Goal: Obtain resource: Obtain resource

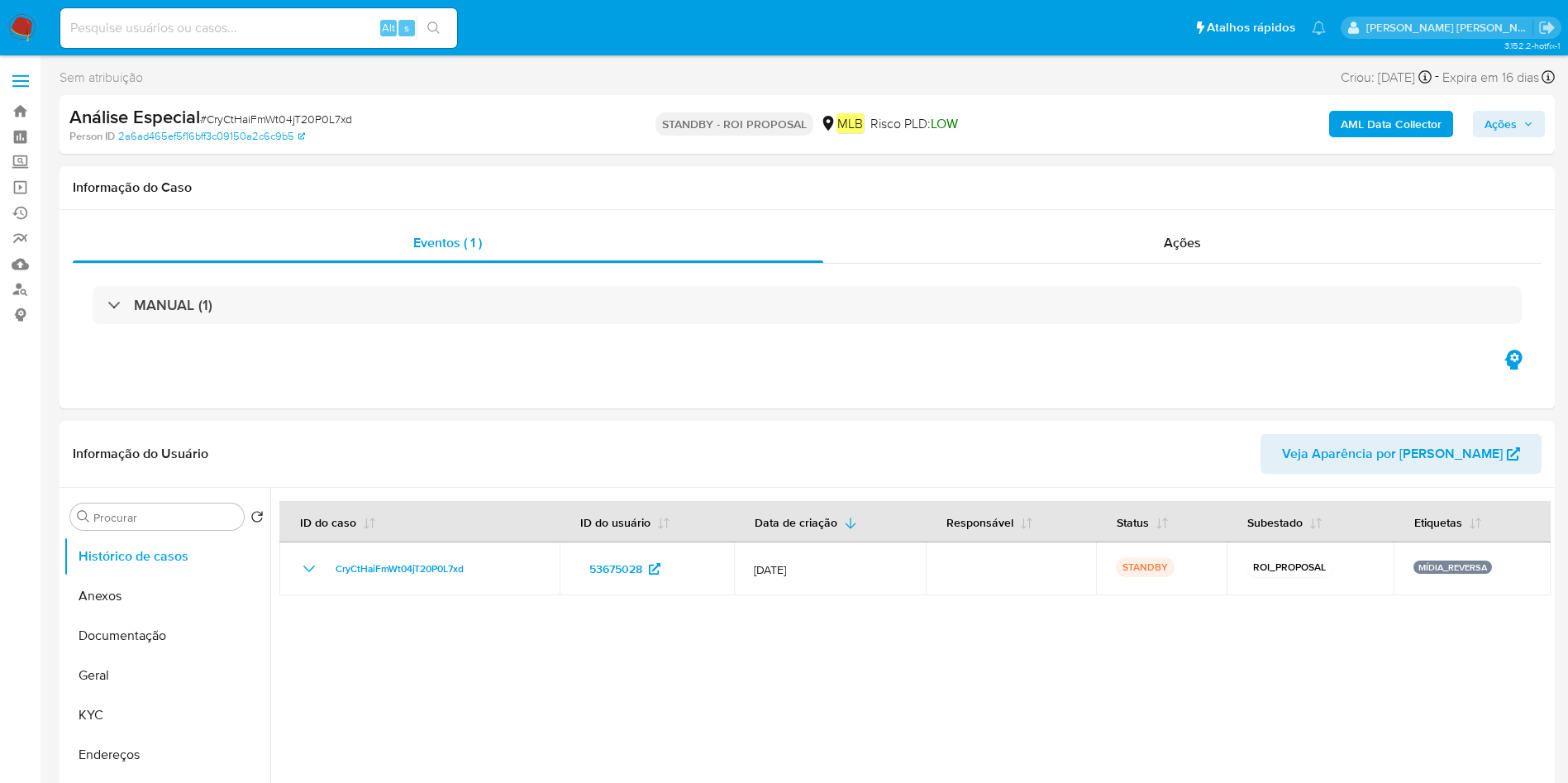
select select "10"
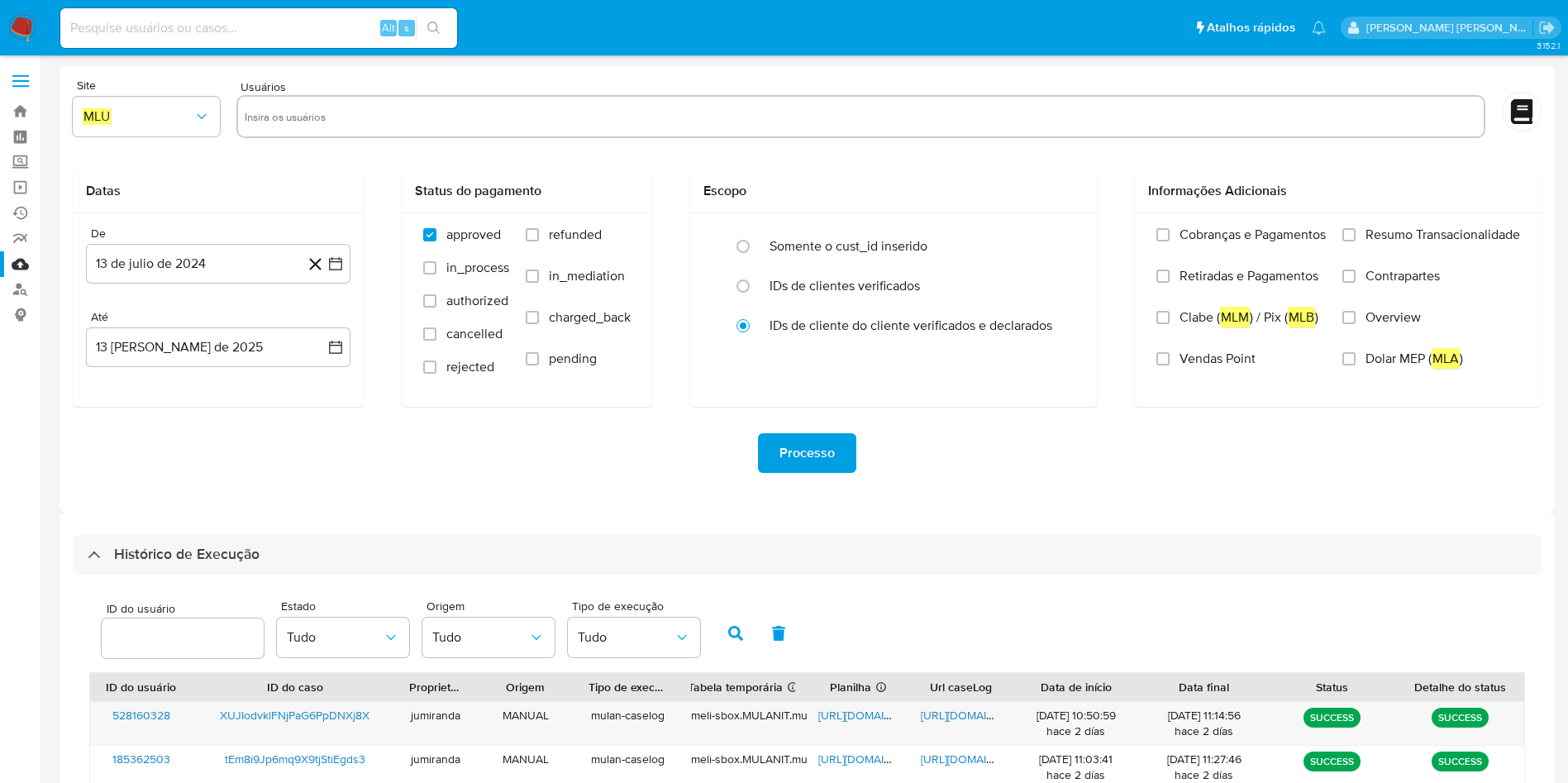
select select "10"
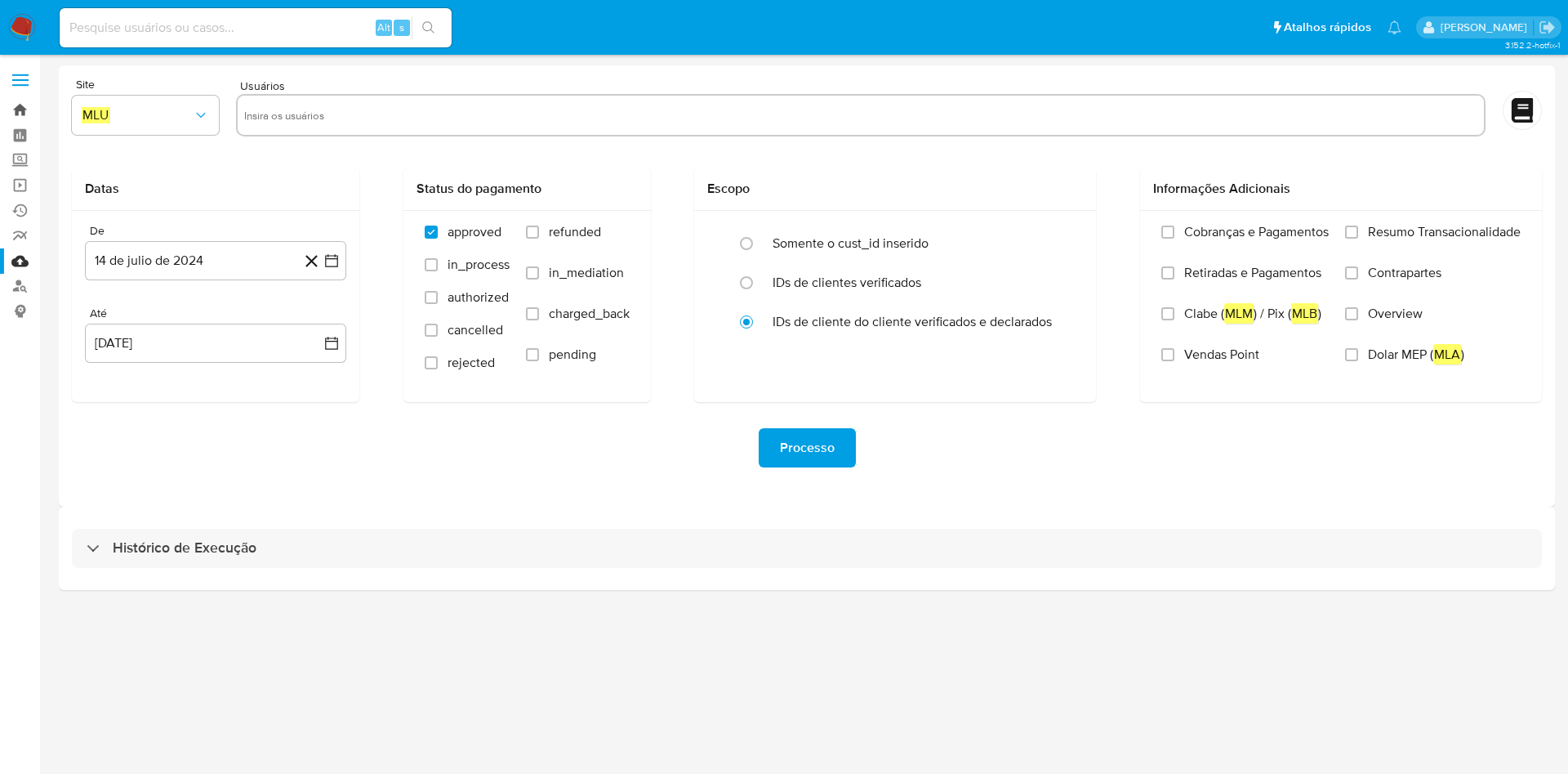
click at [21, 102] on link "Bandeja" at bounding box center [97, 109] width 194 height 25
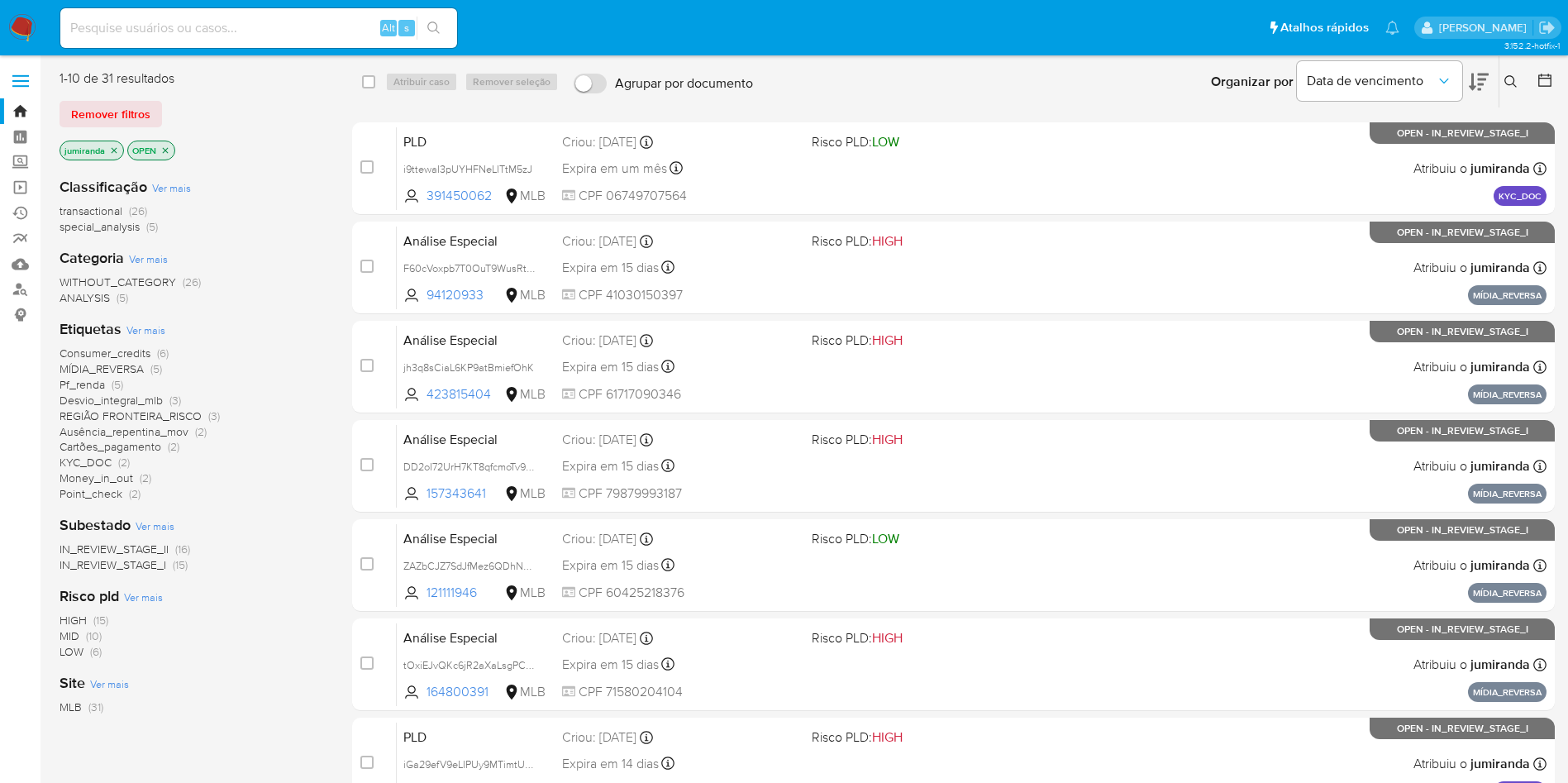
click at [111, 364] on span "MÍDIA_REVERSA" at bounding box center [101, 368] width 84 height 17
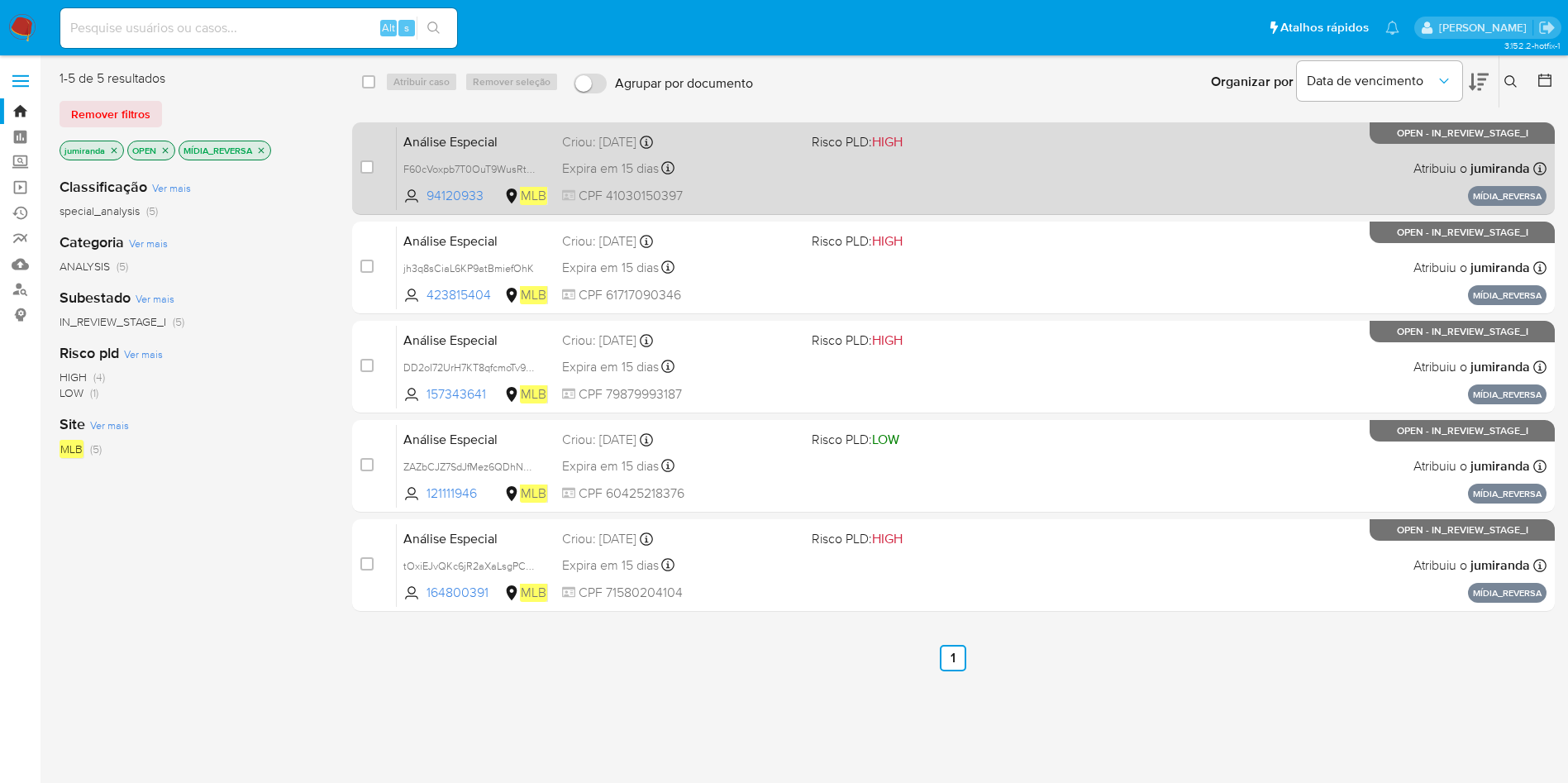
click at [831, 183] on div "Análise Especial F60cVoxpb7T0OuT9WusRttUZ 94120933 MLB Risco PLD: HIGH Criou: 1…" at bounding box center [972, 168] width 1149 height 84
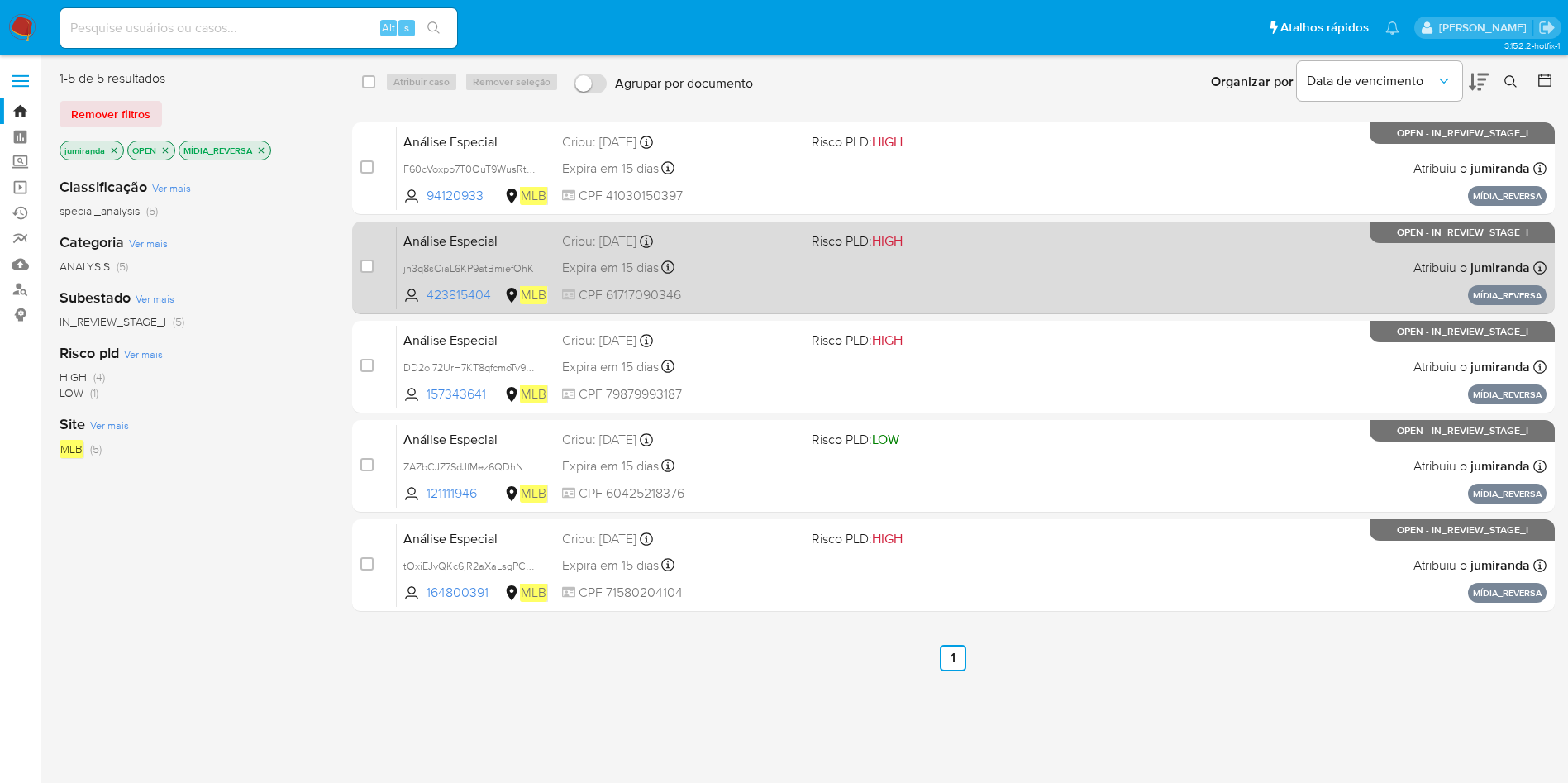
click at [886, 269] on div "Análise Especial jh3q8sCiaL6KP9atBmiefOhK 423815404 MLB Risco PLD: HIGH Criou: …" at bounding box center [972, 267] width 1149 height 84
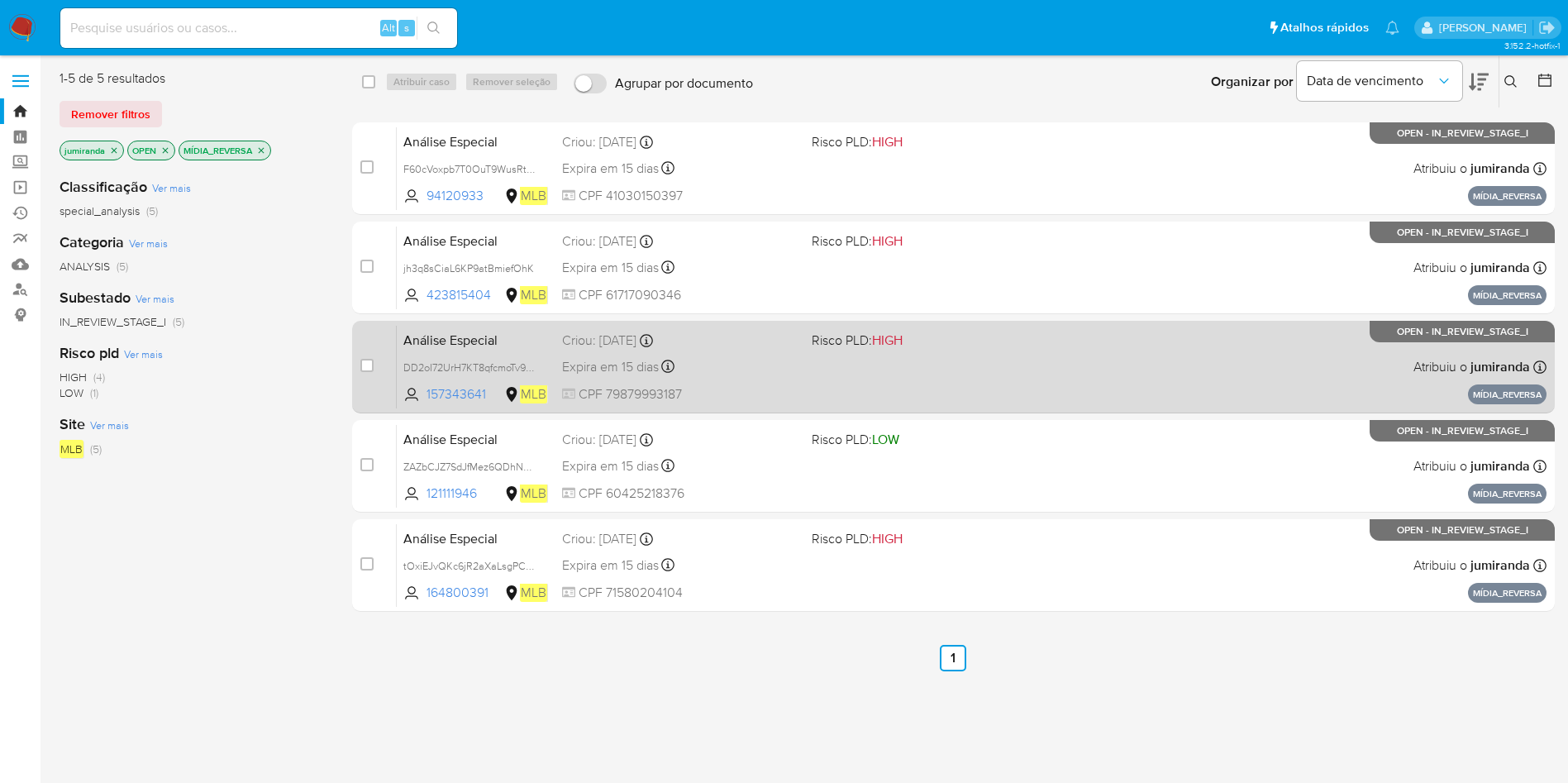
click at [977, 393] on div "Análise Especial DD2oI72UrH7KT8qfcmoTv9Va 157343641 MLB Risco PLD: HIGH Criou: …" at bounding box center [972, 367] width 1149 height 84
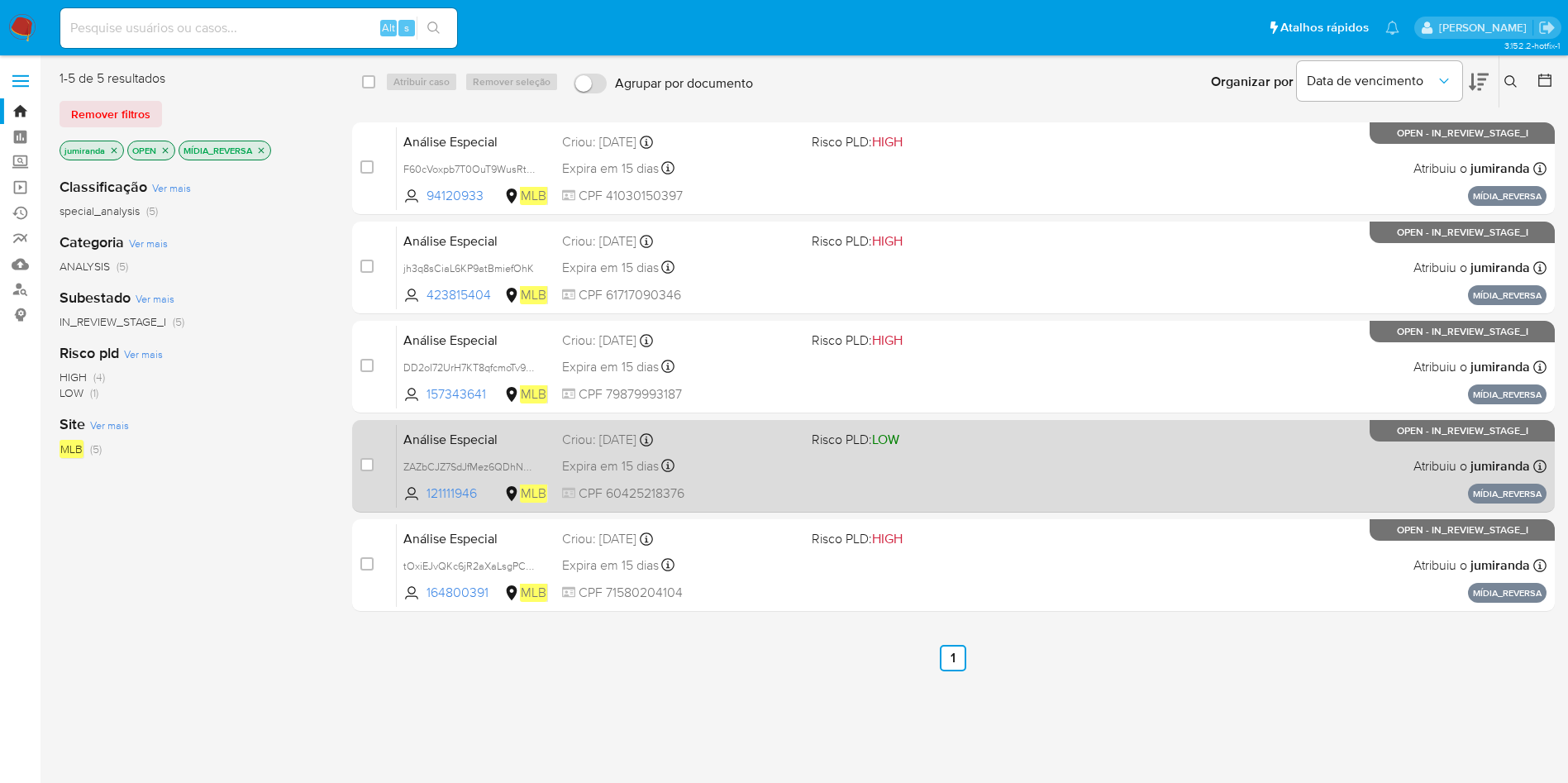
click at [968, 455] on div "Análise Especial ZAZbCJZ7SdJfMez6QDhNmkJb 121111946 MLB Risco PLD: LOW Criou: 1…" at bounding box center [972, 466] width 1149 height 84
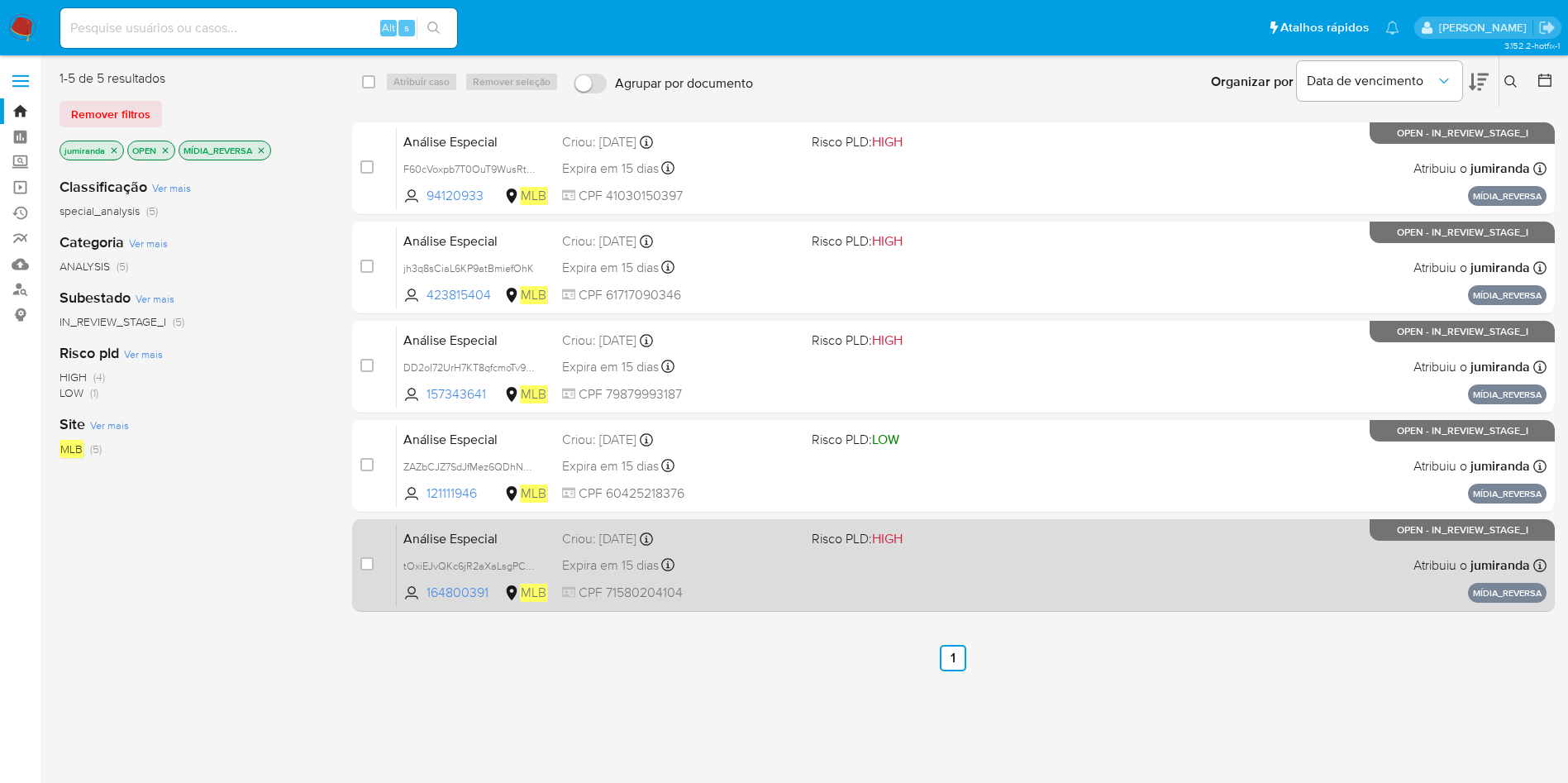
click at [963, 538] on span "Risco PLD: HIGH" at bounding box center [929, 537] width 236 height 22
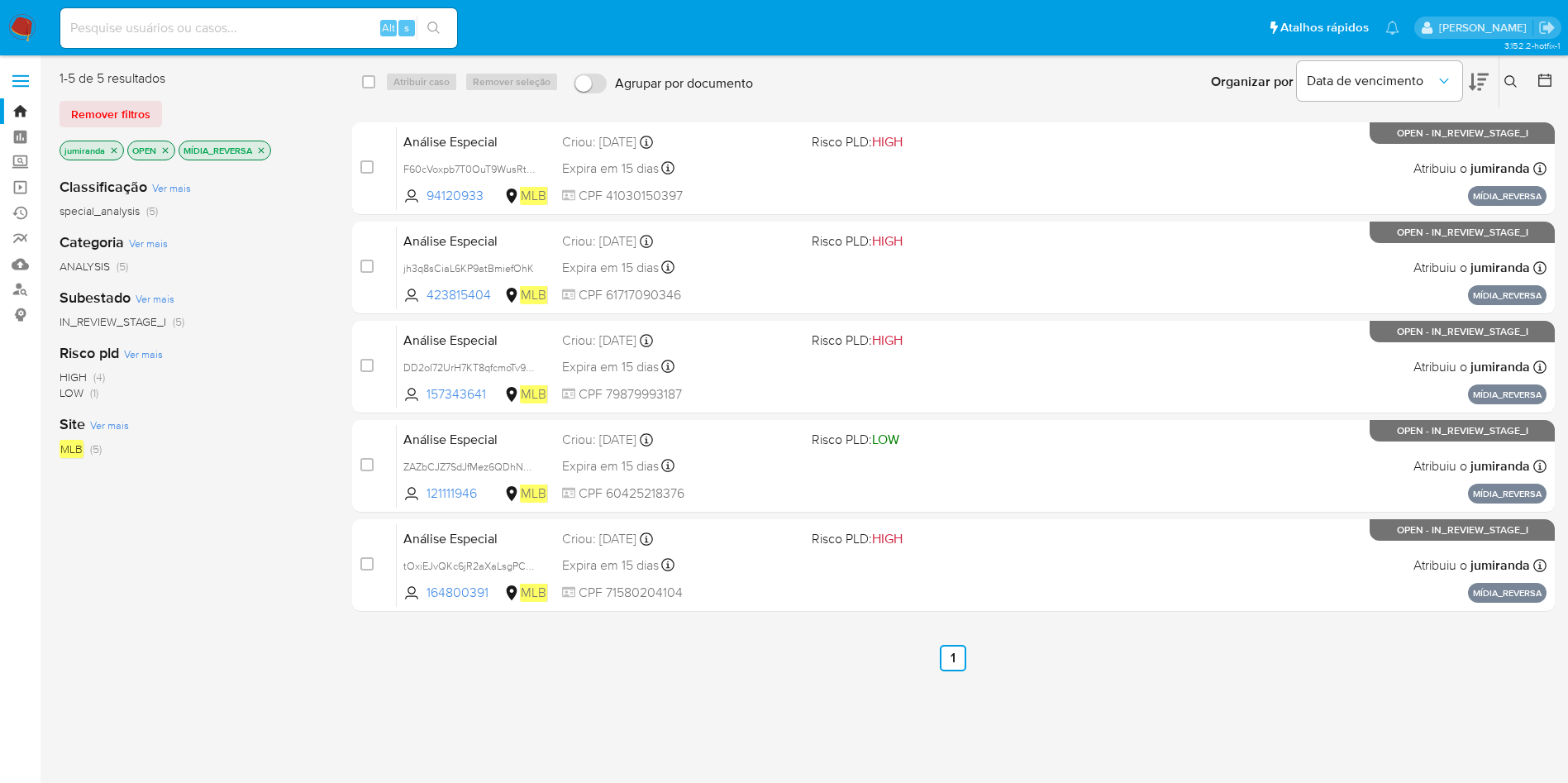
click at [263, 153] on icon "close-filter" at bounding box center [260, 150] width 10 height 10
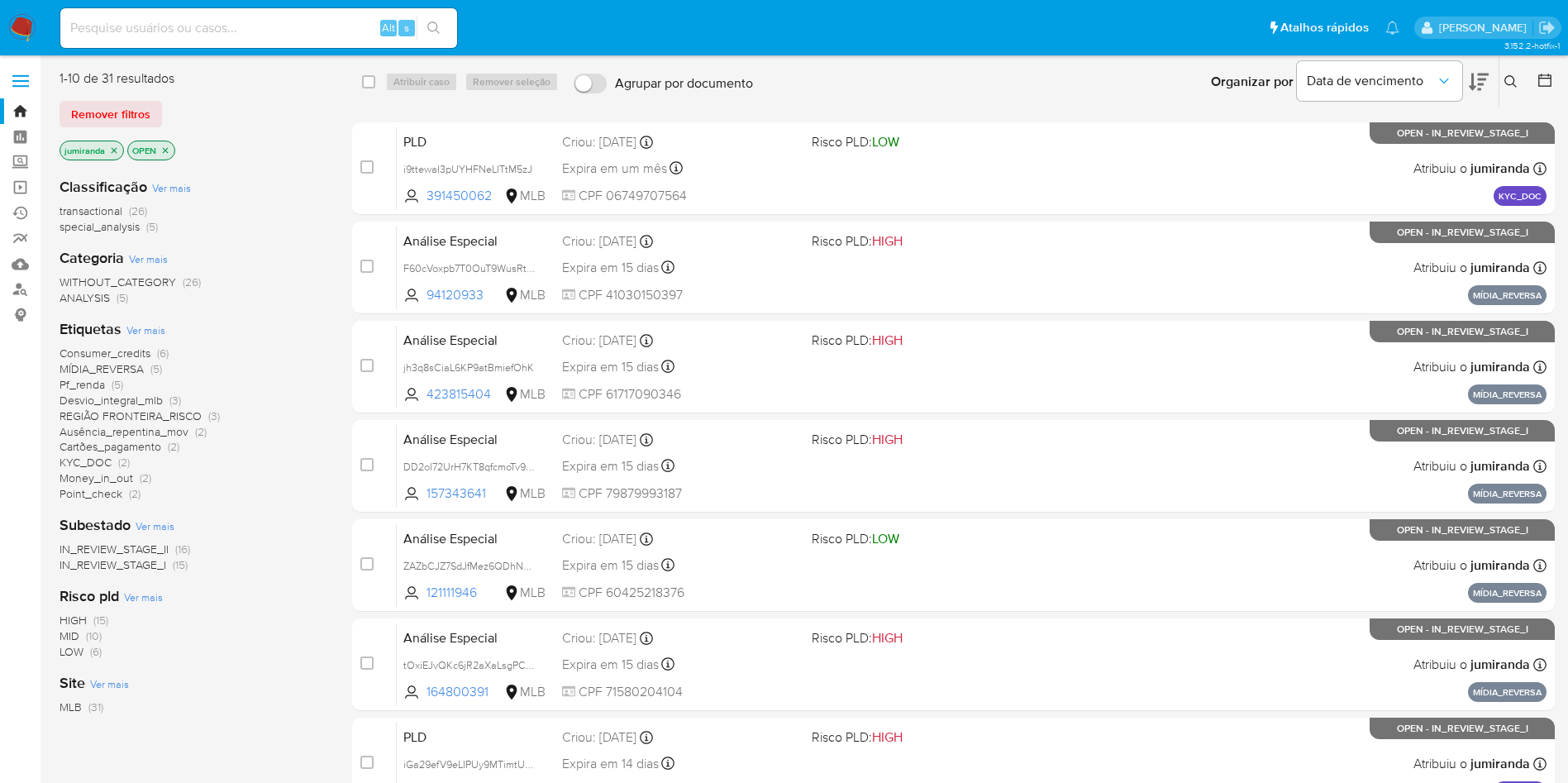
click at [100, 386] on span "Pf_renda" at bounding box center [82, 384] width 45 height 17
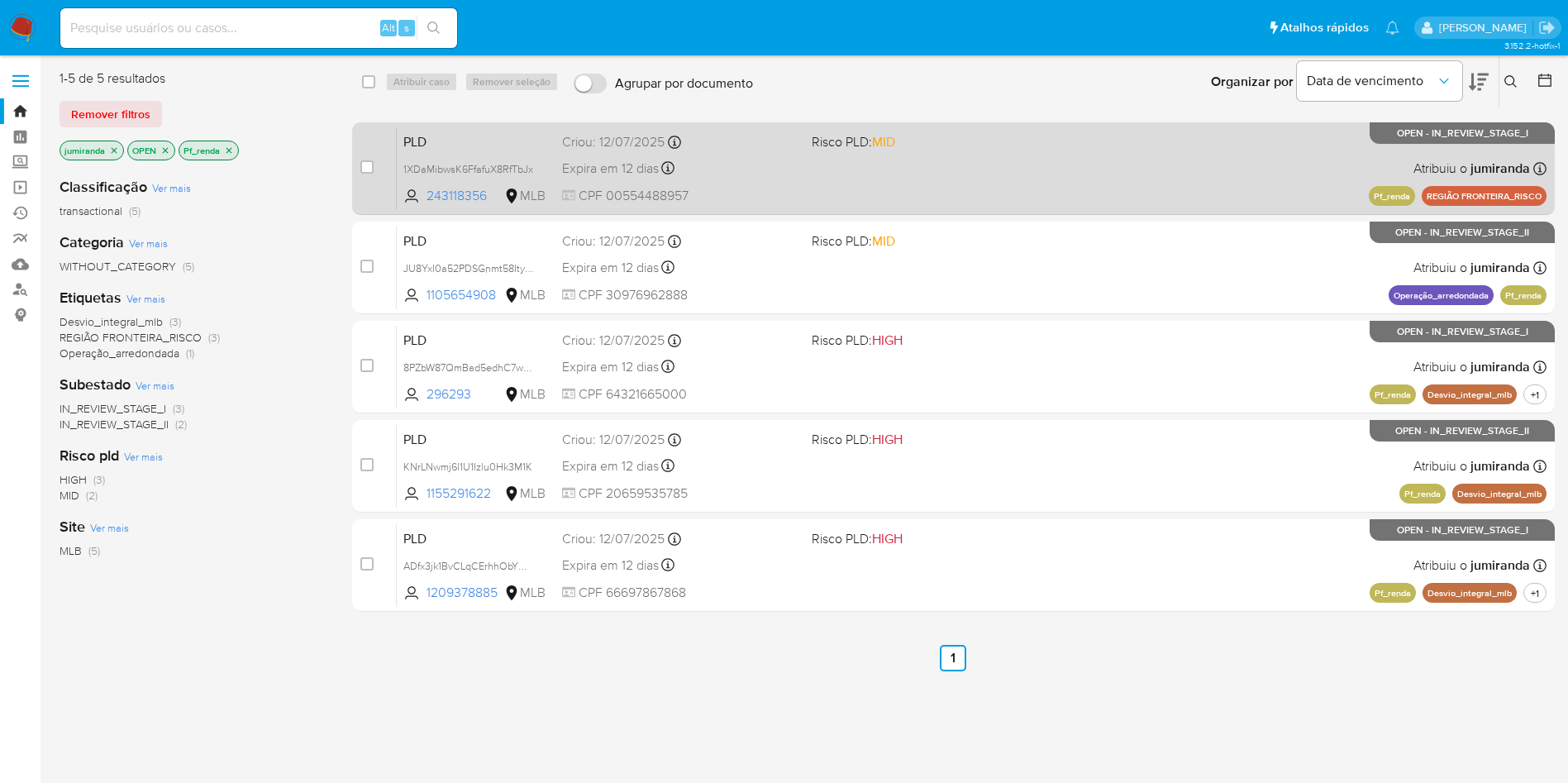
click at [838, 148] on span "Risco PLD: MID" at bounding box center [853, 141] width 84 height 18
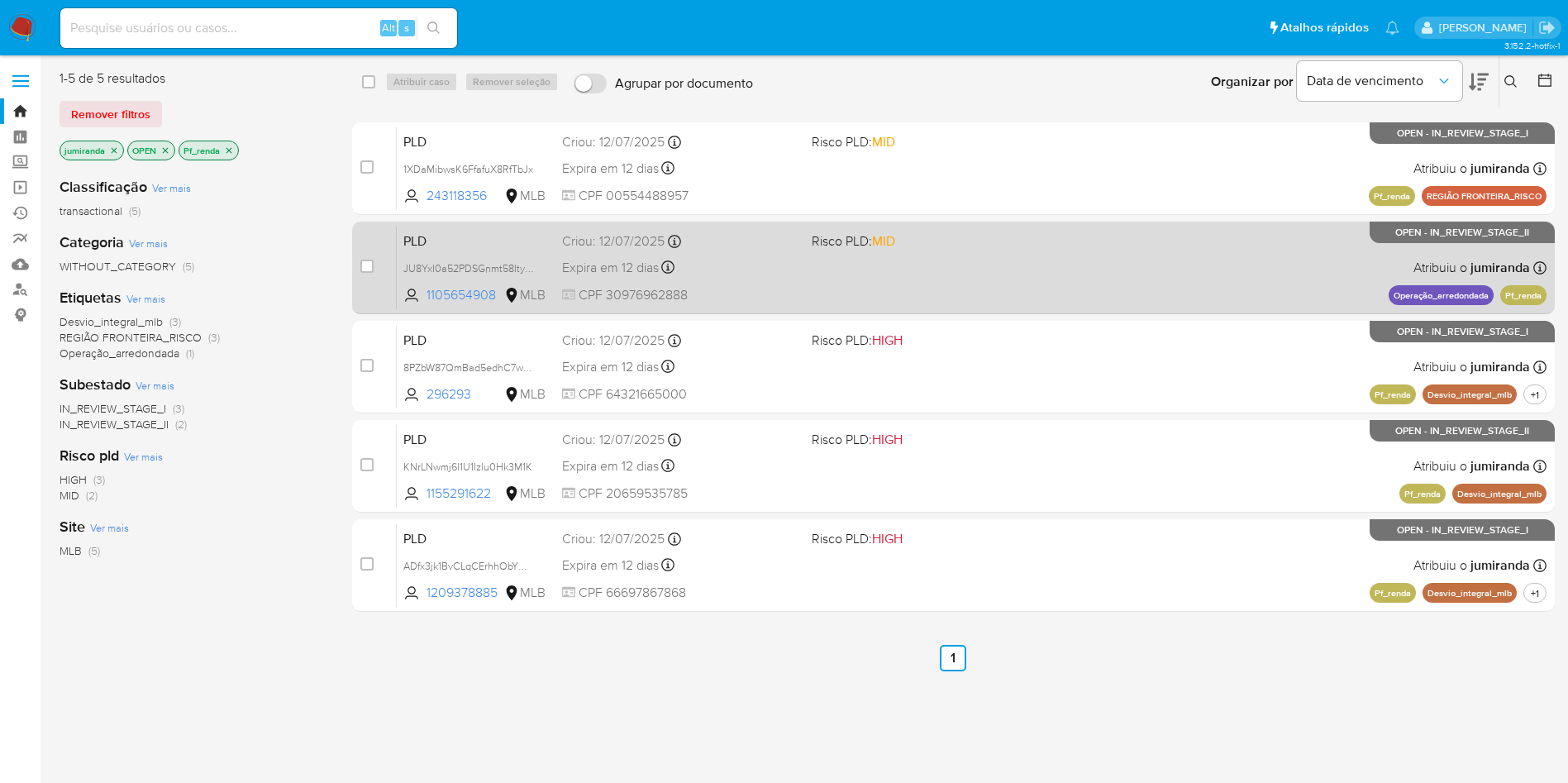
click at [813, 243] on span "Risco PLD: MID" at bounding box center [853, 240] width 84 height 18
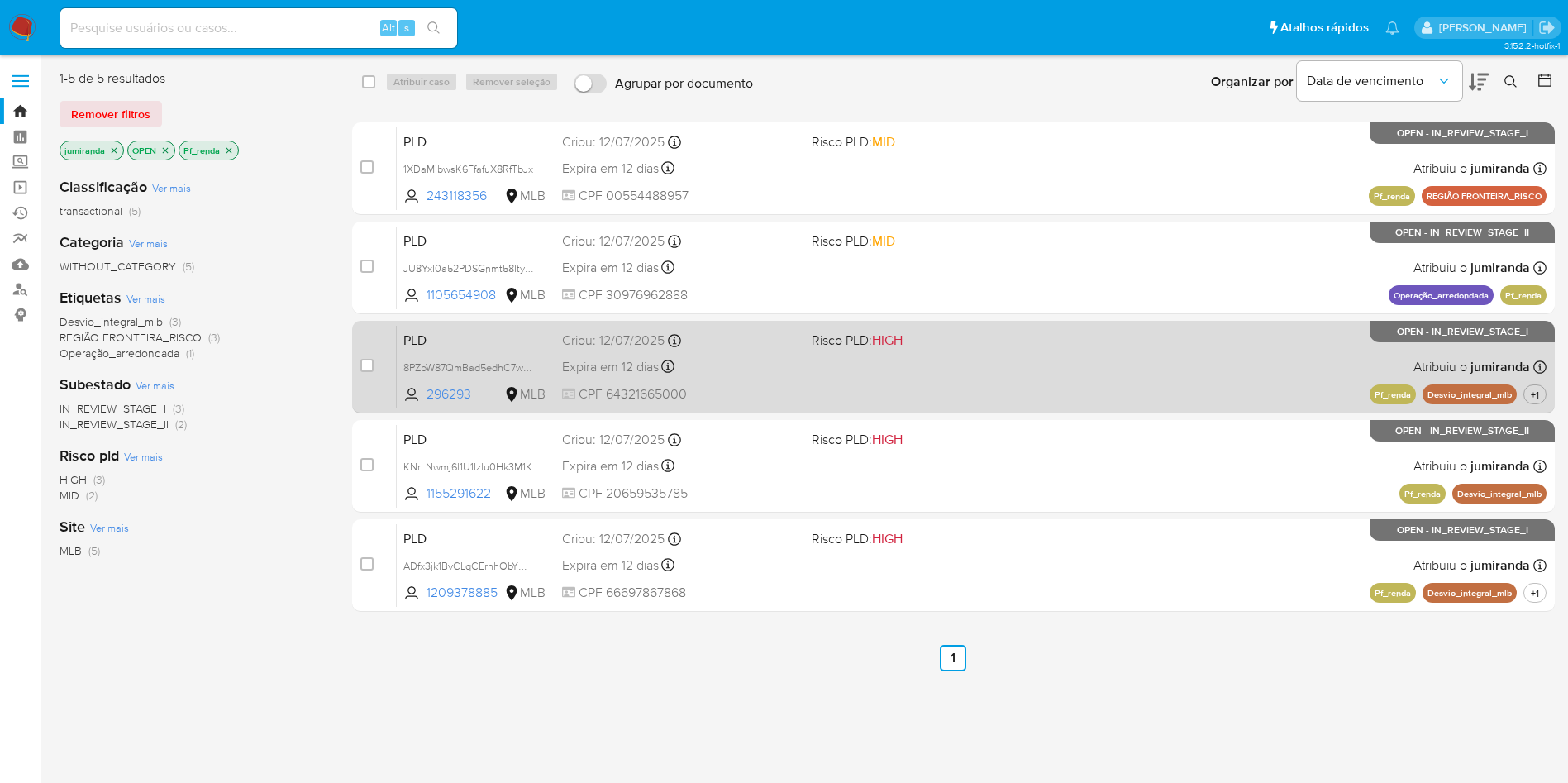
click at [797, 340] on div "Criou: 12/07/2025 Criou: 12/07/2025 00:53:18" at bounding box center [679, 341] width 236 height 18
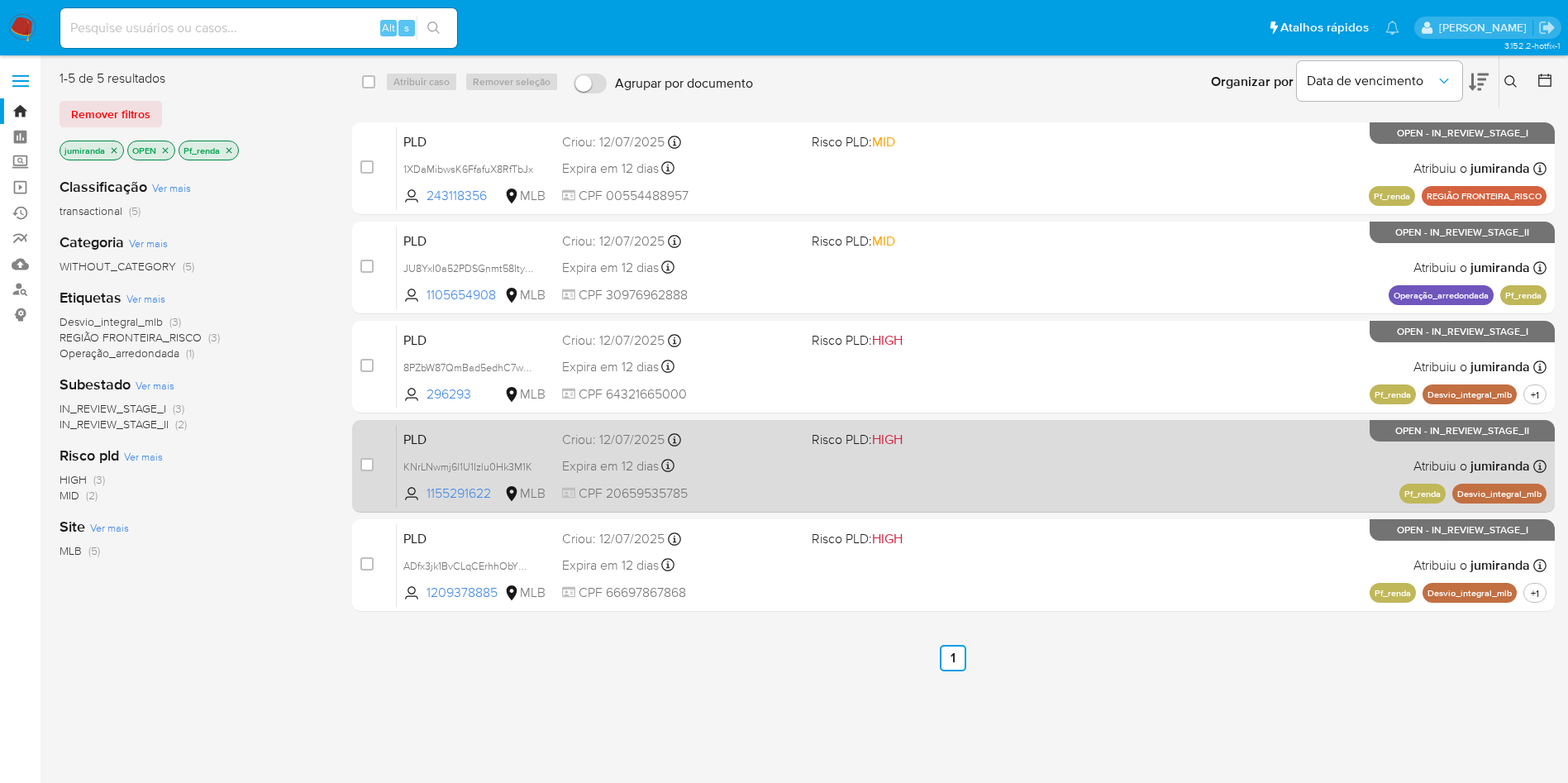
click at [783, 443] on div "Criou: 12/07/2025 Criou: 12/07/2025 00:53:13" at bounding box center [679, 440] width 236 height 18
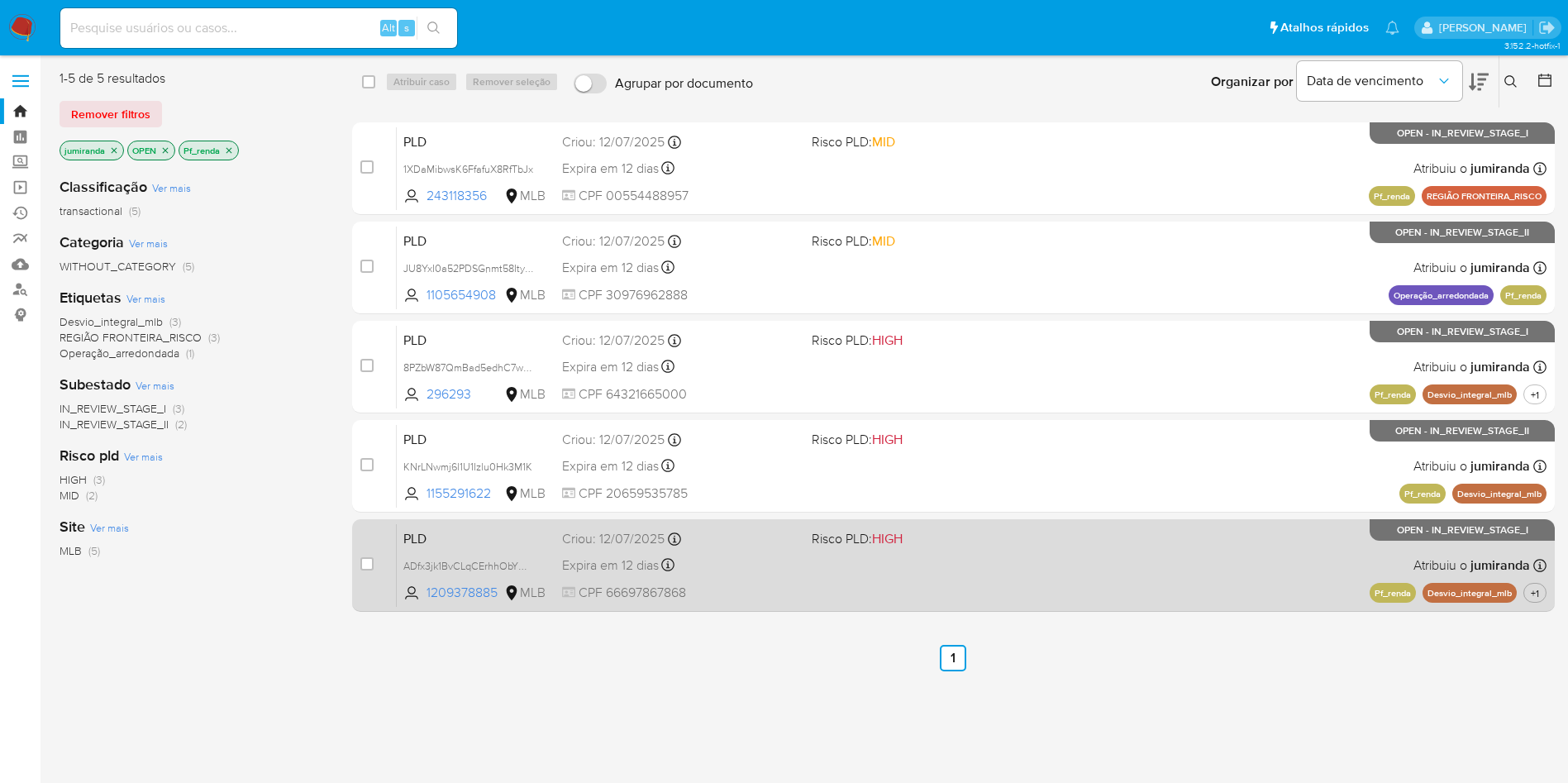
click at [771, 538] on div "Criou: 12/07/2025 Criou: 12/07/2025 00:48:38" at bounding box center [679, 538] width 236 height 18
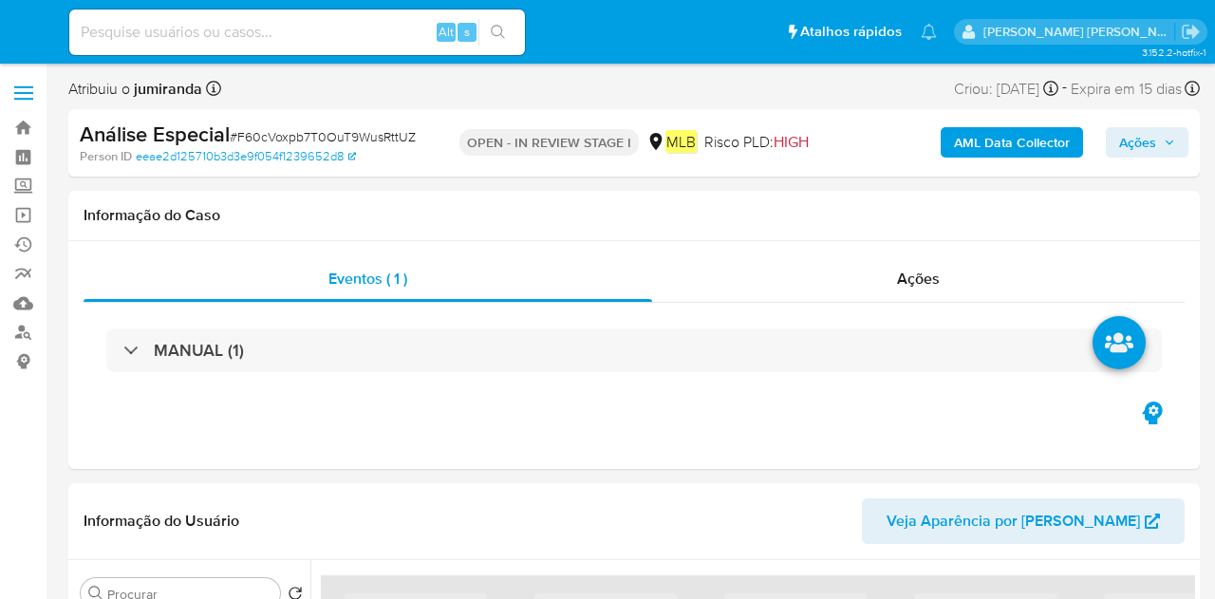
select select "10"
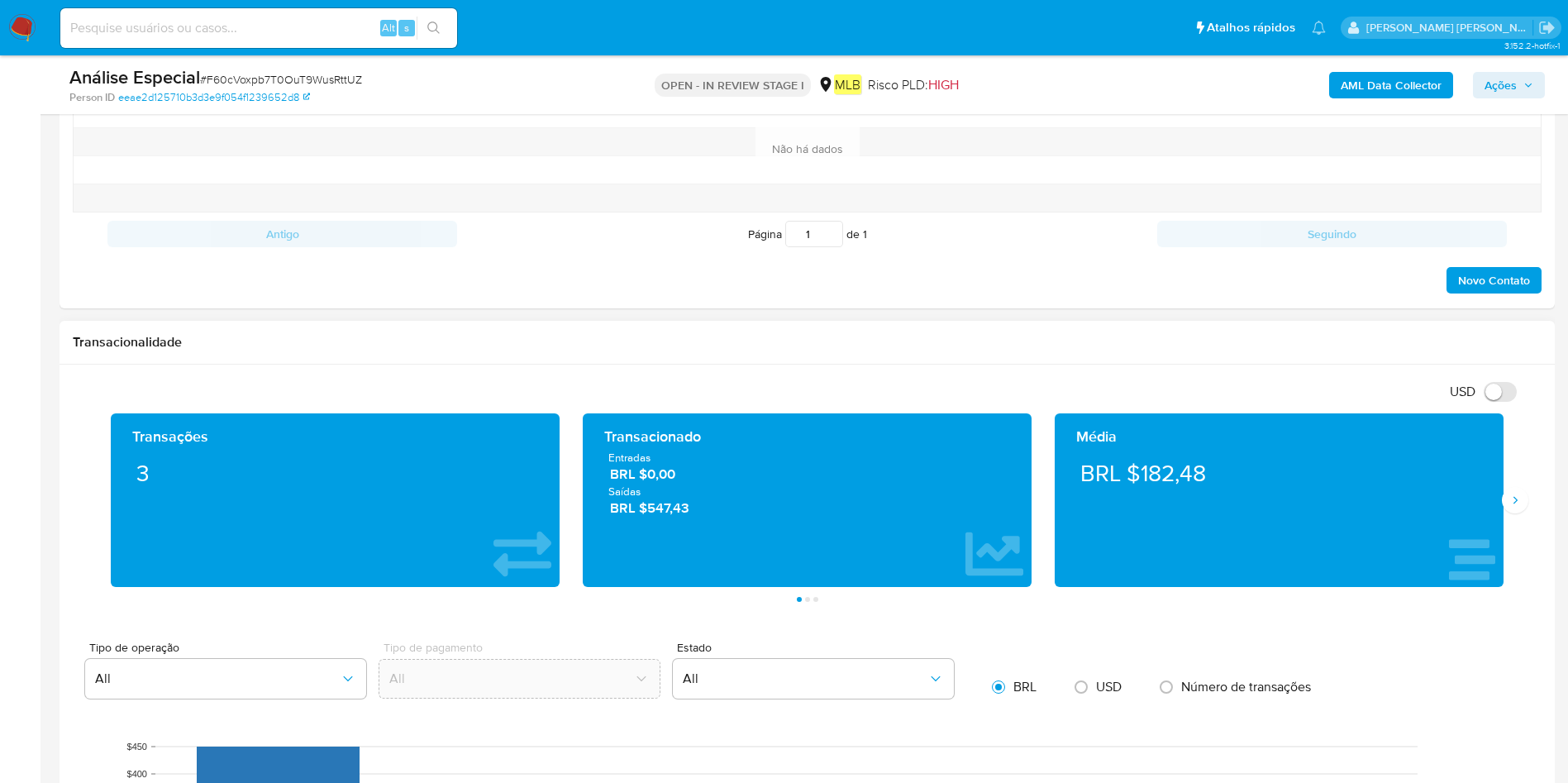
scroll to position [1612, 0]
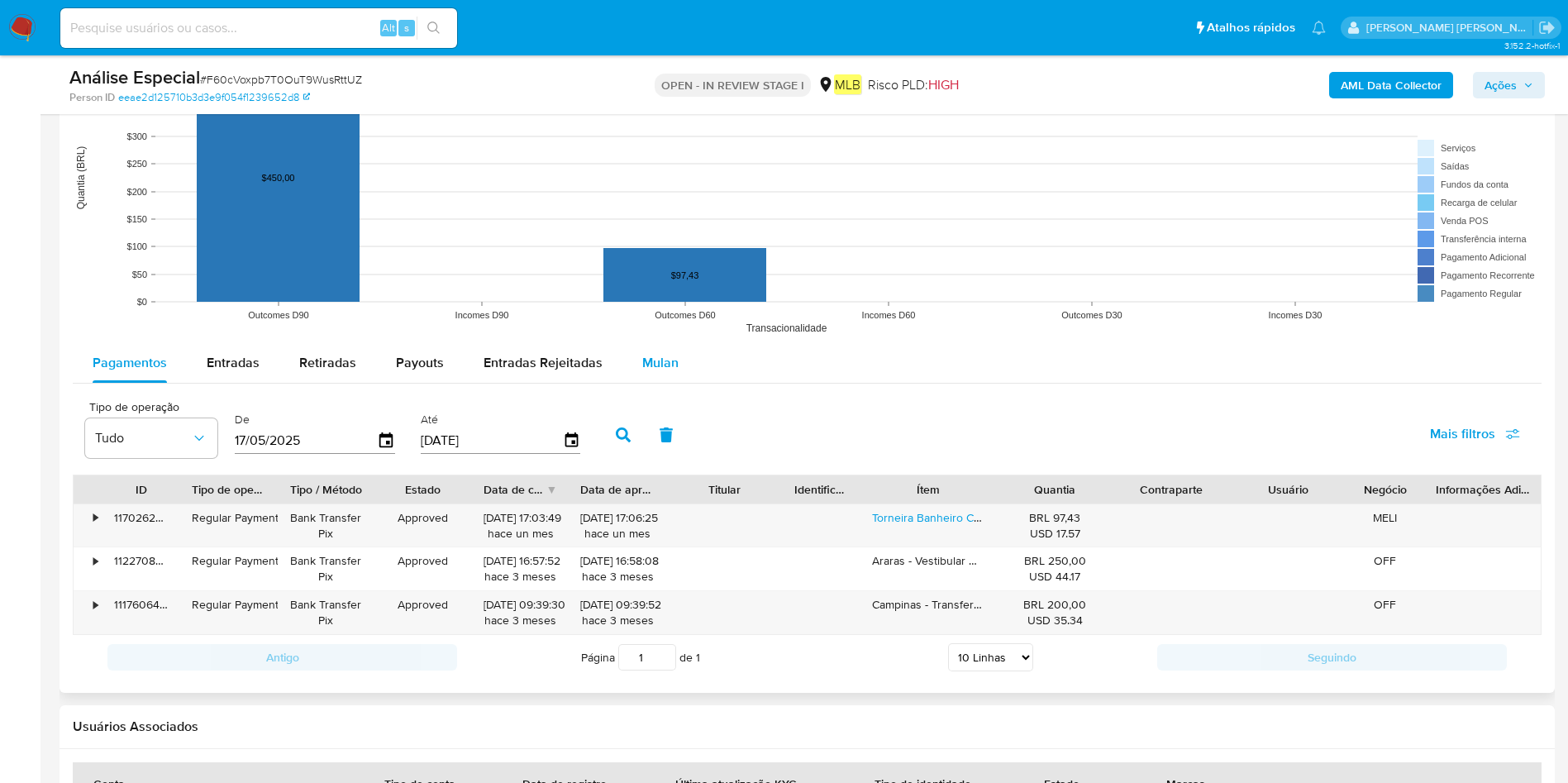
click at [663, 359] on span "Mulan" at bounding box center [660, 362] width 37 height 19
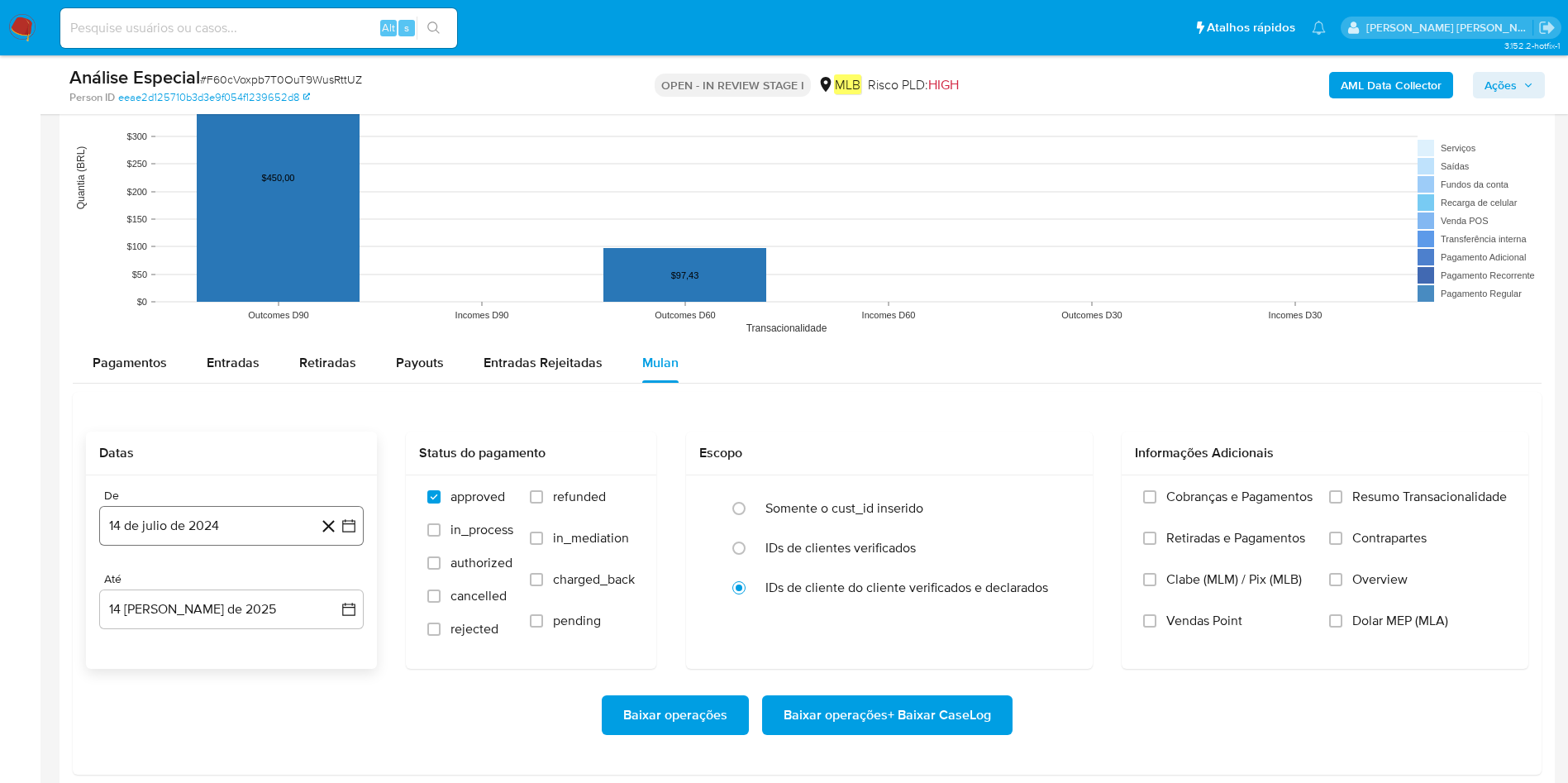
click at [168, 517] on button "14 de julio de 2024" at bounding box center [232, 526] width 265 height 40
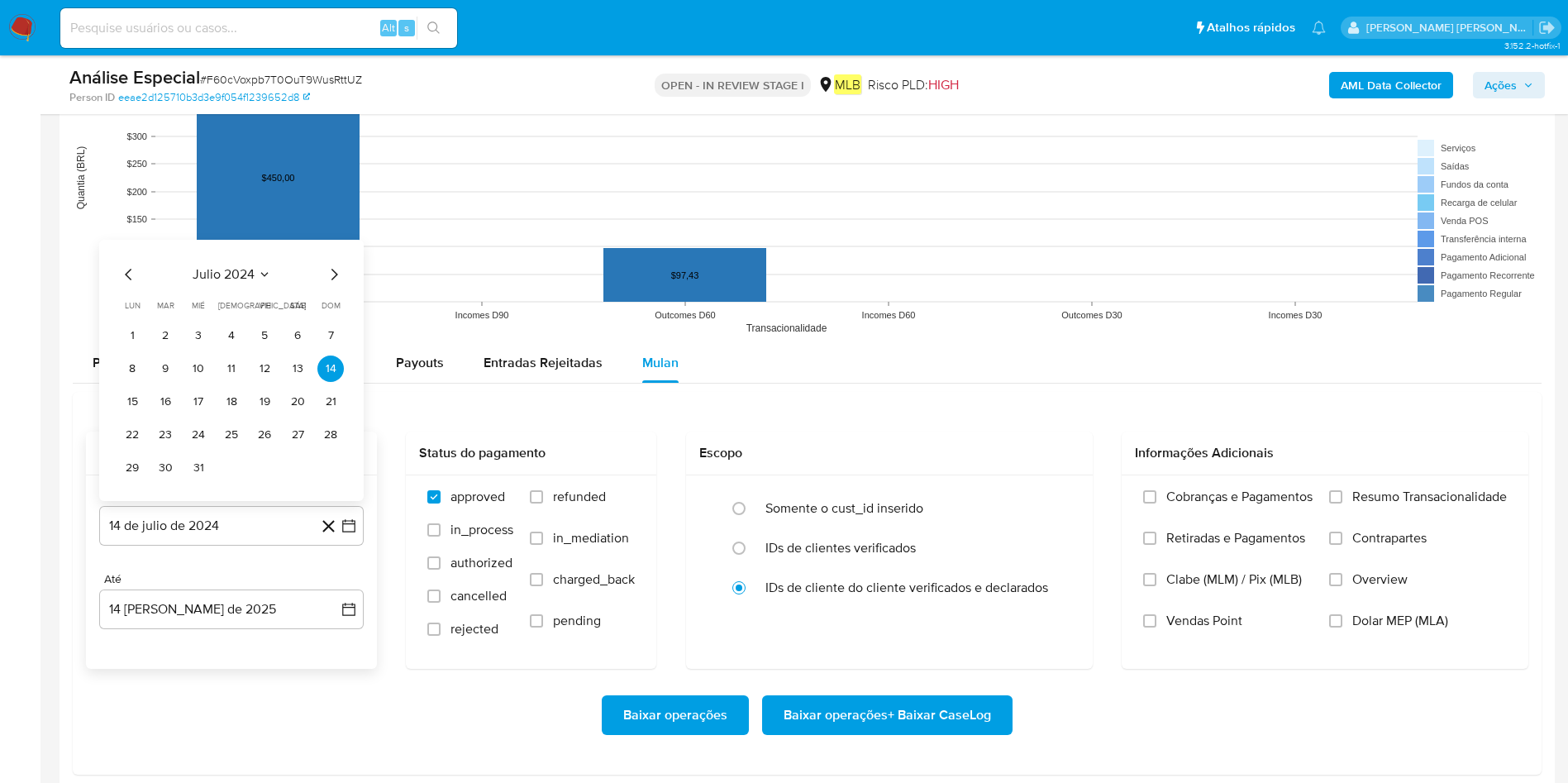
click at [264, 282] on button "julio 2024" at bounding box center [232, 274] width 78 height 17
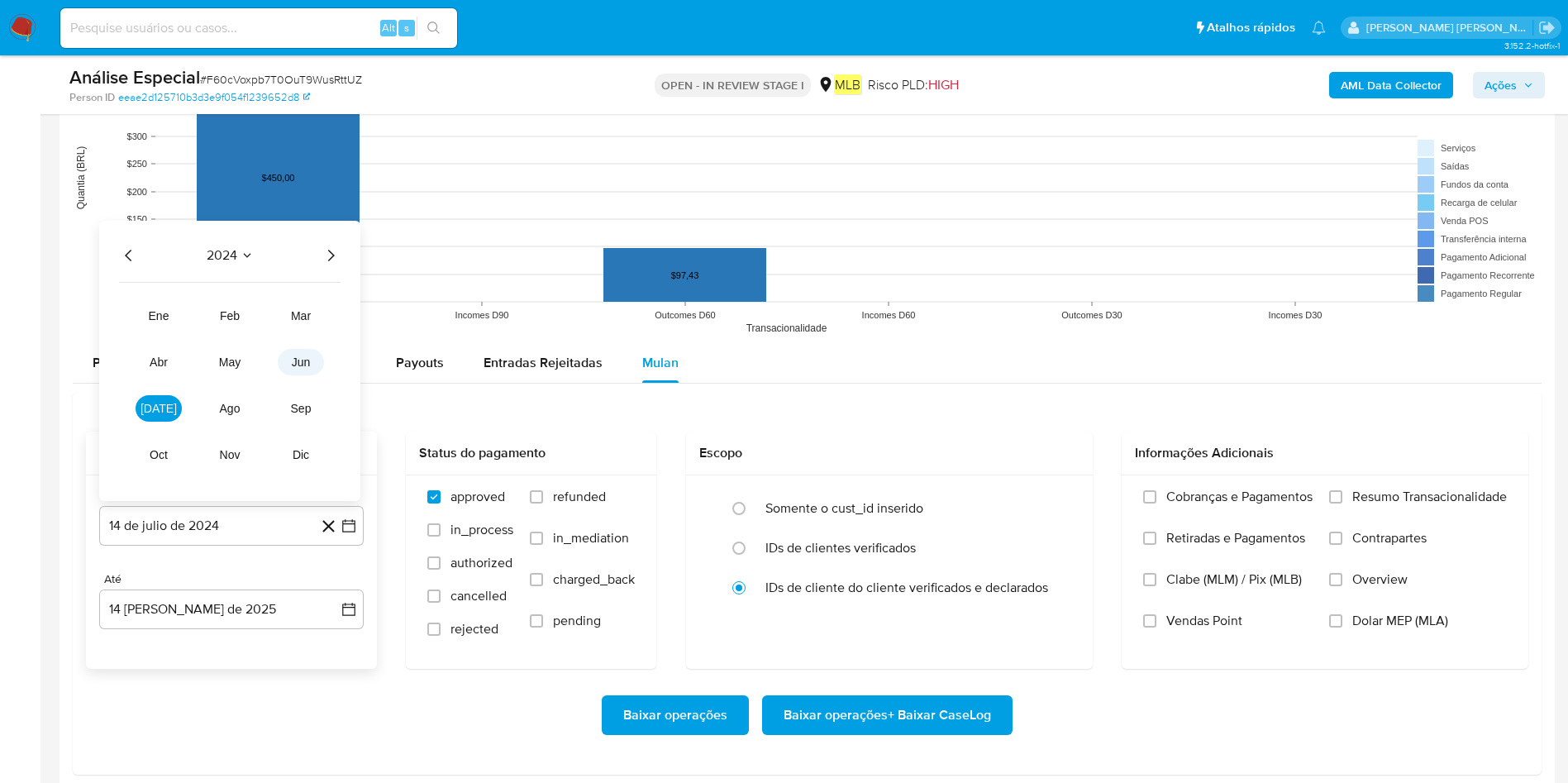
click at [316, 354] on button "jun" at bounding box center [300, 362] width 46 height 26
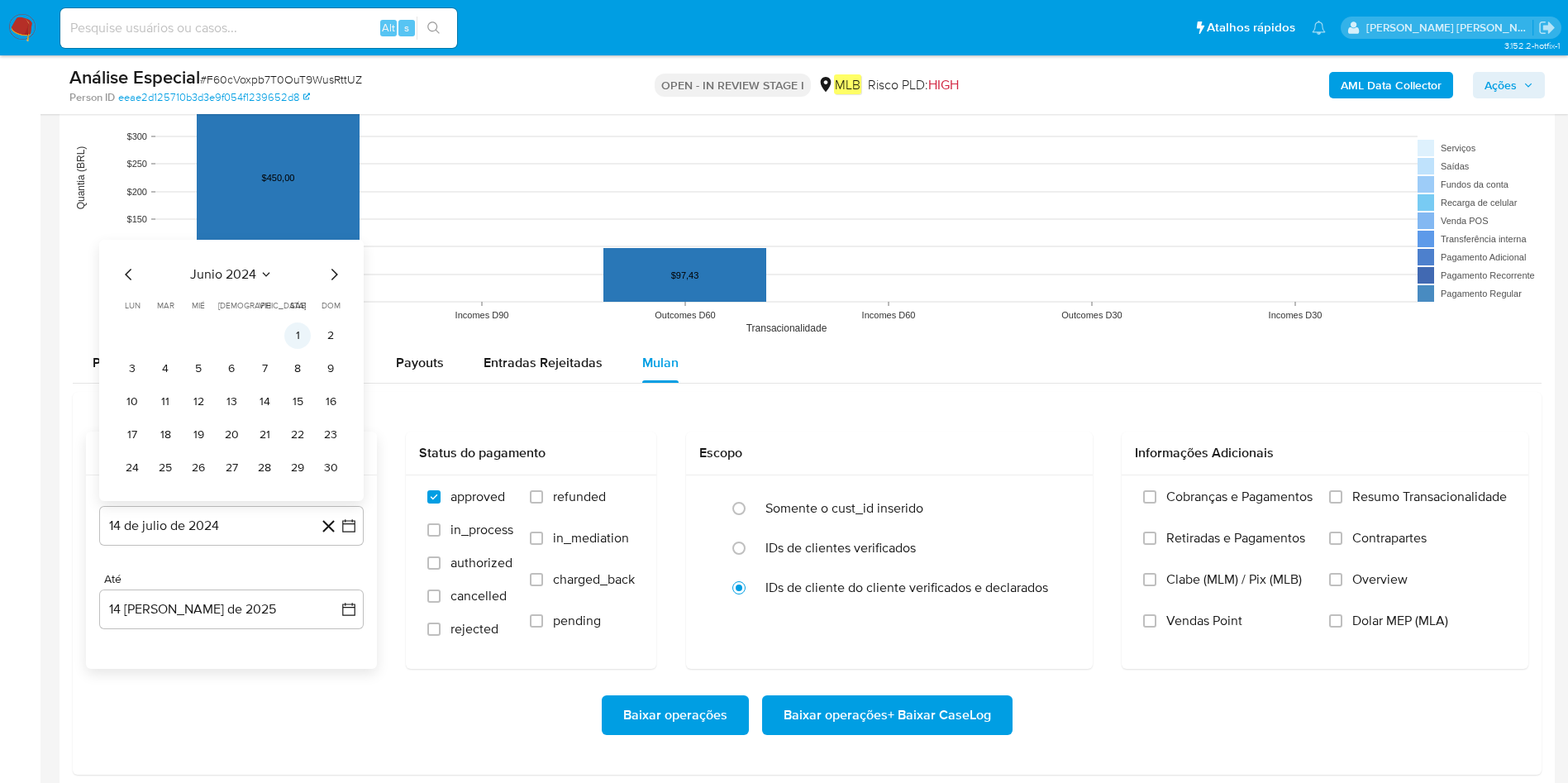
click at [307, 335] on button "1" at bounding box center [298, 335] width 26 height 26
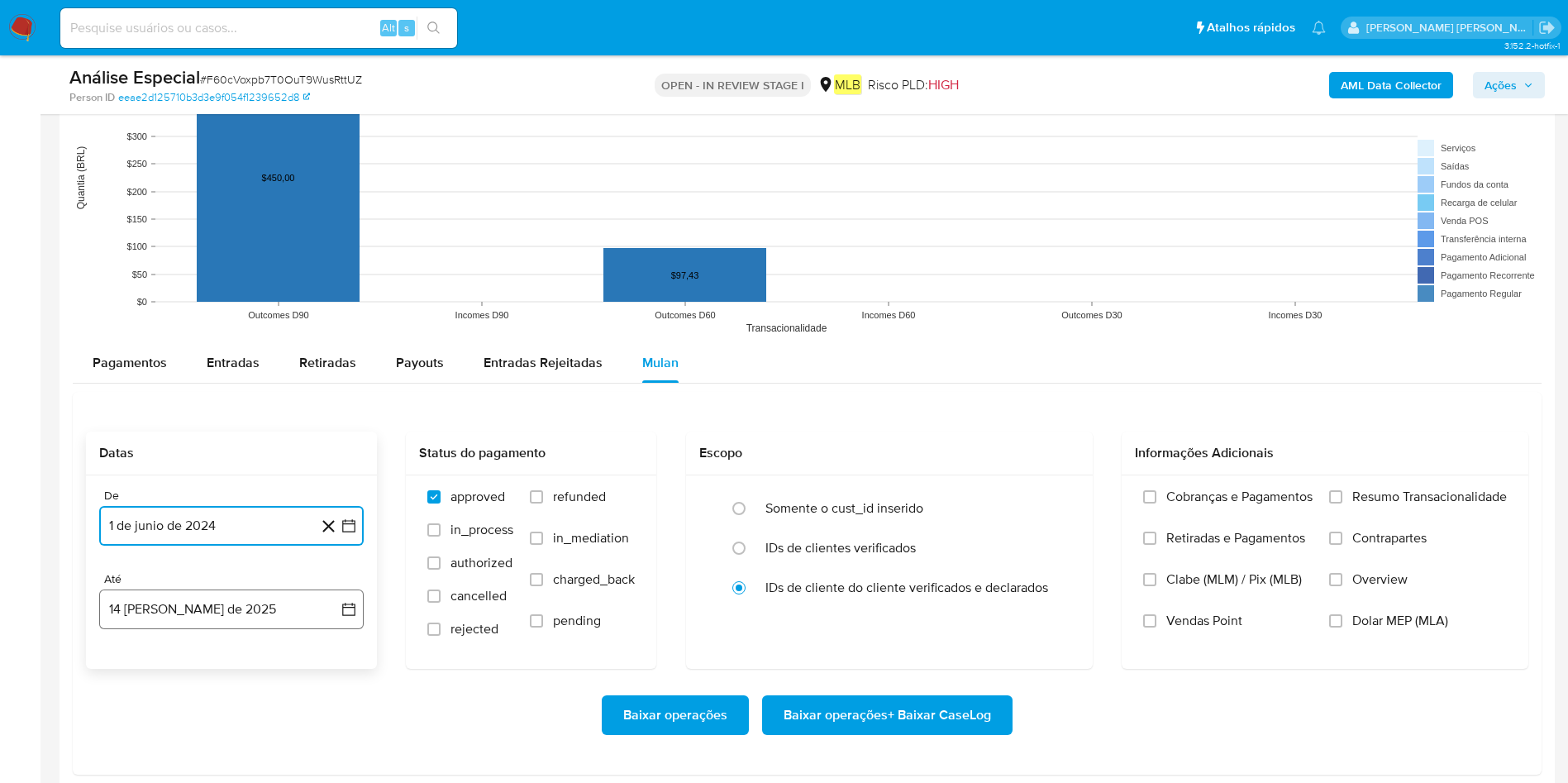
click at [246, 521] on button "14 de agosto de 2025" at bounding box center [232, 610] width 265 height 40
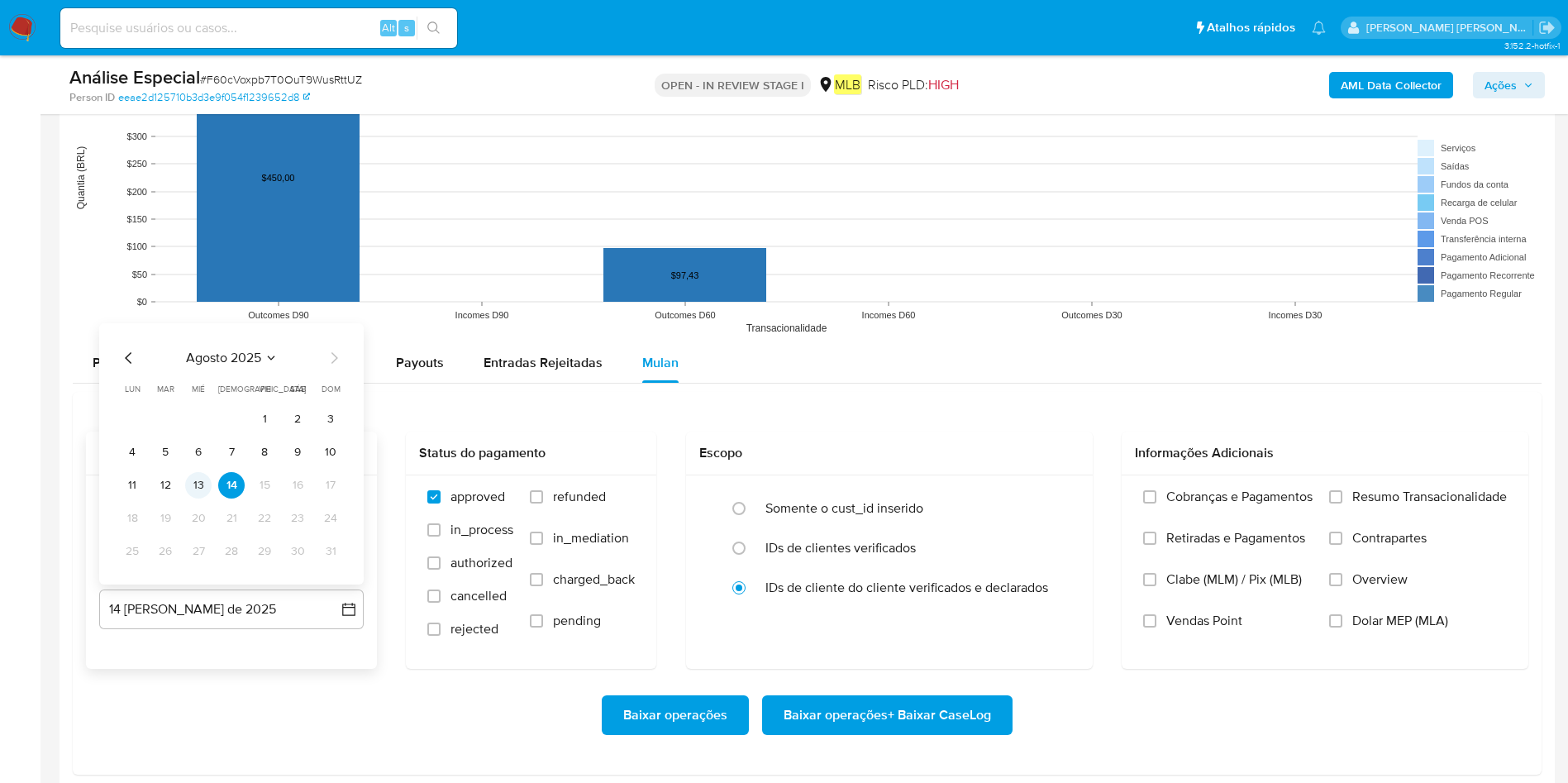
click at [205, 478] on button "13" at bounding box center [199, 485] width 26 height 26
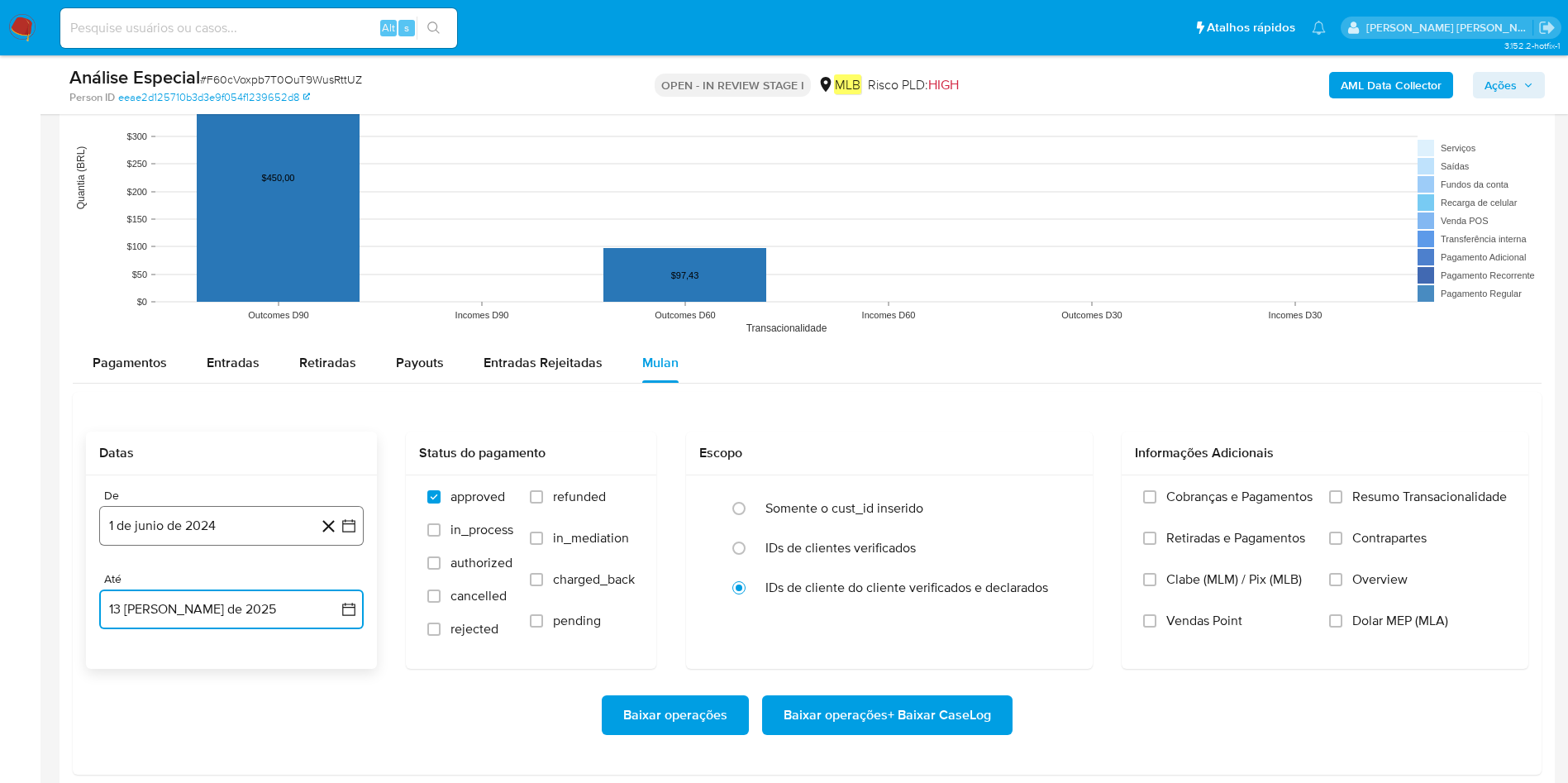
click at [205, 521] on button "1 de junio de 2024" at bounding box center [232, 526] width 265 height 40
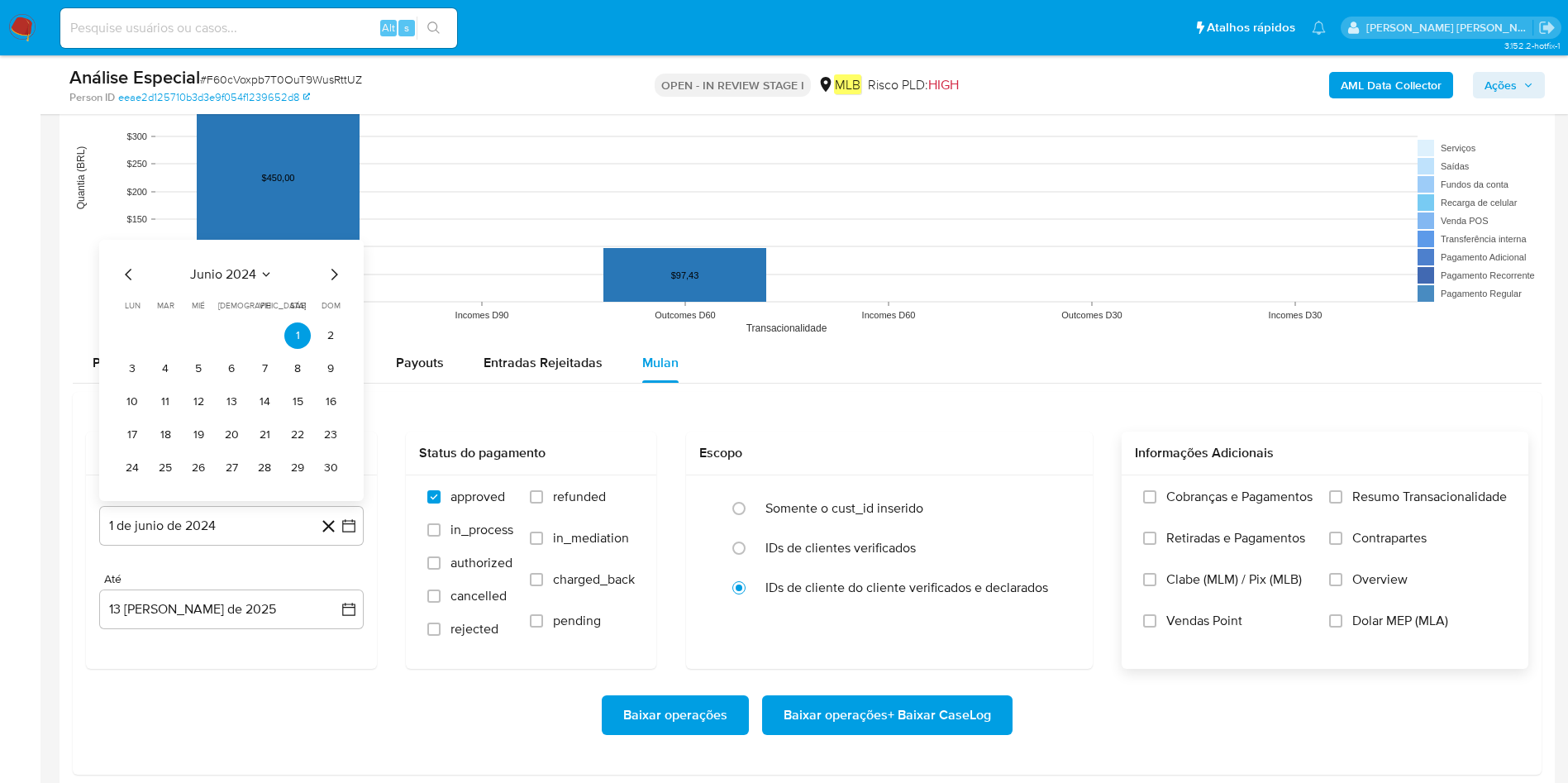
click at [1057, 486] on div "Cobranças e Pagamentos Retiradas e Pagamentos Clabe (MLM) / Pix (MLB) Vendas Po…" at bounding box center [1324, 571] width 407 height 192
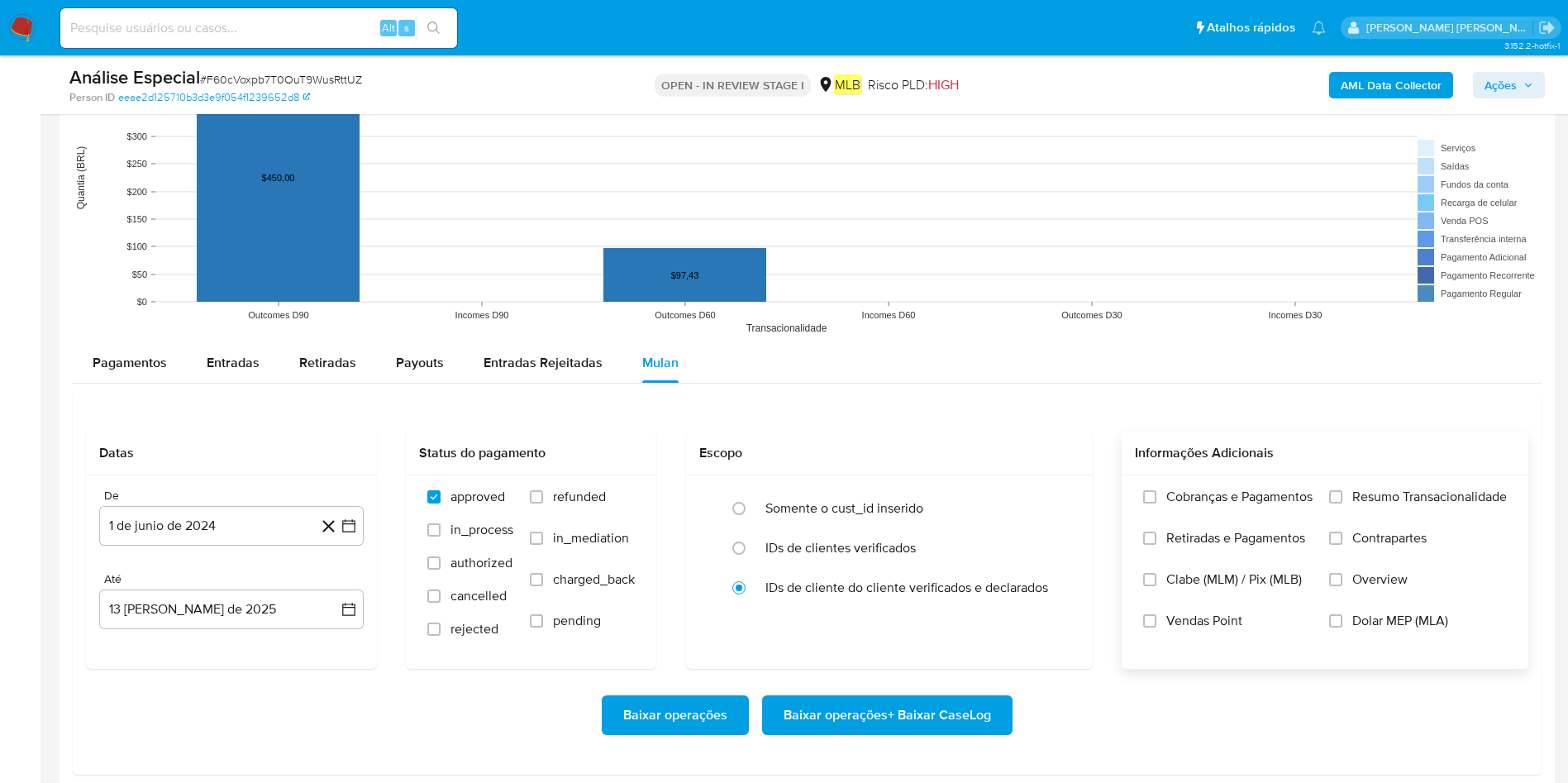
click at [1057, 489] on label "Resumo Transacionalidade" at bounding box center [1417, 509] width 178 height 41
click at [1057, 490] on input "Resumo Transacionalidade" at bounding box center [1335, 496] width 13 height 13
click at [875, 521] on span "Baixar operações + Baixar CaseLog" at bounding box center [887, 715] width 207 height 37
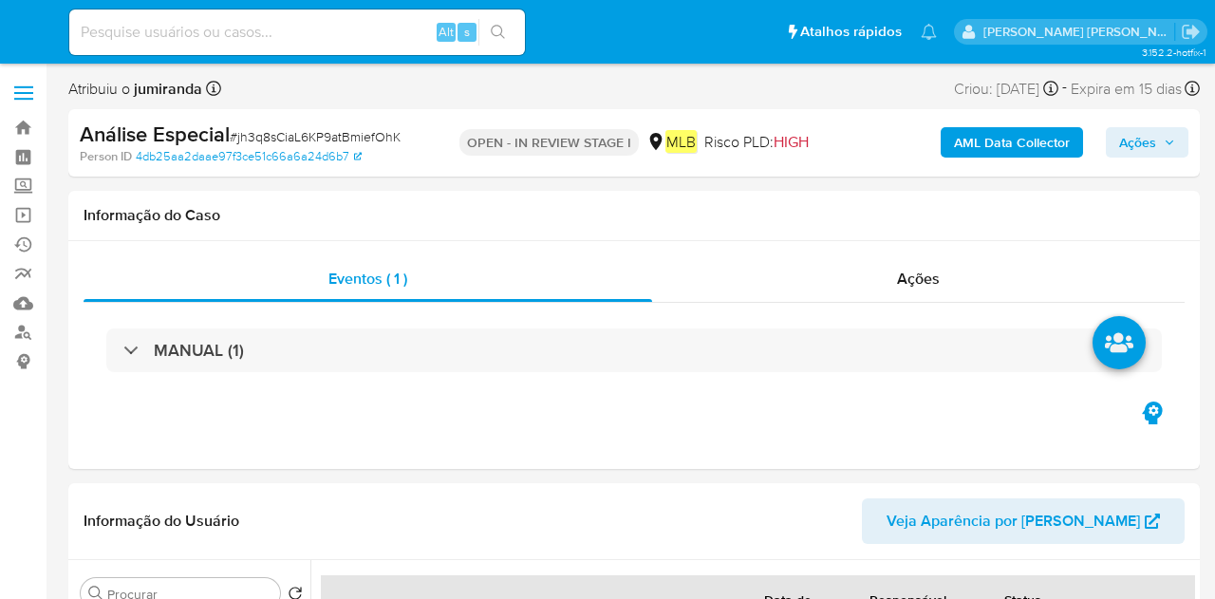
select select "10"
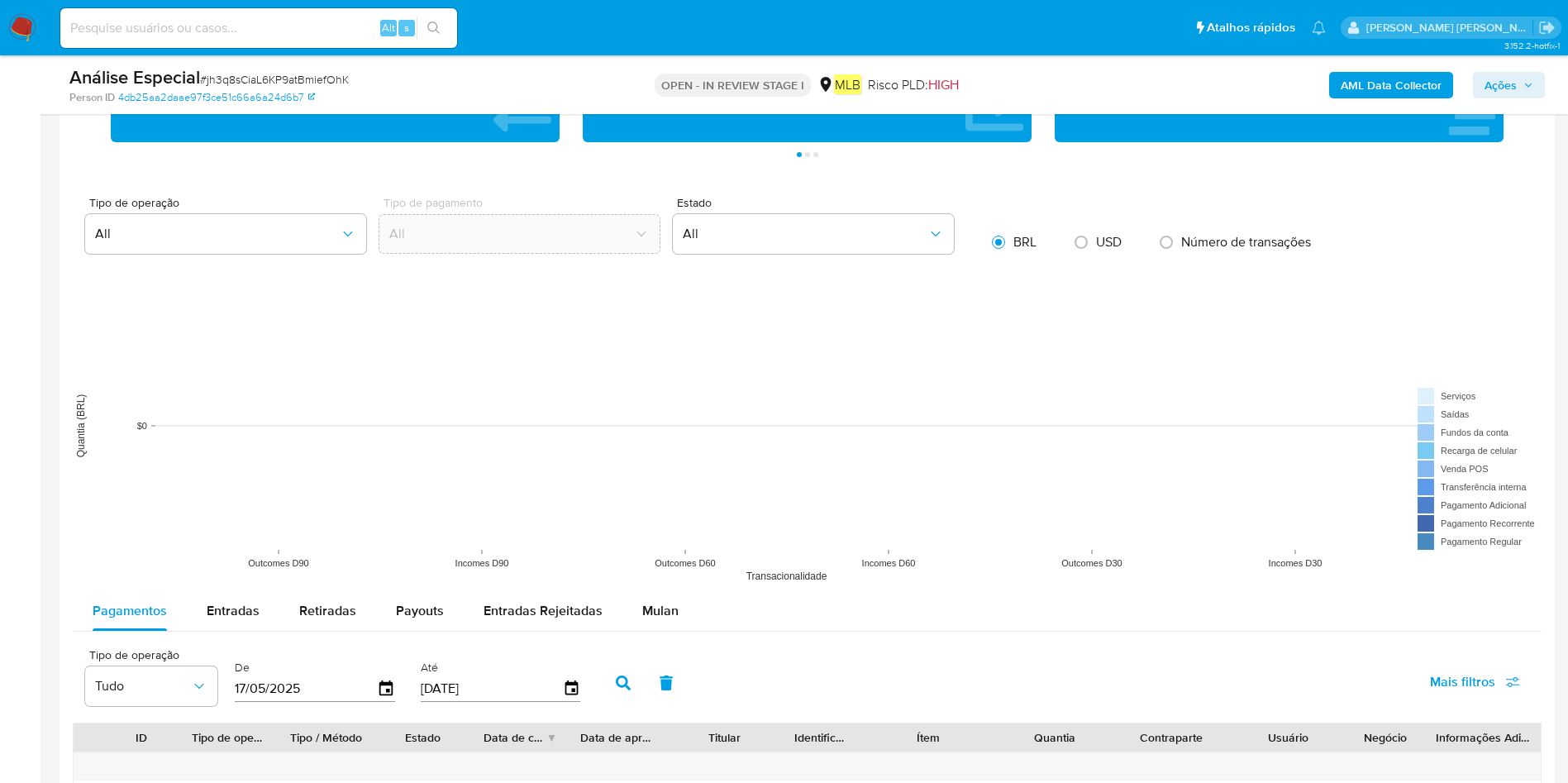
scroll to position [1612, 0]
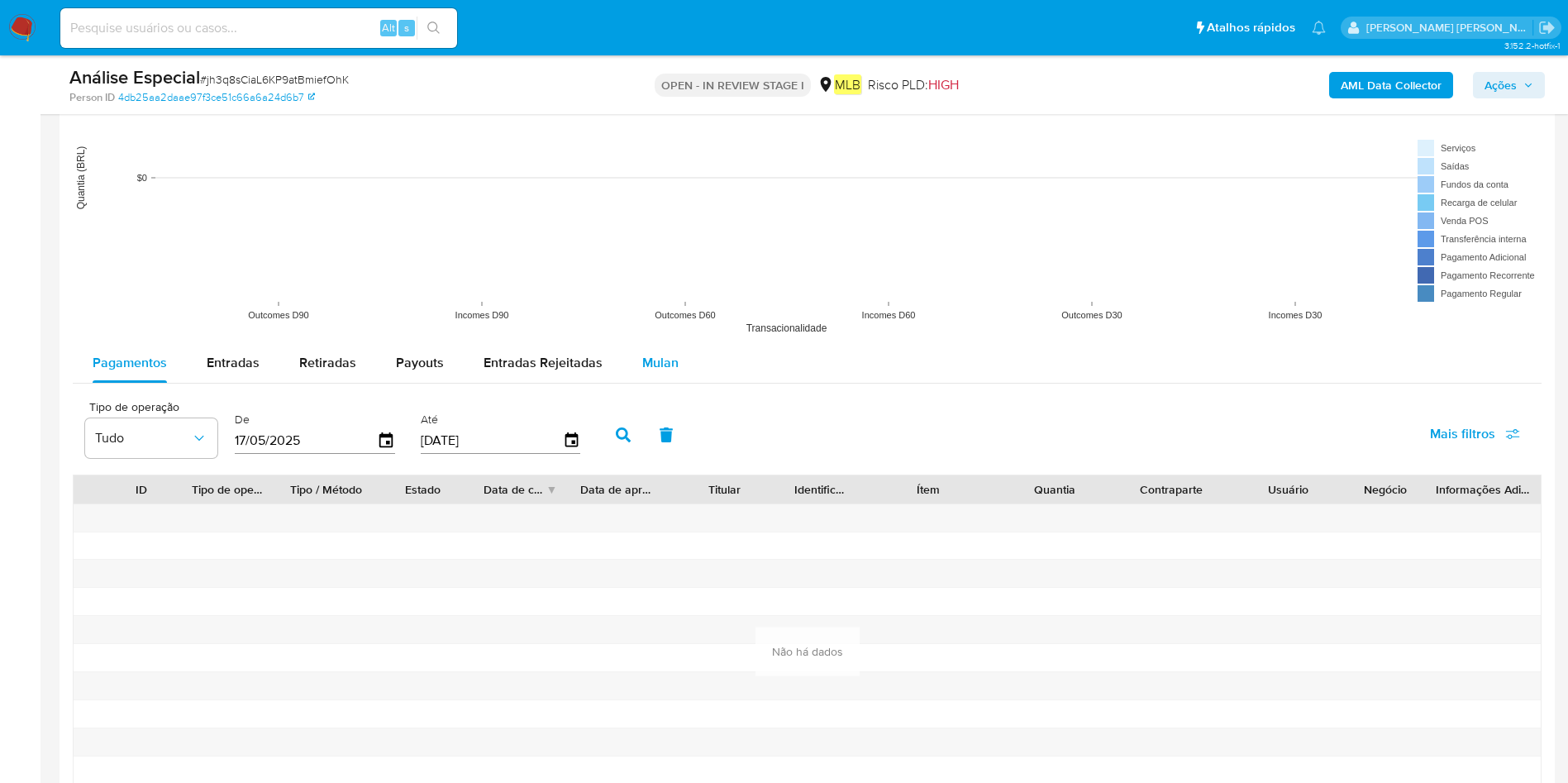
click at [664, 382] on div "Pagamentos Entradas Retiradas Payouts Entradas Rejeitadas Mulan" at bounding box center [807, 363] width 1469 height 41
click at [665, 363] on span "Mulan" at bounding box center [660, 362] width 37 height 19
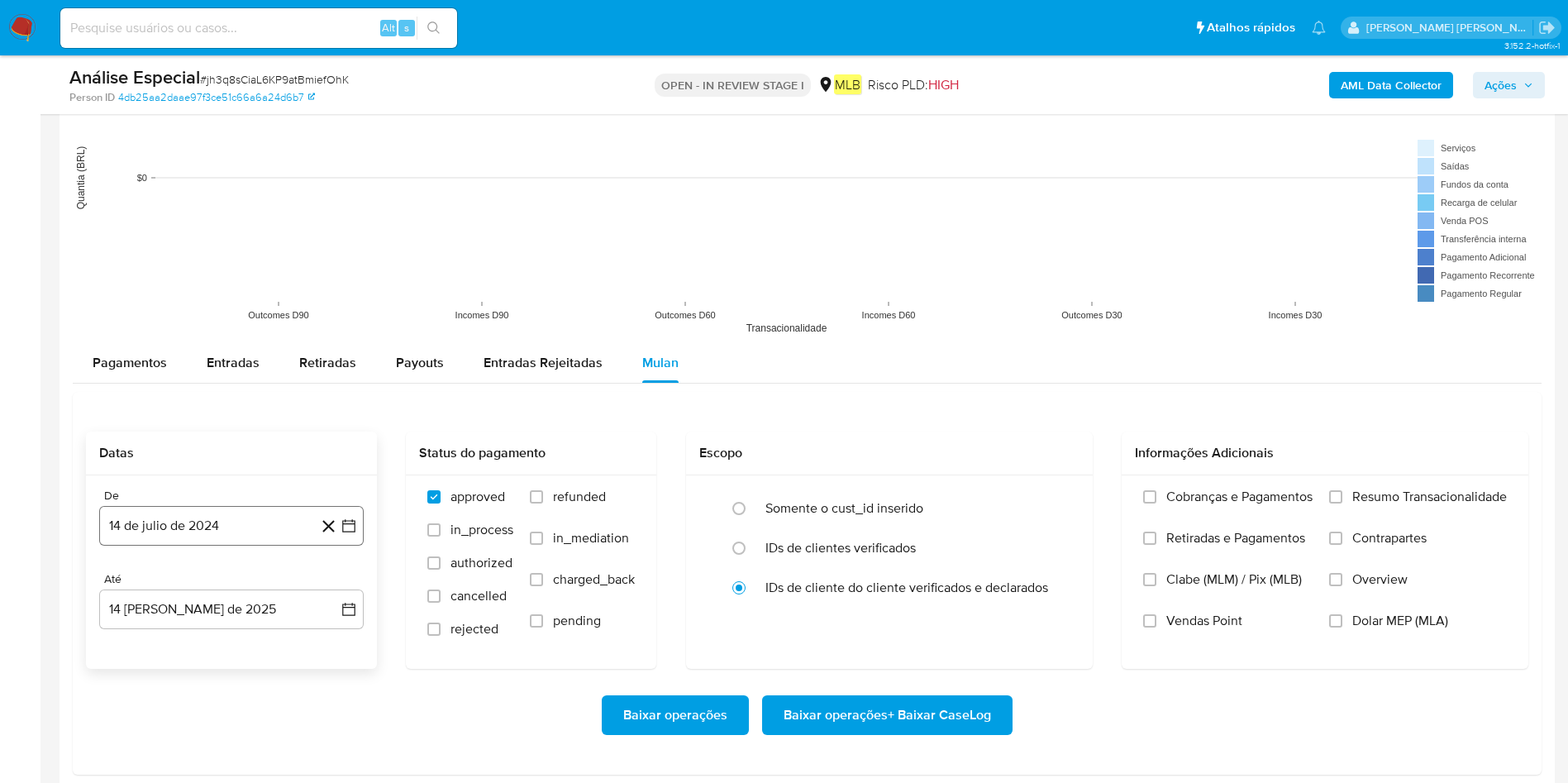
click at [221, 521] on button "14 de julio de 2024" at bounding box center [232, 526] width 265 height 40
click at [254, 273] on button "julio 2024" at bounding box center [232, 274] width 78 height 17
click at [303, 362] on span "jun" at bounding box center [301, 361] width 19 height 13
drag, startPoint x: 315, startPoint y: 334, endPoint x: 306, endPoint y: 334, distance: 9.0
click at [314, 334] on tr "1 2" at bounding box center [232, 335] width 225 height 26
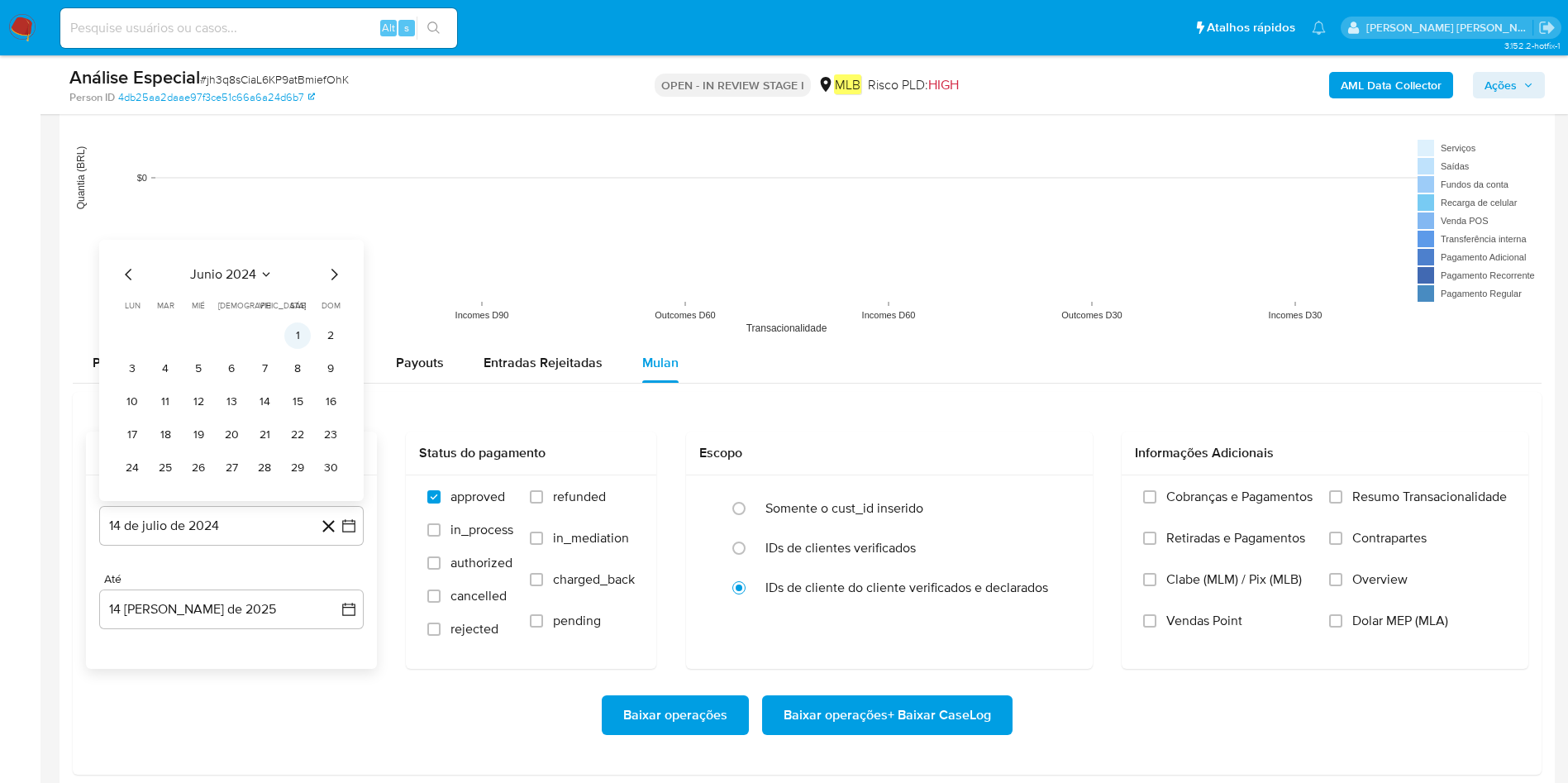
click at [305, 334] on button "1" at bounding box center [298, 335] width 26 height 26
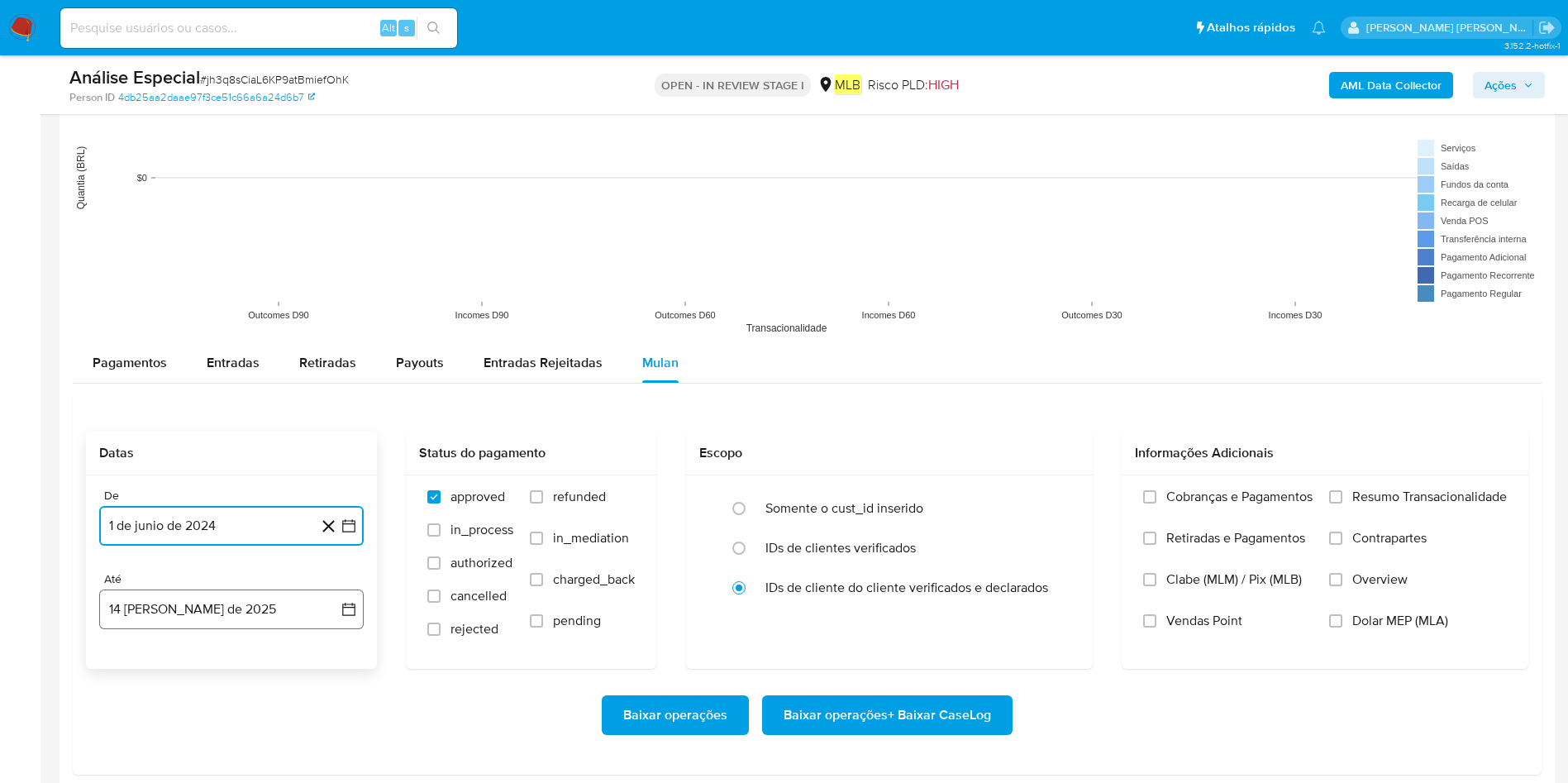
click at [232, 521] on button "14 [PERSON_NAME] de 2025" at bounding box center [232, 610] width 265 height 40
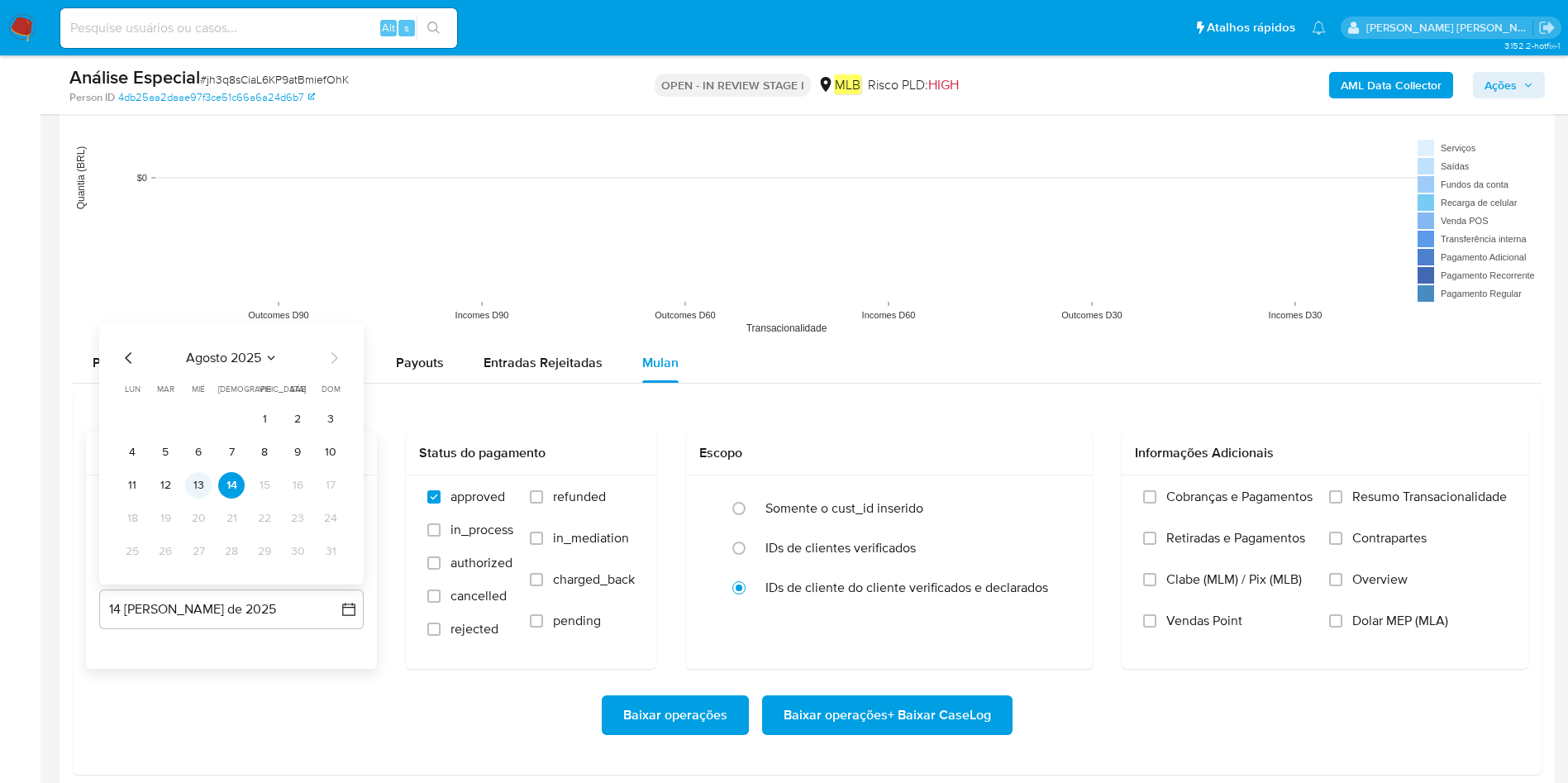
click at [197, 487] on button "13" at bounding box center [199, 485] width 26 height 26
click at [1057, 497] on span "Resumo Transacionalidade" at bounding box center [1429, 496] width 154 height 17
click at [1057, 497] on input "Resumo Transacionalidade" at bounding box center [1335, 496] width 13 height 13
click at [861, 521] on span "Baixar operações + Baixar CaseLog" at bounding box center [887, 715] width 207 height 37
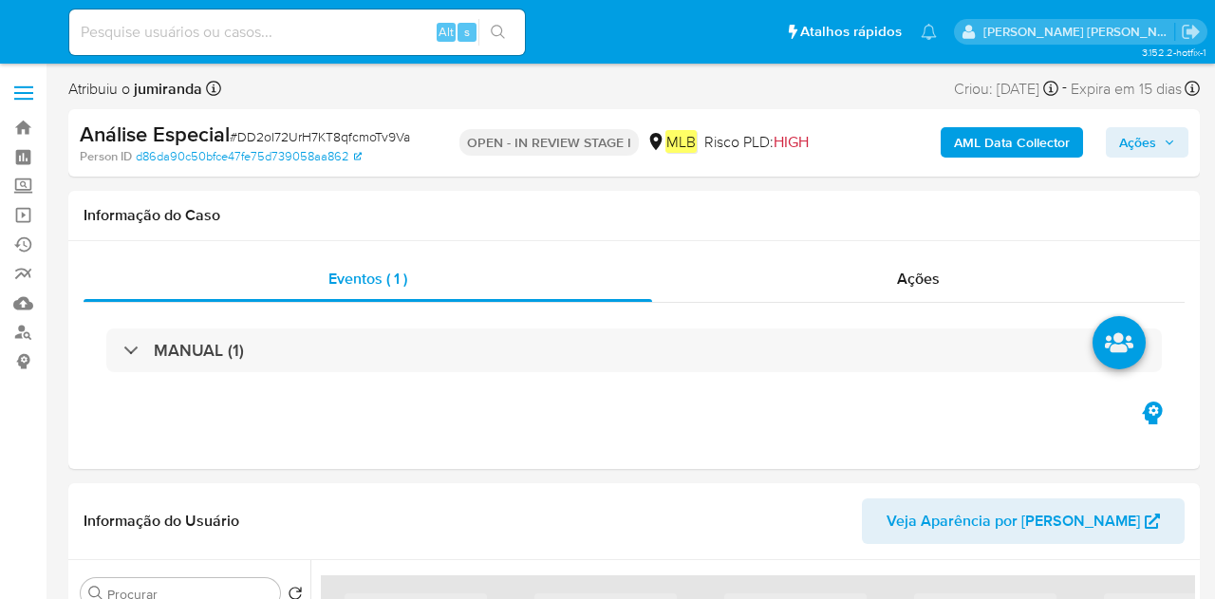
select select "10"
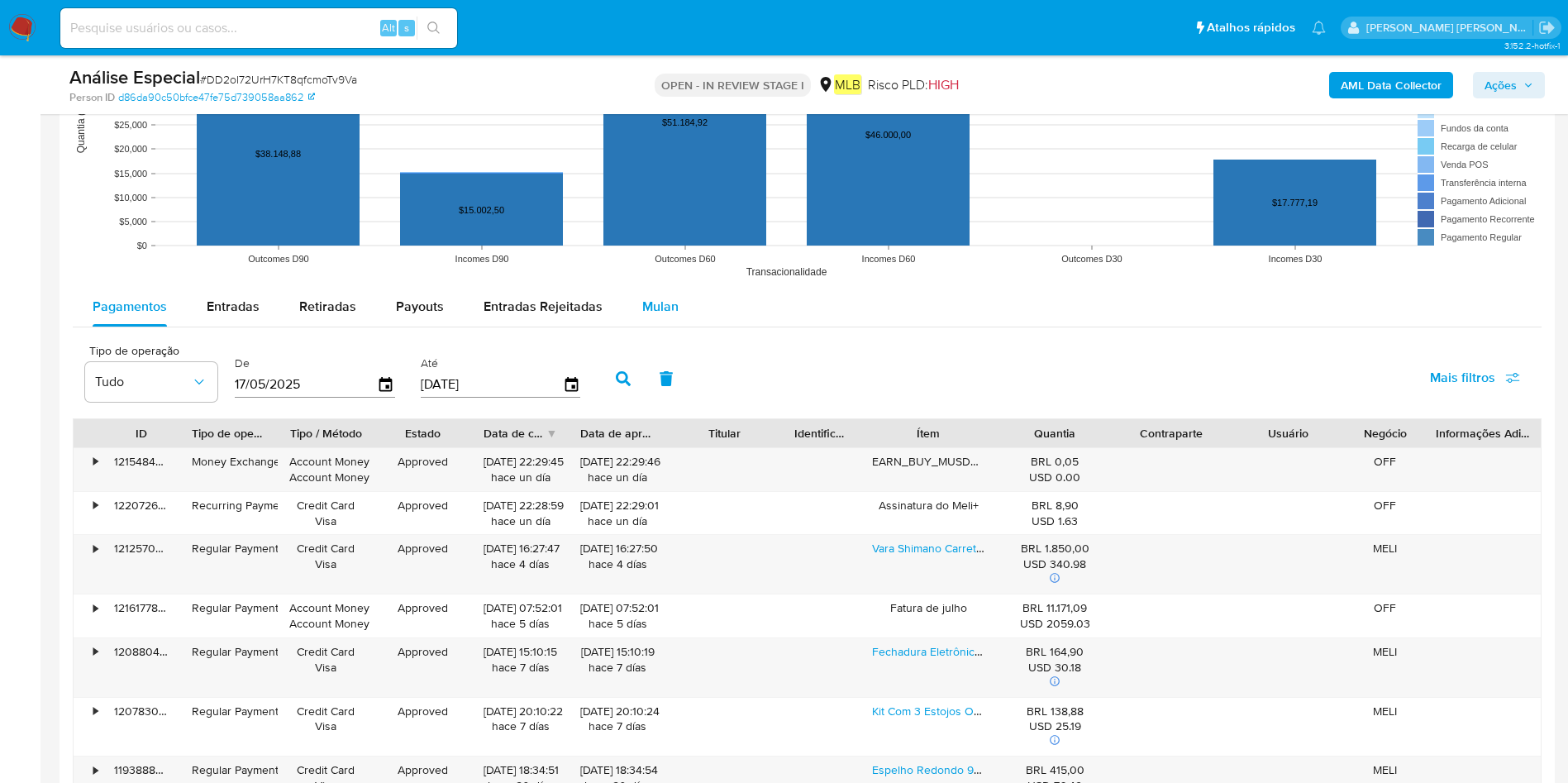
click at [658, 303] on span "Mulan" at bounding box center [660, 307] width 37 height 19
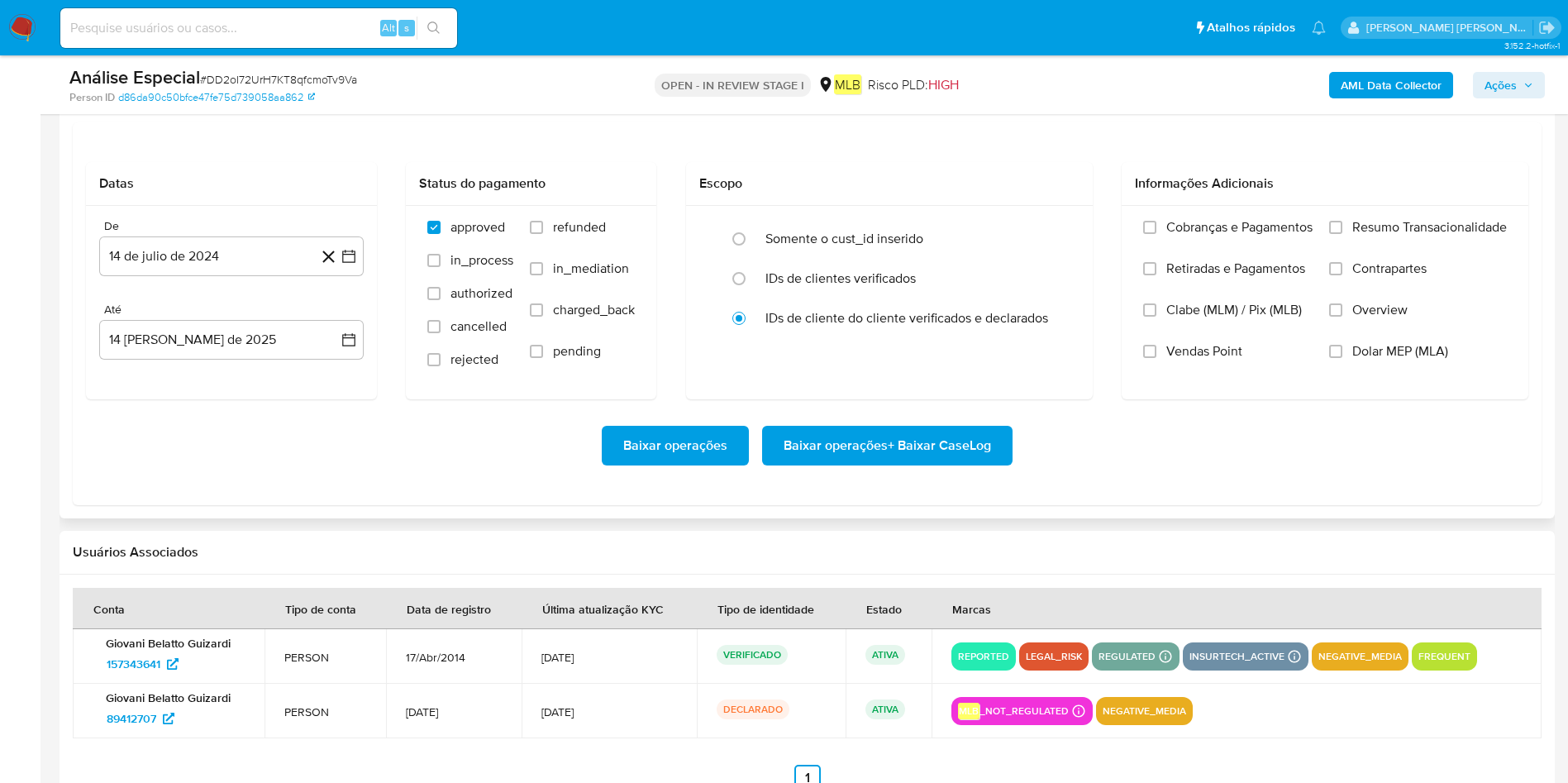
scroll to position [1736, 0]
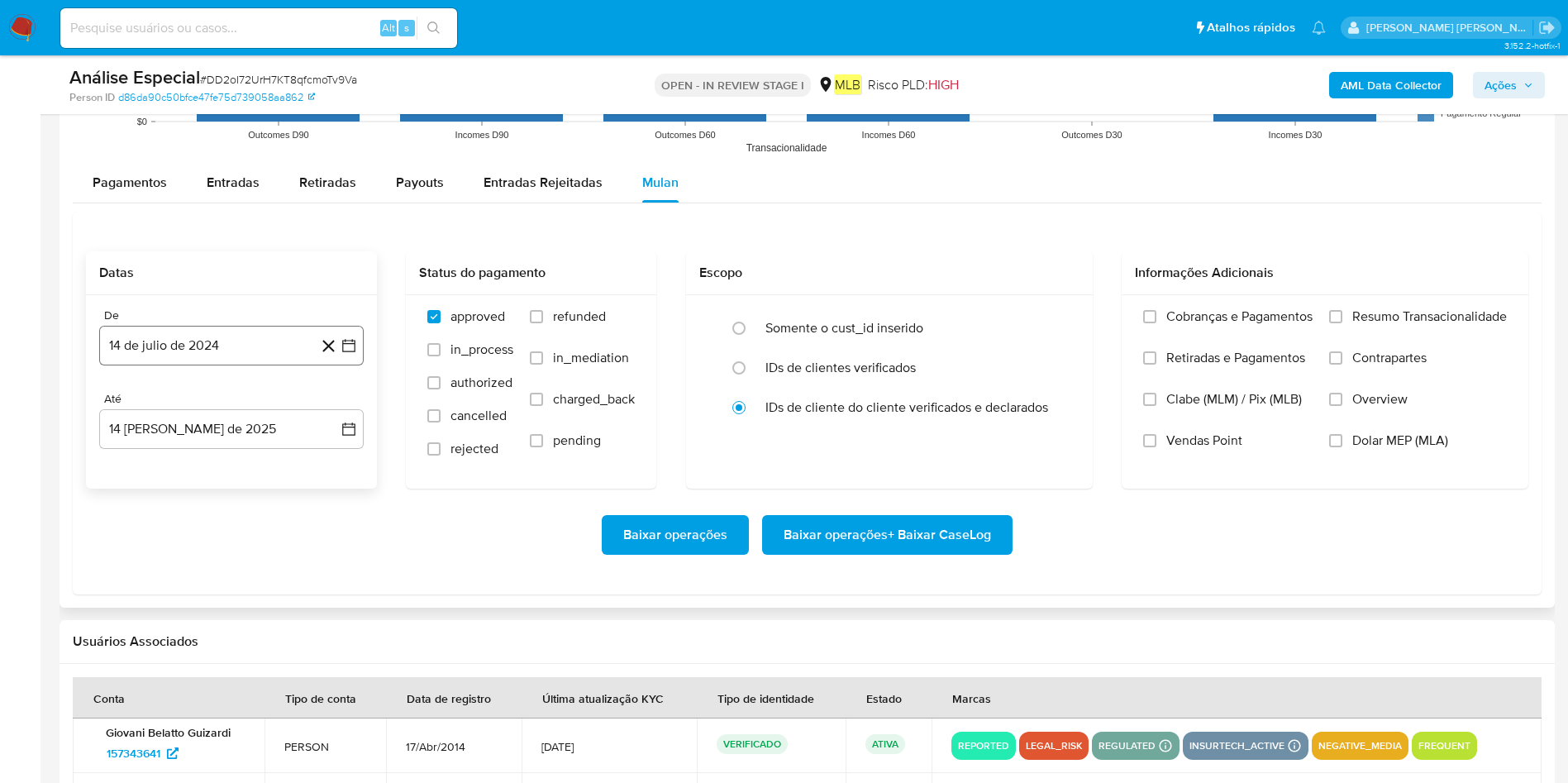
click at [261, 358] on button "14 de julio de 2024" at bounding box center [232, 346] width 265 height 40
click at [262, 403] on icon "Seleccionar mes y año" at bounding box center [264, 404] width 13 height 13
click at [312, 512] on button "jun" at bounding box center [300, 511] width 46 height 26
click at [302, 474] on button "1" at bounding box center [298, 466] width 26 height 26
click at [239, 429] on button "[DATE]" at bounding box center [232, 429] width 265 height 40
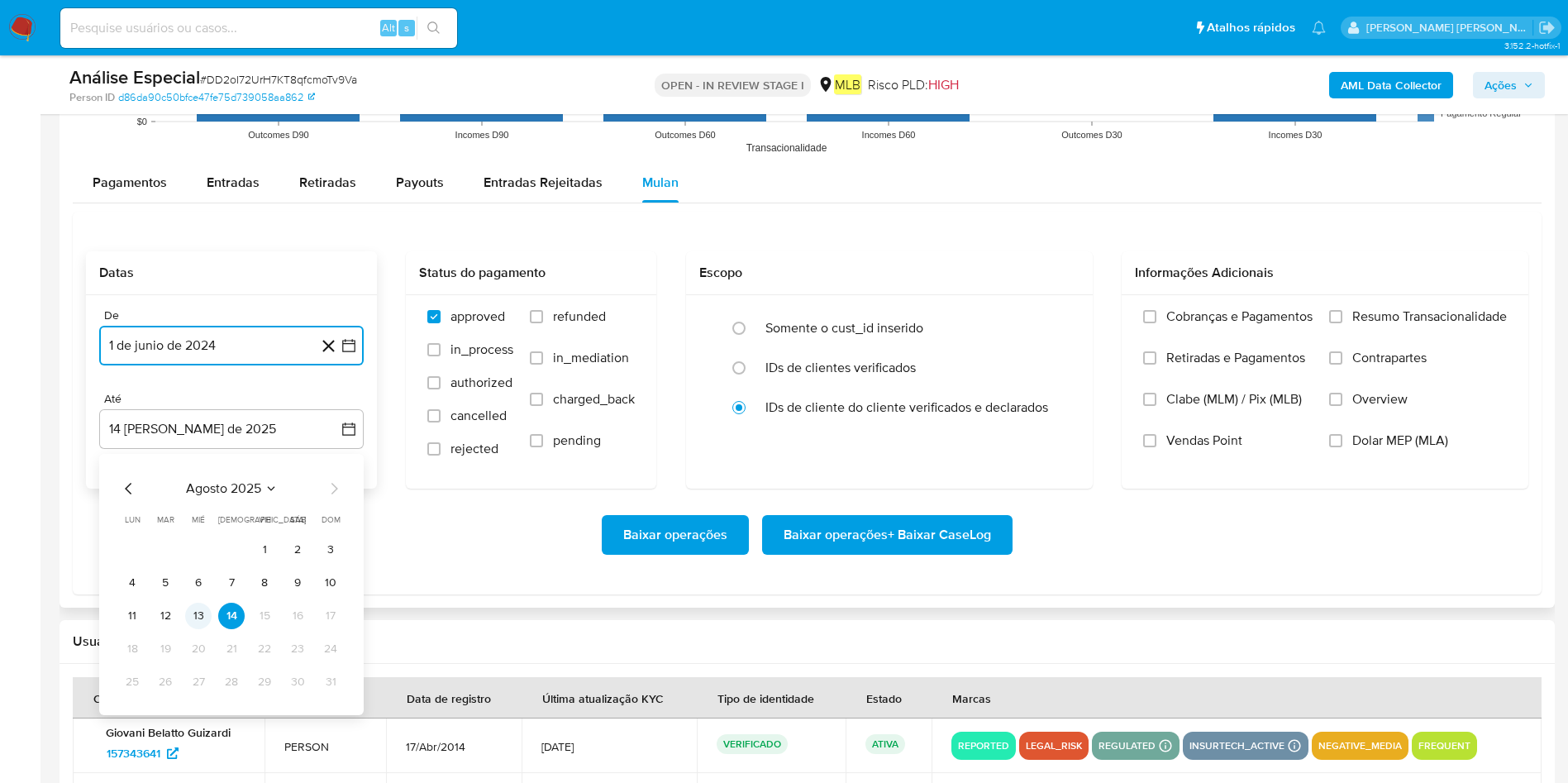
click at [203, 521] on button "13" at bounding box center [199, 616] width 26 height 26
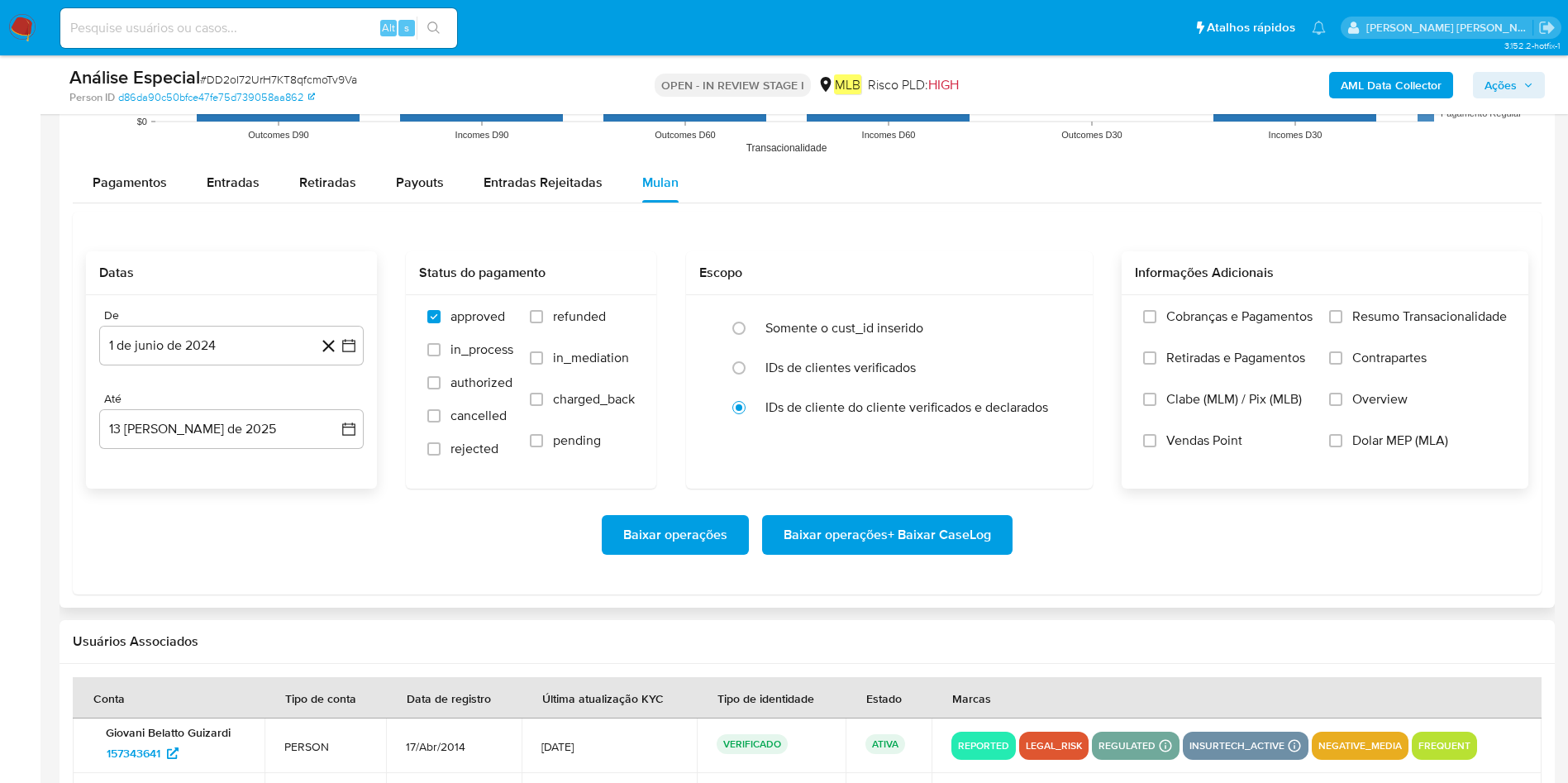
click at [1057, 331] on label "Resumo Transacionalidade" at bounding box center [1417, 328] width 178 height 41
click at [1057, 323] on input "Resumo Transacionalidade" at bounding box center [1335, 316] width 13 height 13
click at [804, 521] on span "Baixar operações + Baixar CaseLog" at bounding box center [887, 535] width 207 height 37
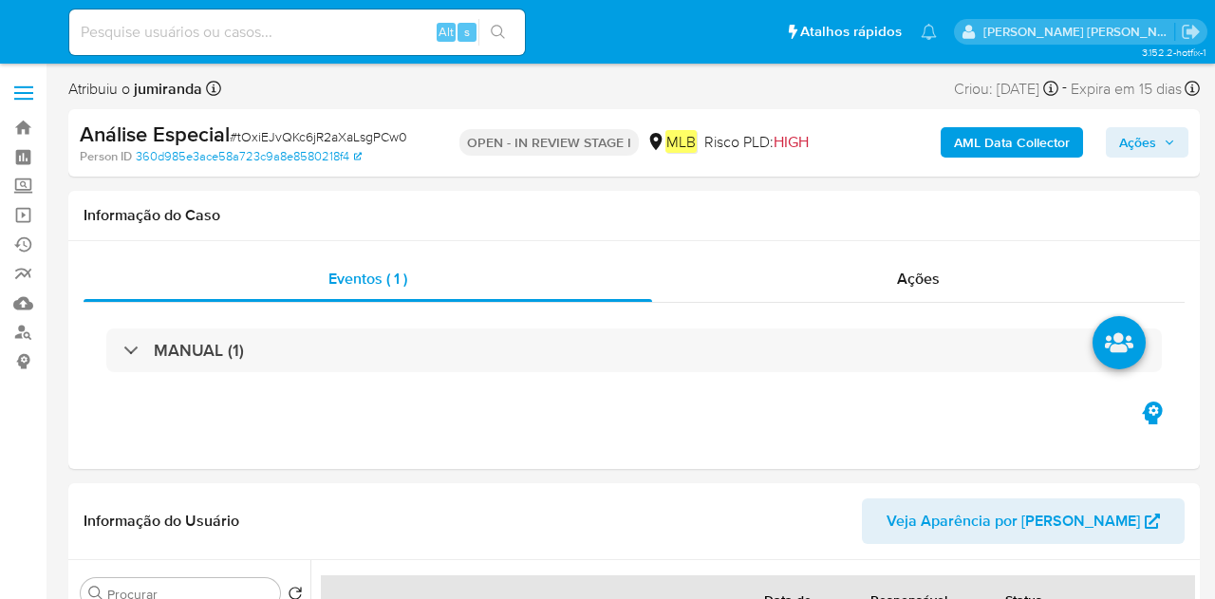
select select "10"
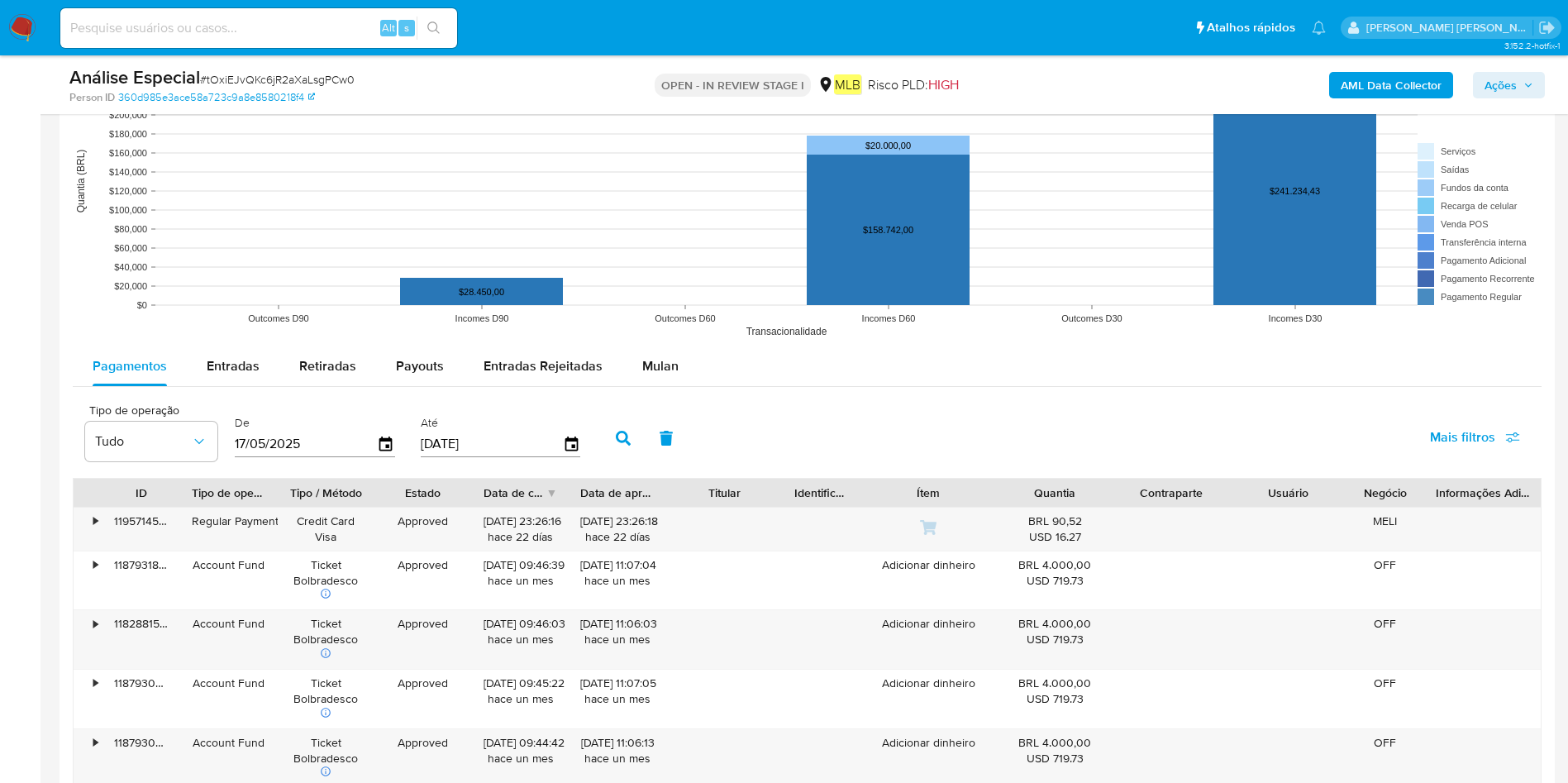
scroll to position [1612, 0]
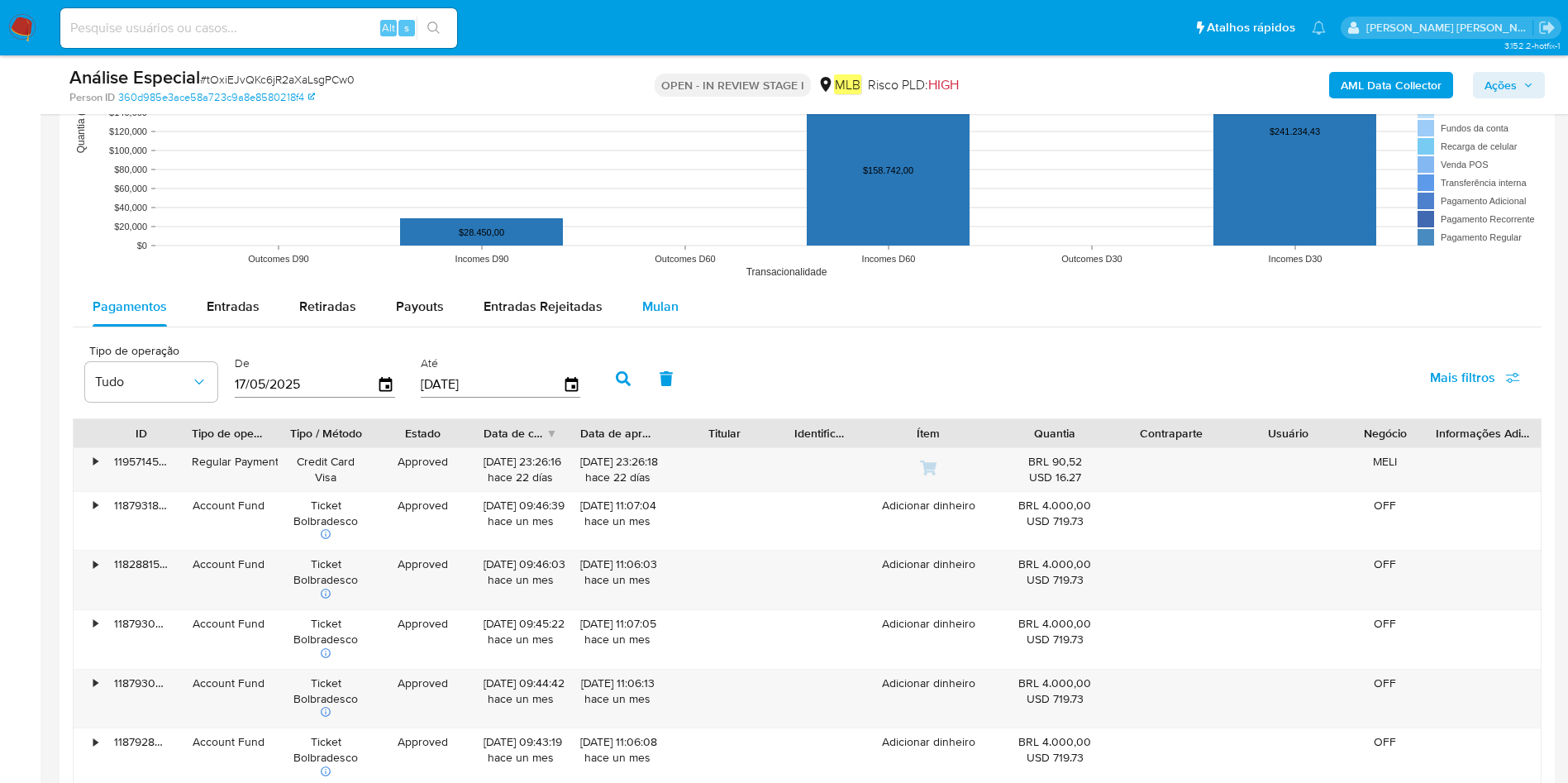
click at [647, 299] on span "Mulan" at bounding box center [660, 307] width 37 height 19
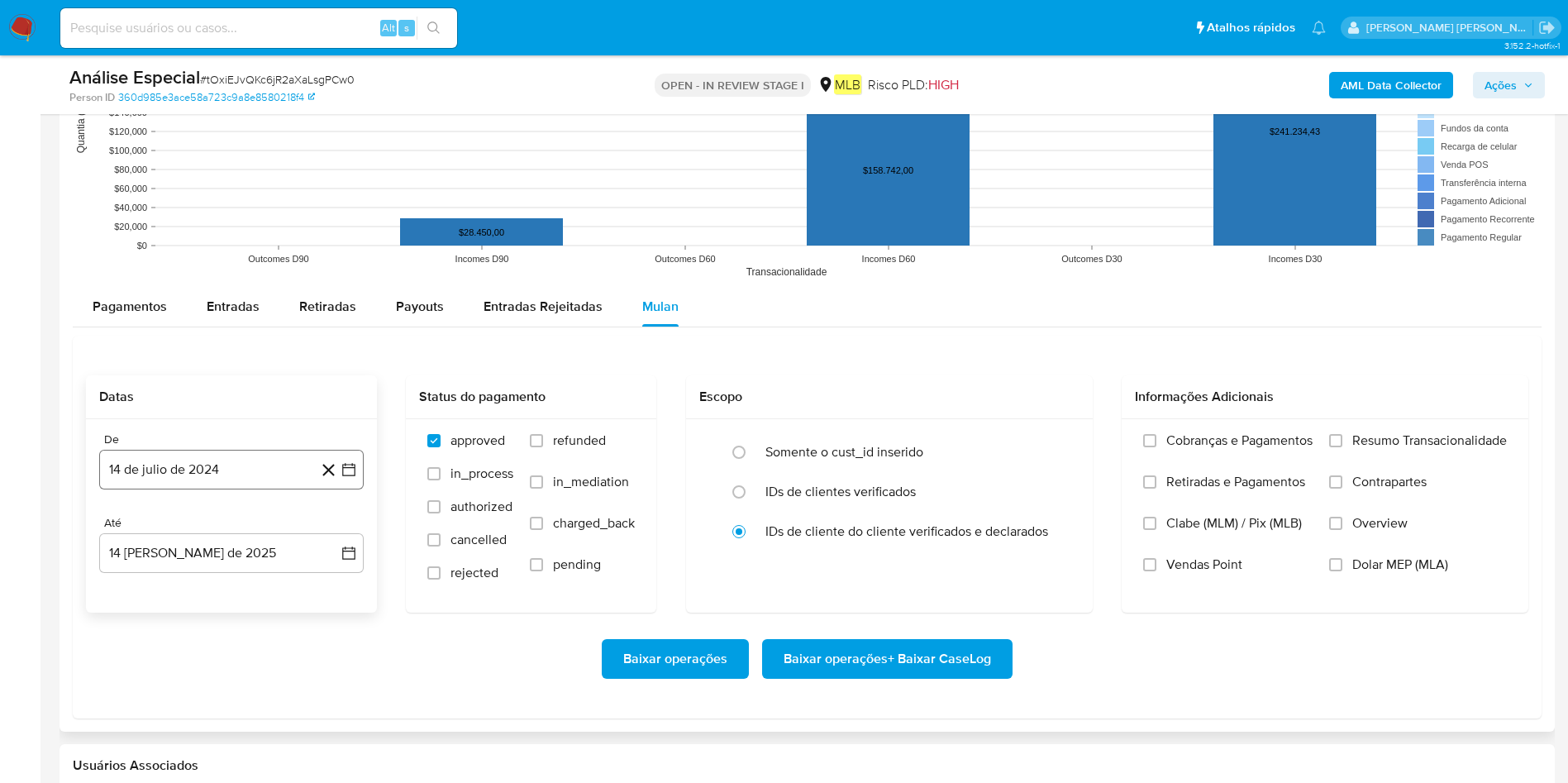
click at [219, 464] on button "14 de julio de 2024" at bounding box center [232, 469] width 265 height 40
click at [220, 521] on span "julio 2024" at bounding box center [223, 529] width 62 height 17
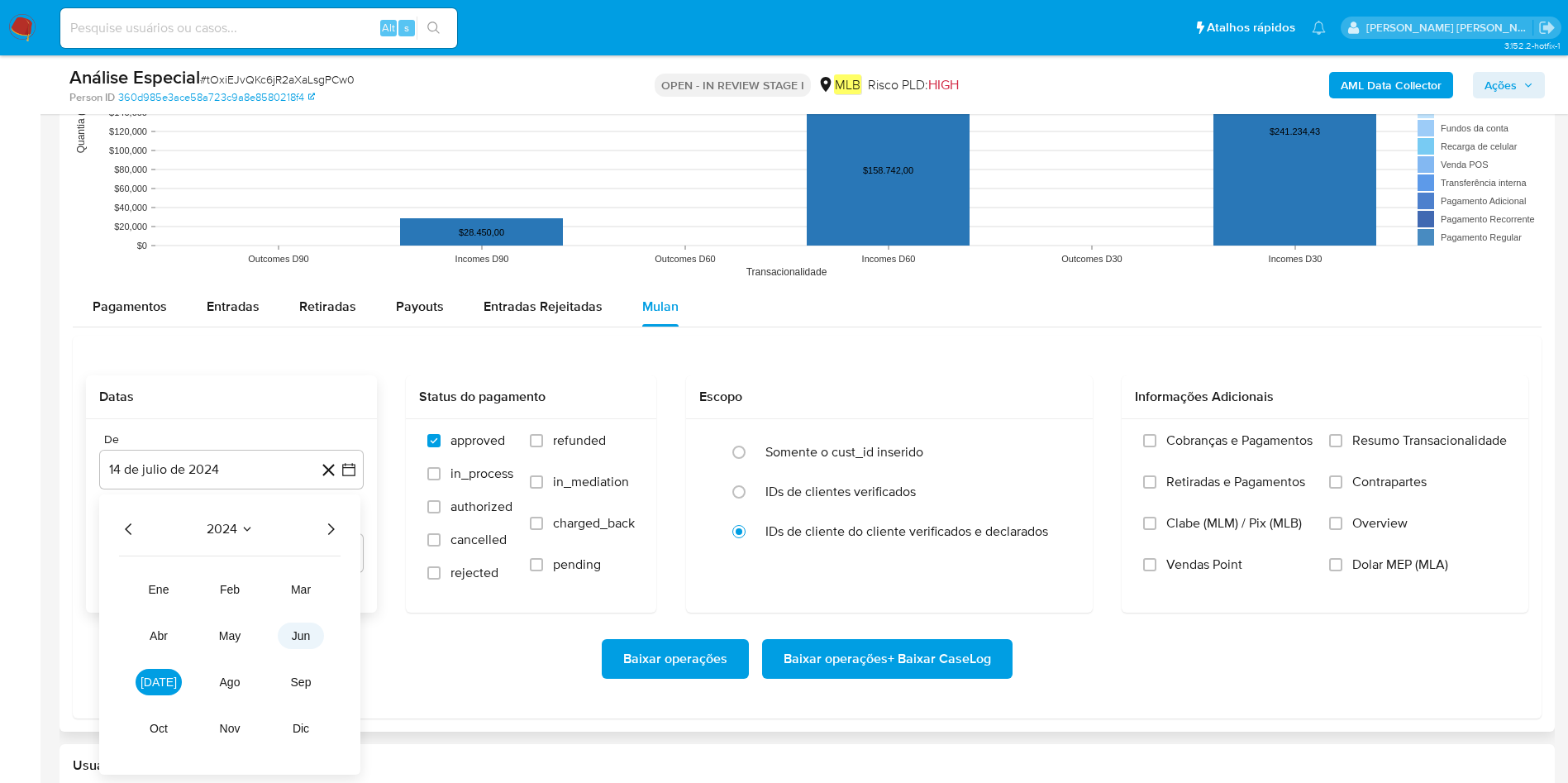
click at [317, 521] on button "jun" at bounding box center [300, 636] width 46 height 26
click at [294, 521] on button "1" at bounding box center [298, 591] width 26 height 26
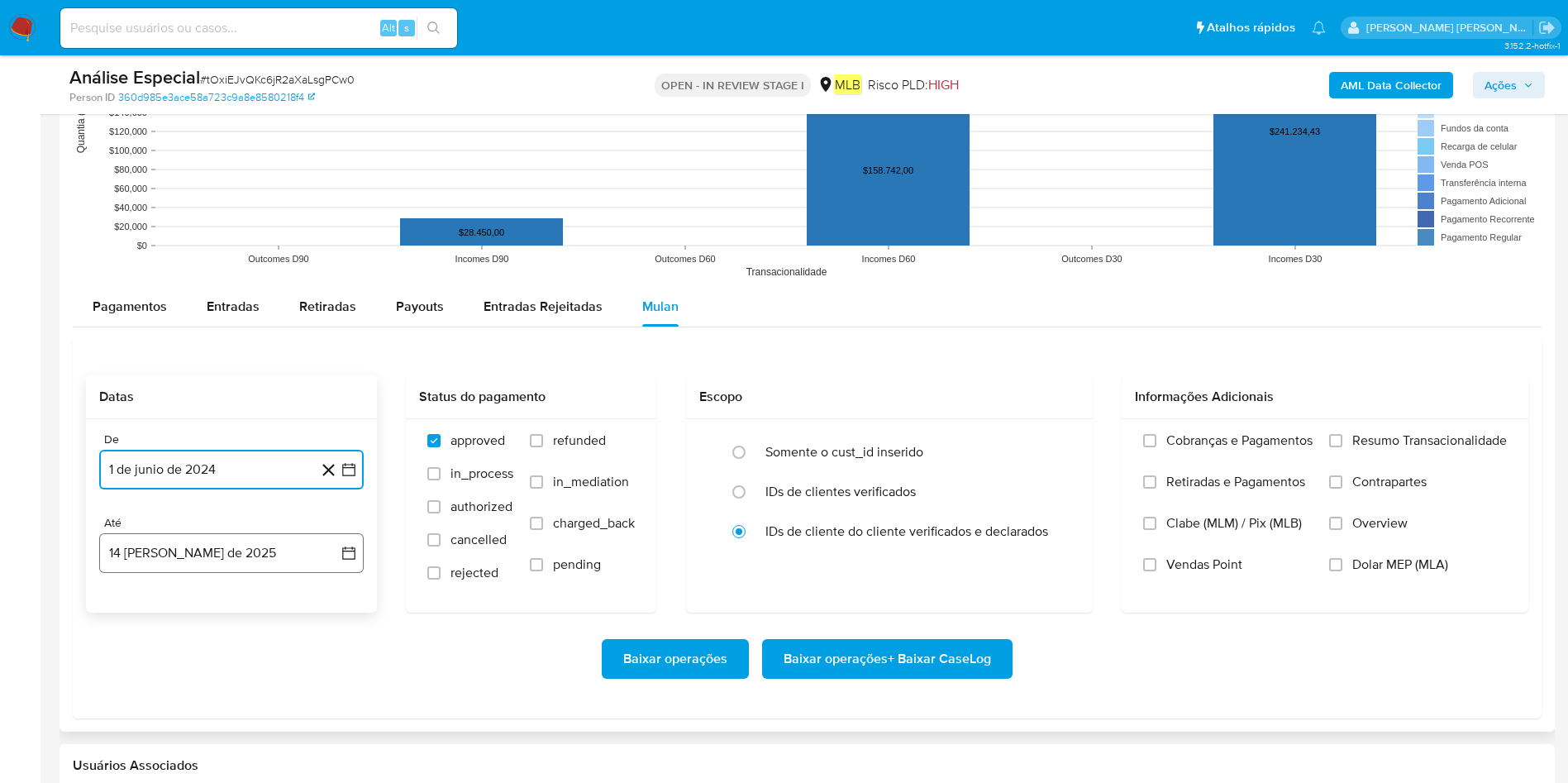
click at [290, 521] on button "14 [PERSON_NAME] de 2025" at bounding box center [232, 553] width 265 height 40
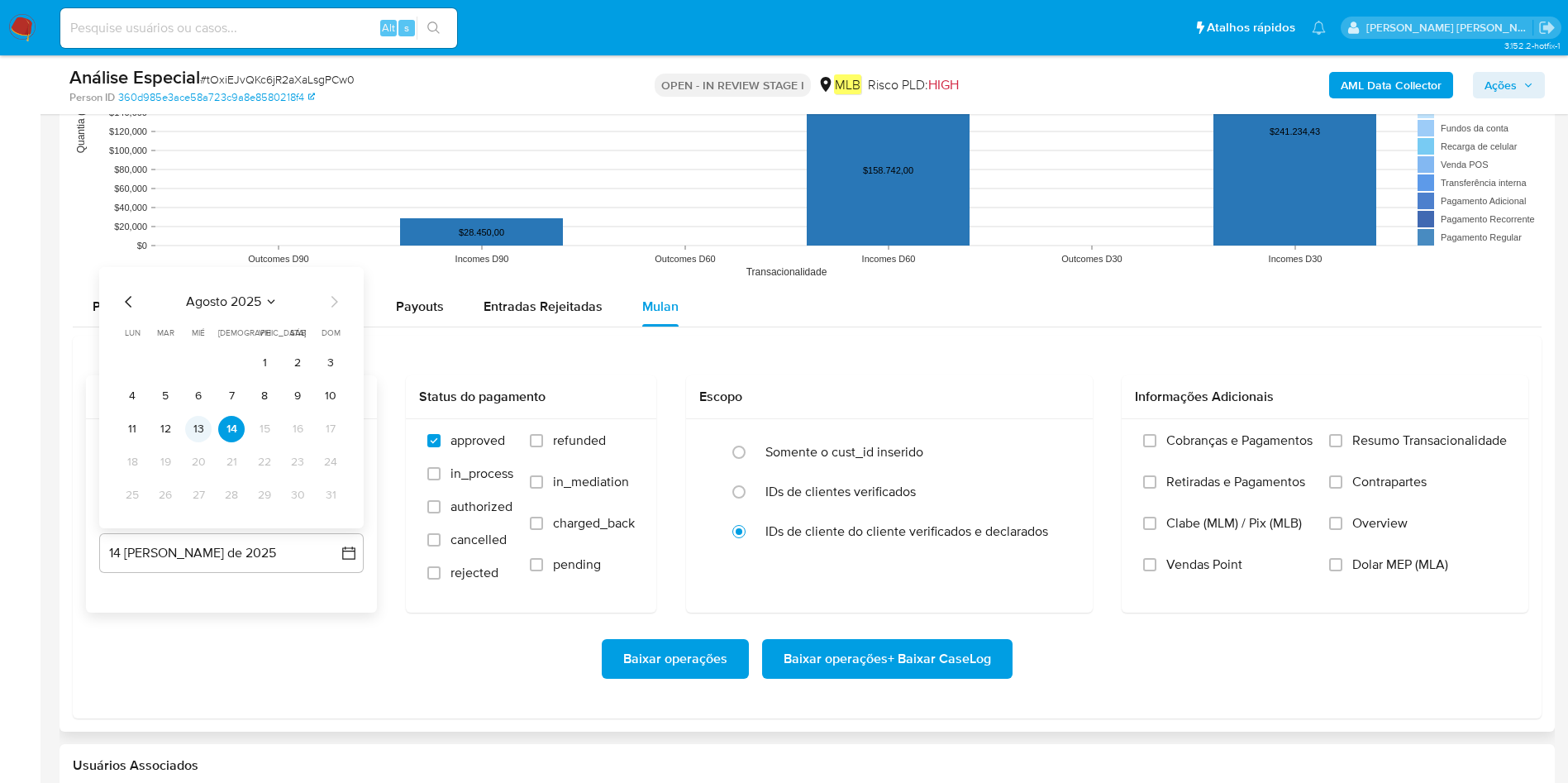
click at [204, 420] on button "13" at bounding box center [199, 429] width 26 height 26
click at [1057, 446] on span "Resumo Transacionalidade" at bounding box center [1429, 440] width 154 height 17
click at [1057, 446] on input "Resumo Transacionalidade" at bounding box center [1335, 440] width 13 height 13
click at [864, 521] on span "Baixar operações + Baixar CaseLog" at bounding box center [887, 659] width 207 height 37
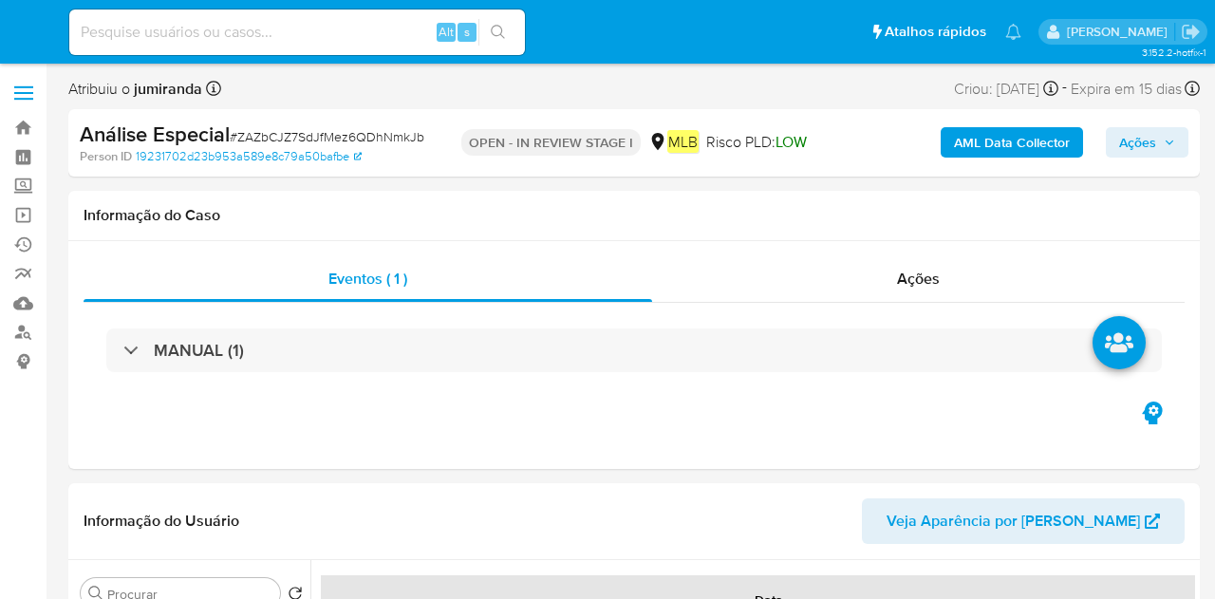
select select "10"
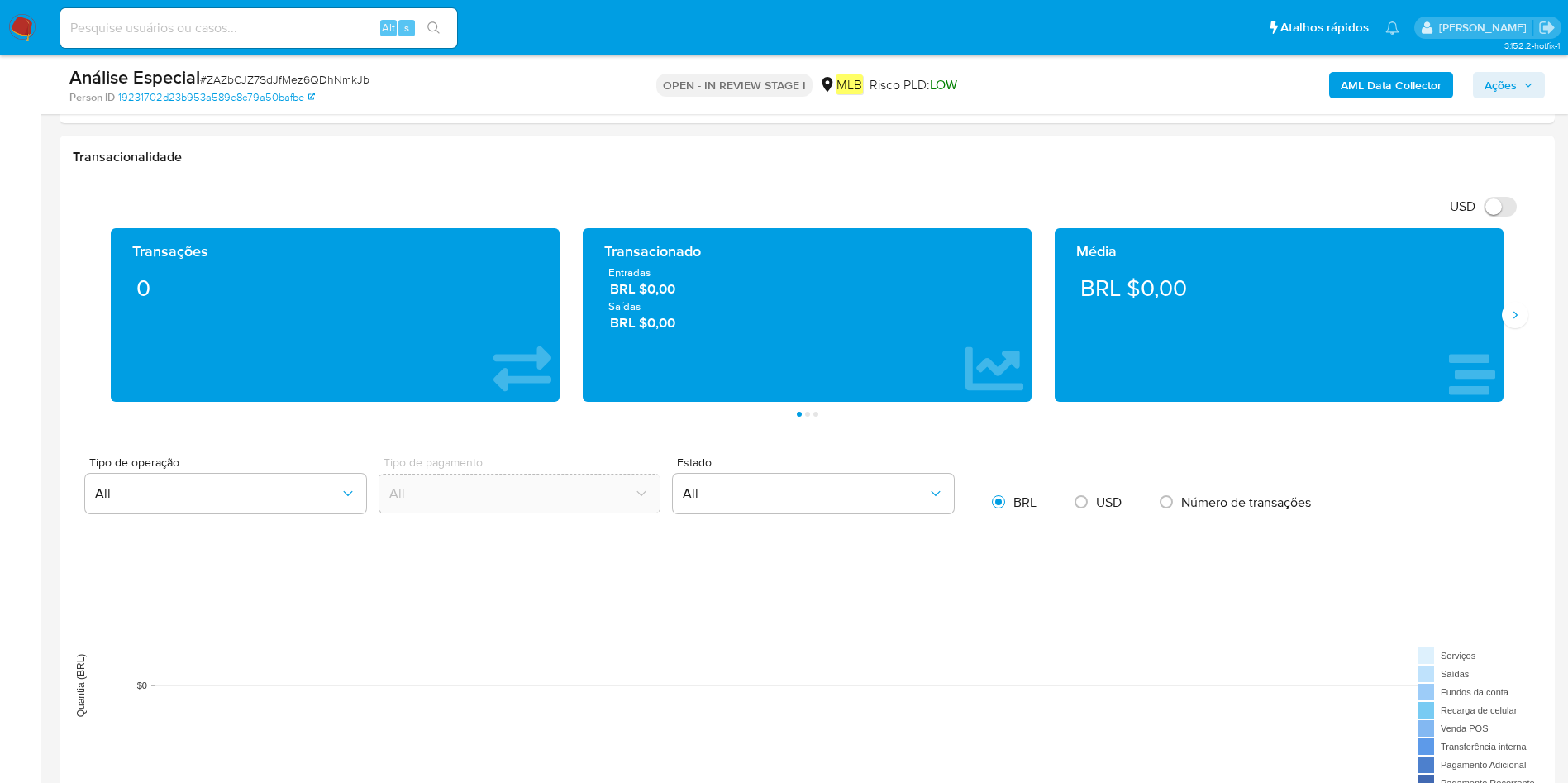
scroll to position [1488, 0]
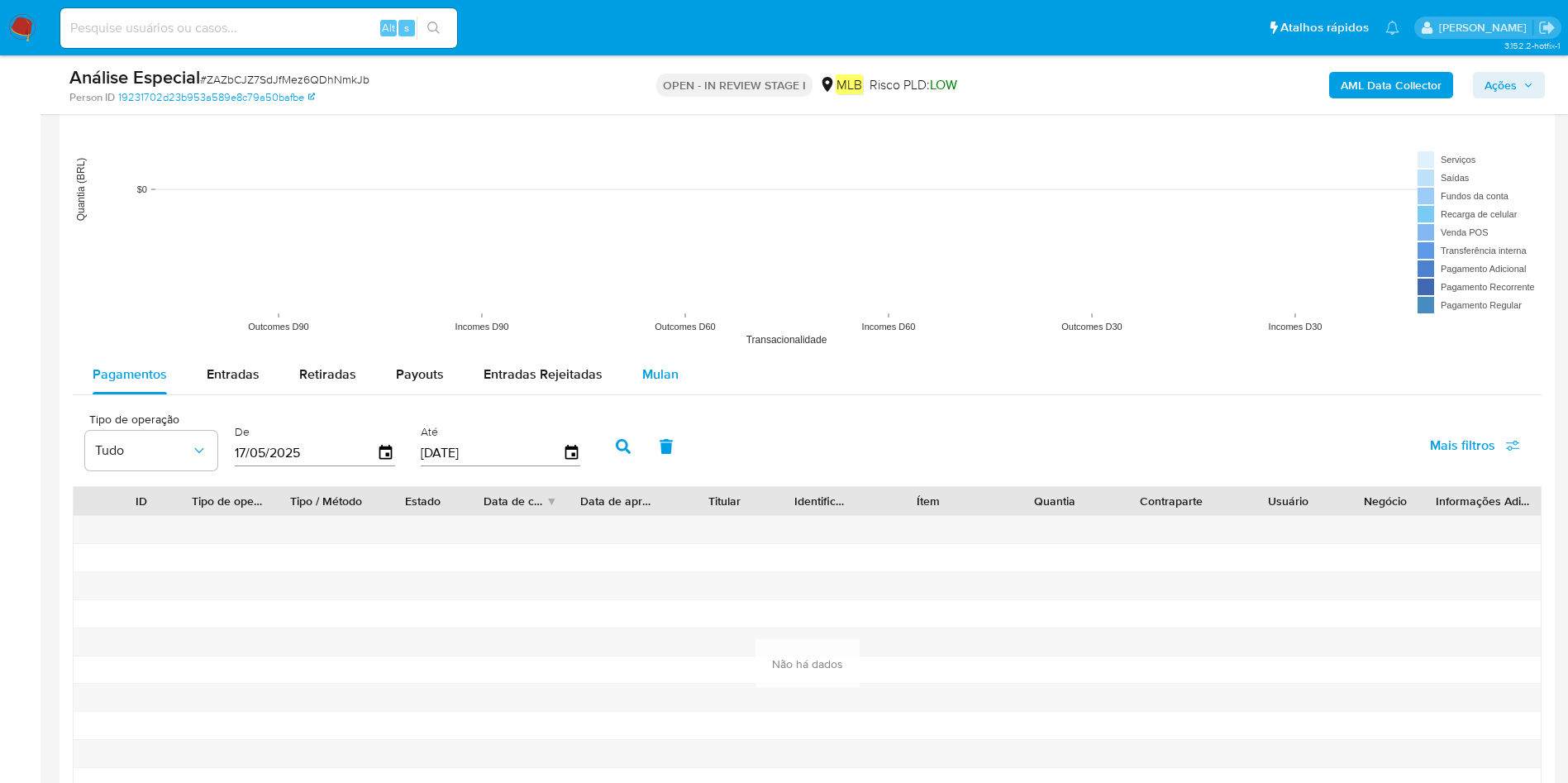
click at [642, 354] on div "Mulan" at bounding box center [660, 375] width 37 height 40
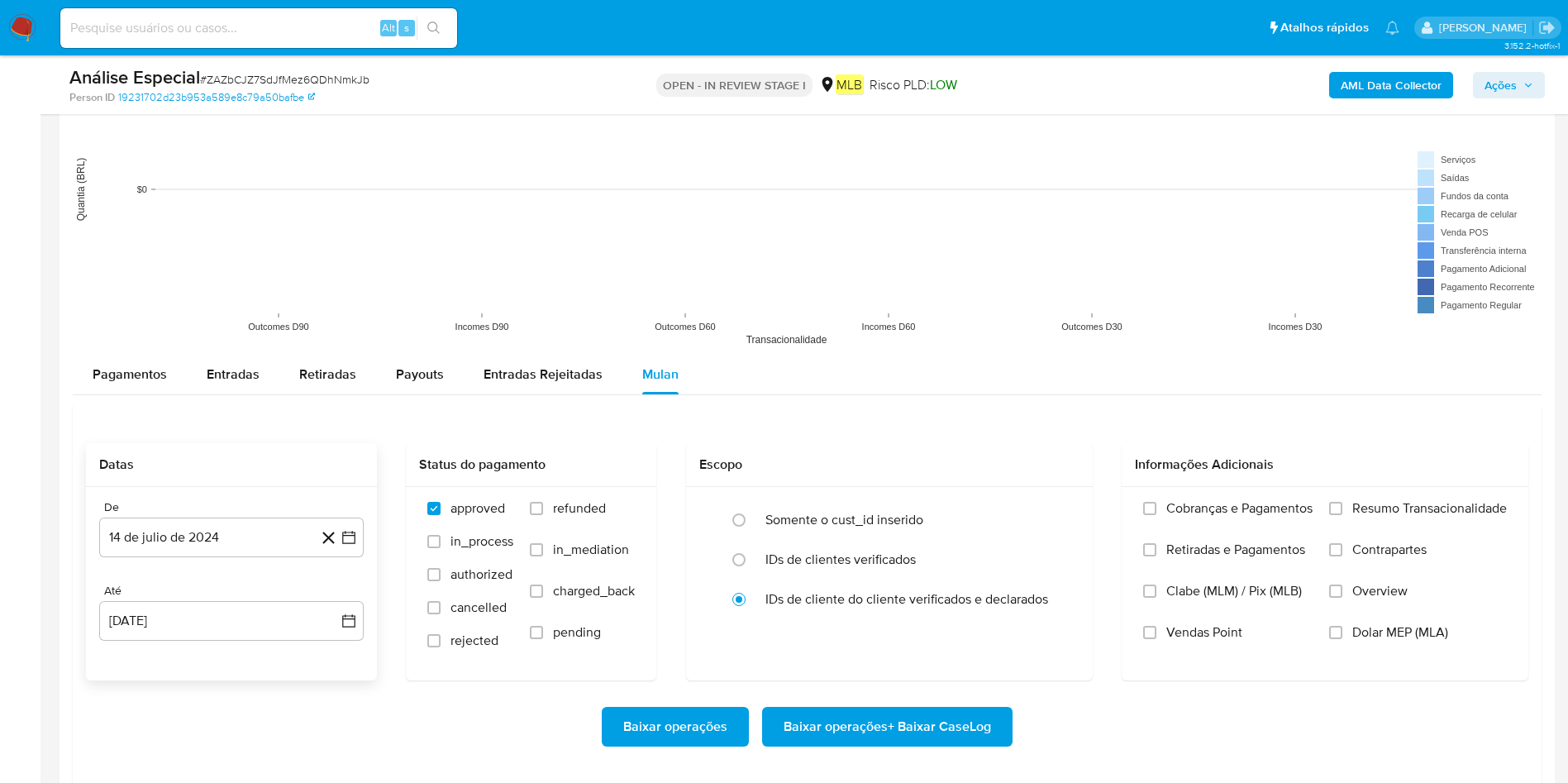
click at [226, 515] on div "De [DATE] [DATE]" at bounding box center [232, 528] width 265 height 57
click at [227, 518] on div "De [DATE] [DATE]" at bounding box center [232, 528] width 265 height 57
click at [227, 521] on button "14 de julio de 2024" at bounding box center [232, 537] width 265 height 40
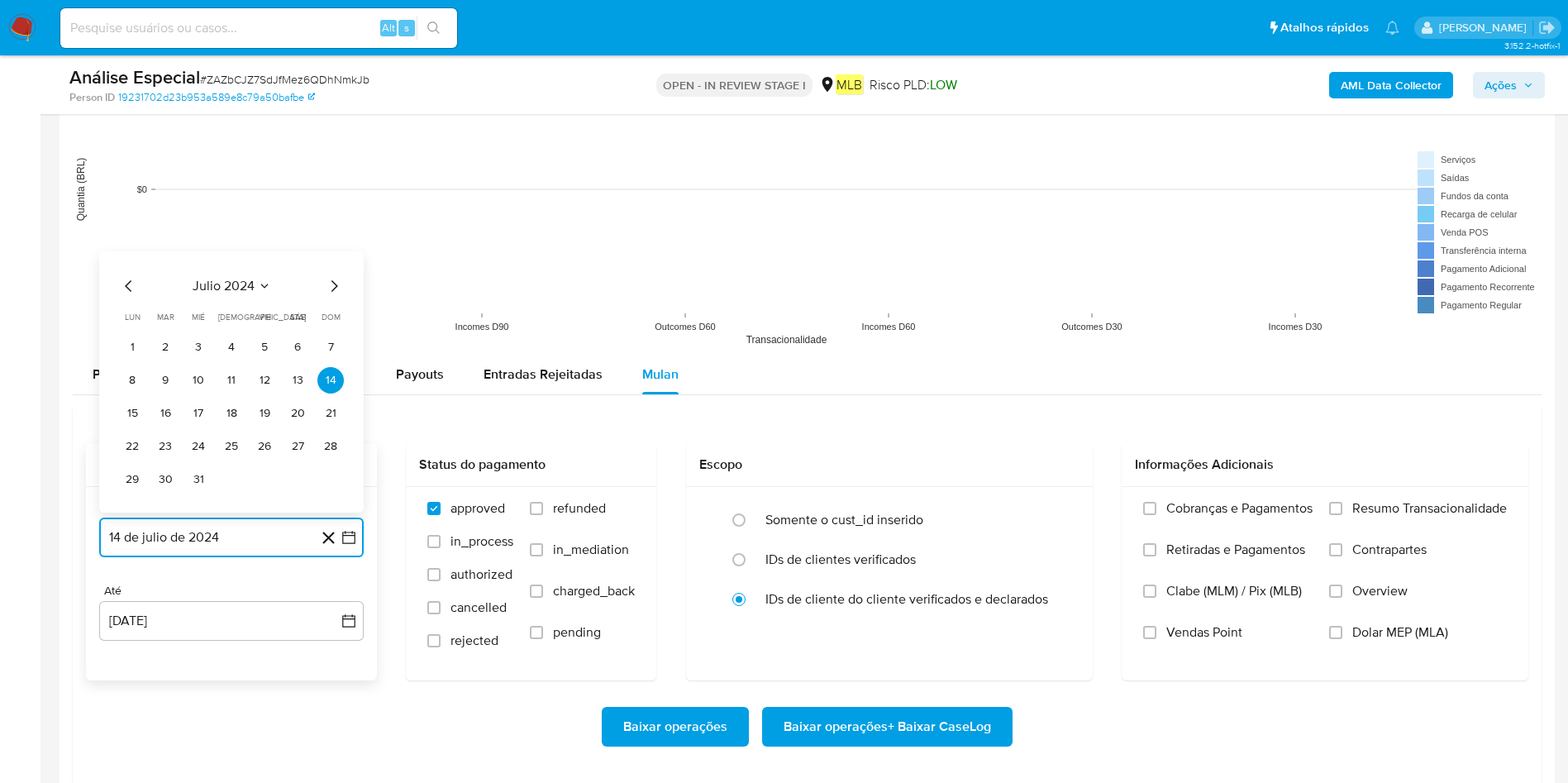
click at [265, 280] on icon "Seleccionar mes y año" at bounding box center [264, 286] width 13 height 13
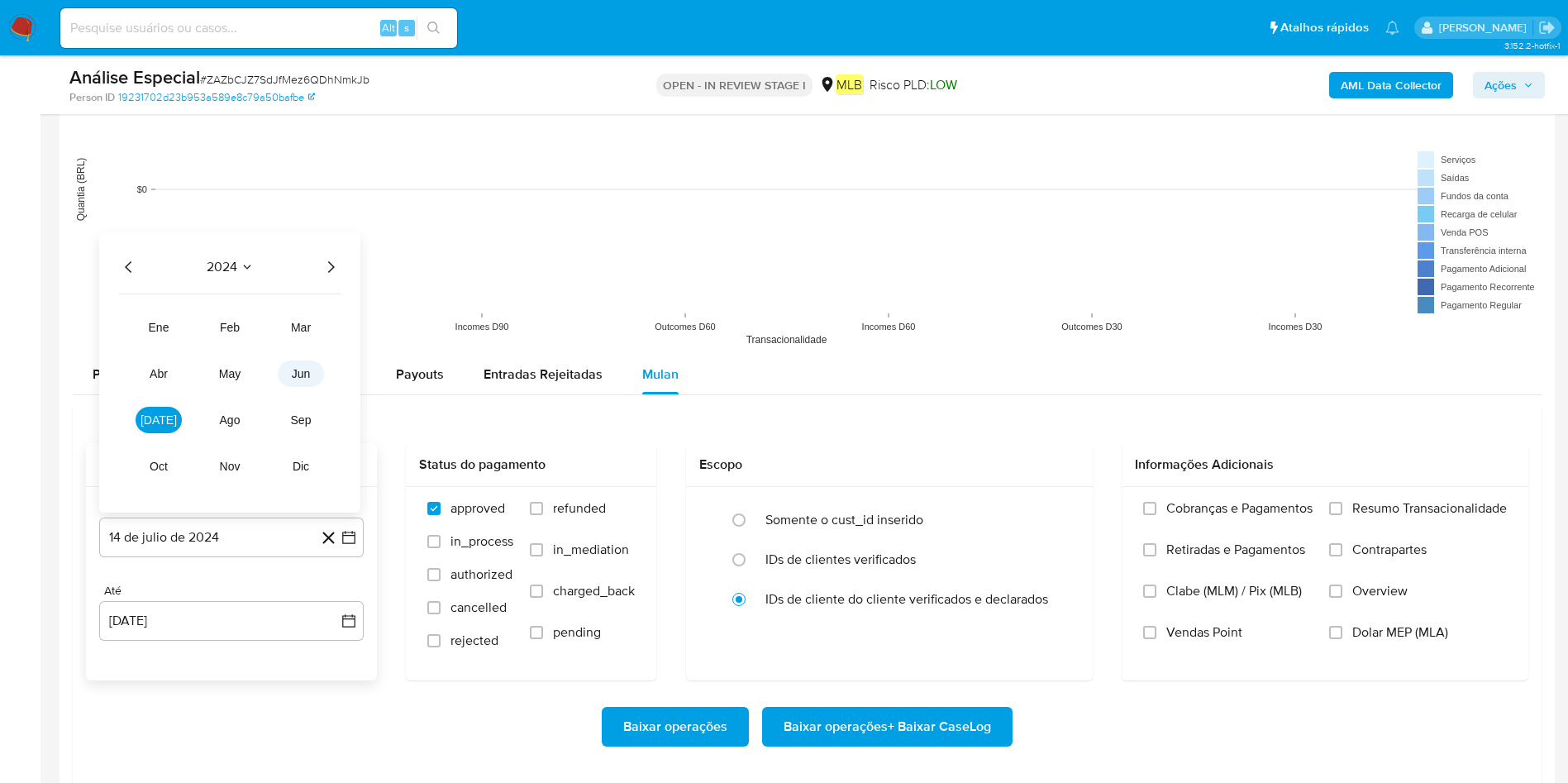
click at [310, 374] on span "jun" at bounding box center [301, 373] width 19 height 13
click at [304, 352] on button "1" at bounding box center [298, 347] width 26 height 26
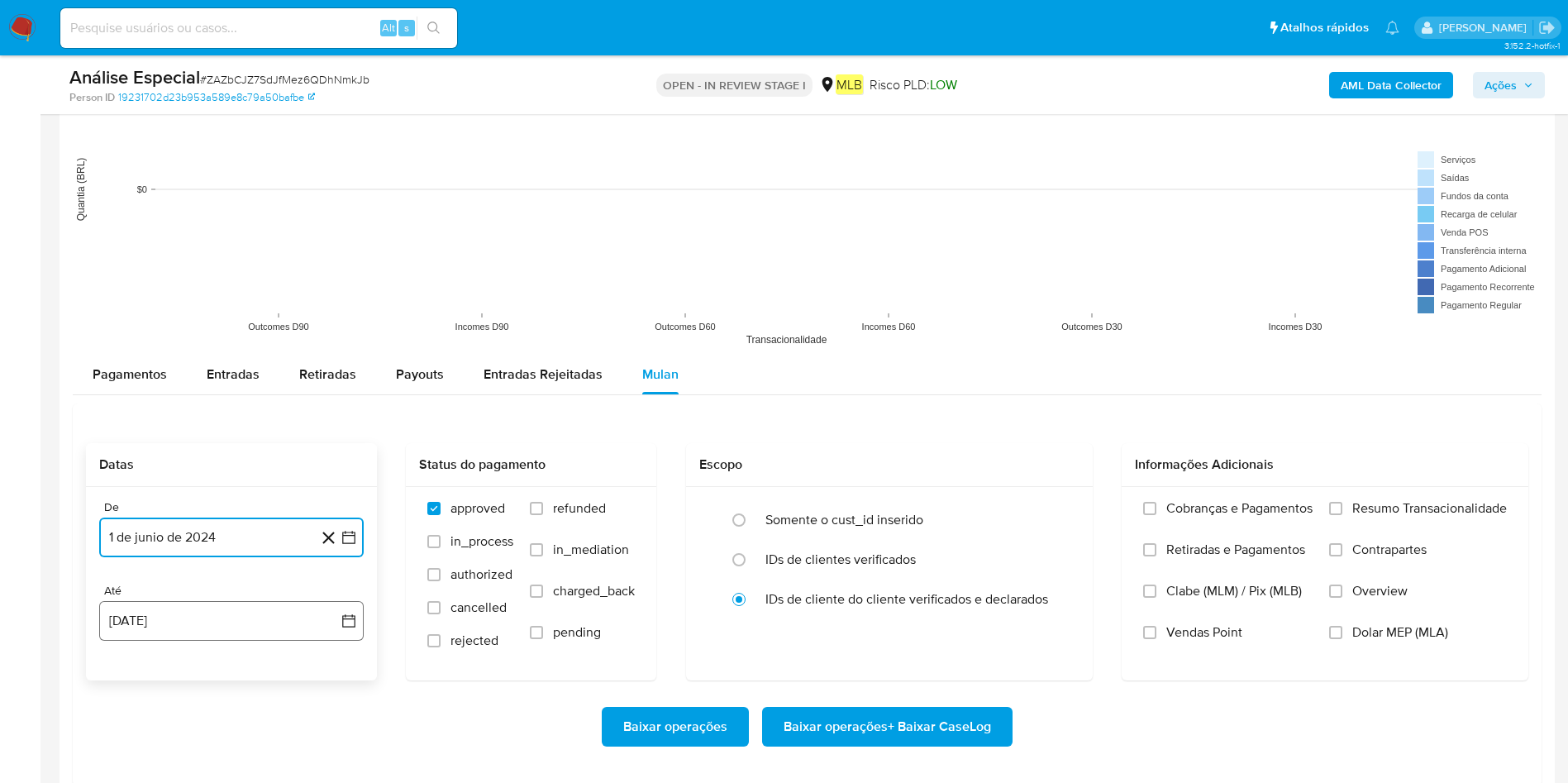
click at [285, 521] on button "14 [PERSON_NAME] de 2025" at bounding box center [232, 621] width 265 height 40
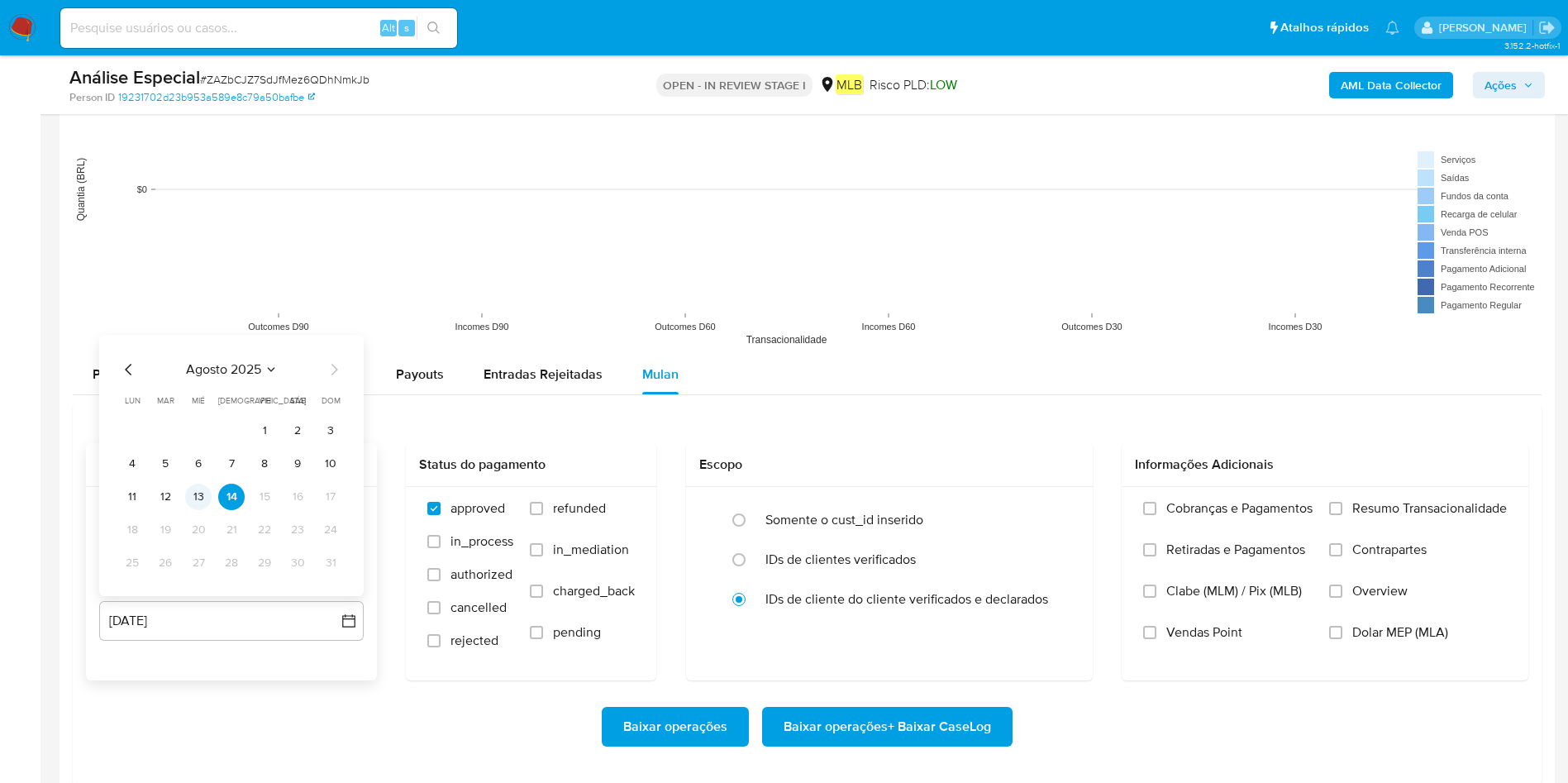
click at [196, 496] on button "13" at bounding box center [199, 496] width 26 height 26
click at [1057, 507] on span "Resumo Transacionalidade" at bounding box center [1429, 508] width 154 height 17
click at [1057, 507] on input "Resumo Transacionalidade" at bounding box center [1335, 508] width 13 height 13
click at [911, 521] on span "Baixar operações + Baixar CaseLog" at bounding box center [887, 726] width 207 height 37
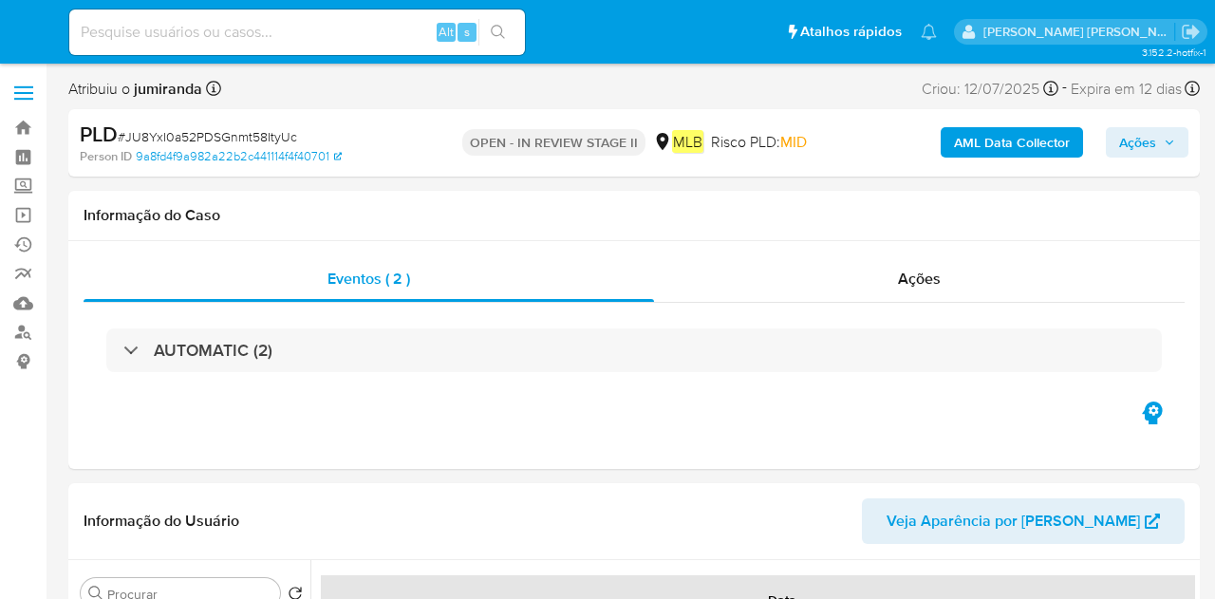
select select "10"
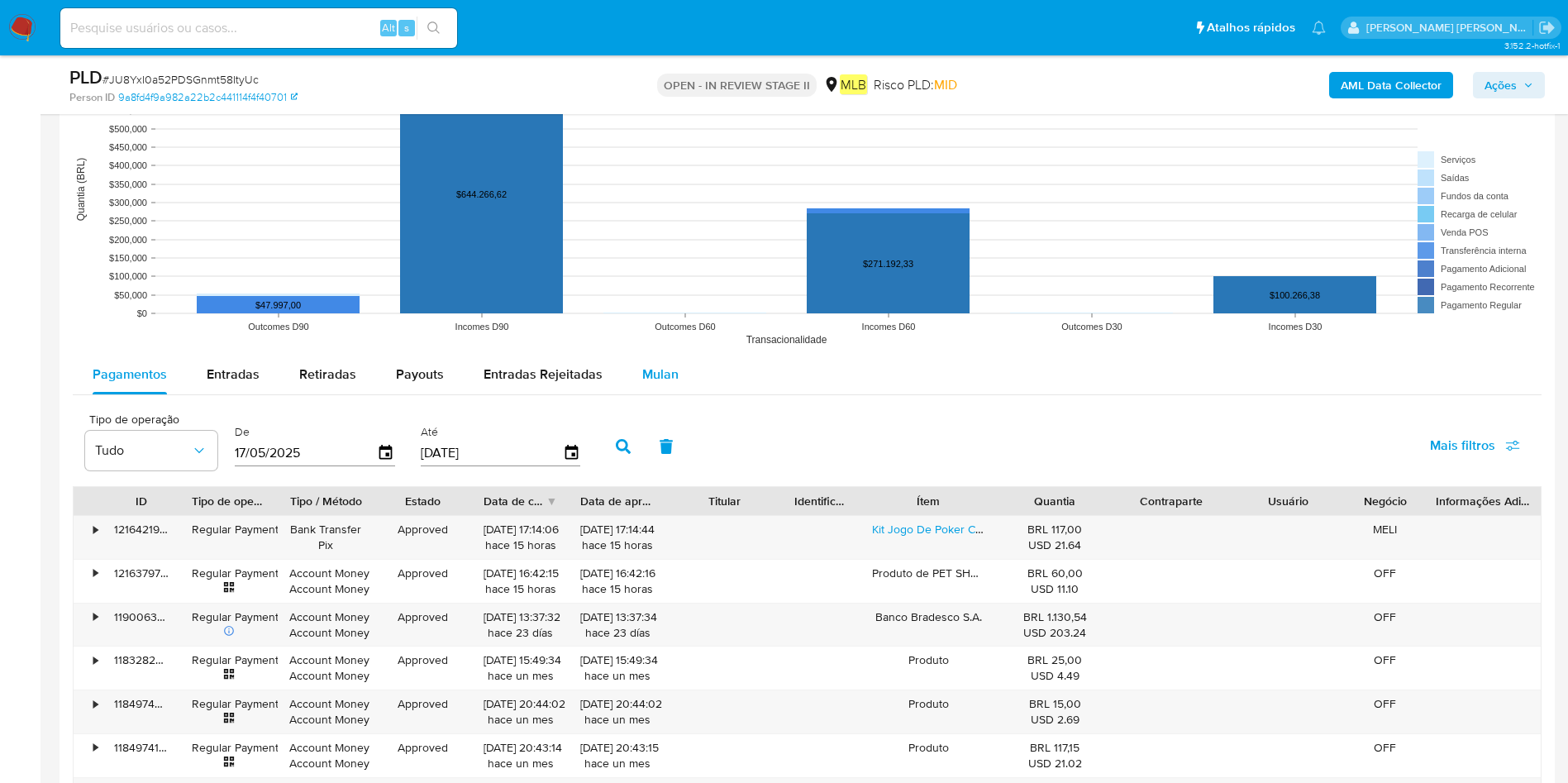
click at [656, 374] on span "Mulan" at bounding box center [660, 375] width 37 height 19
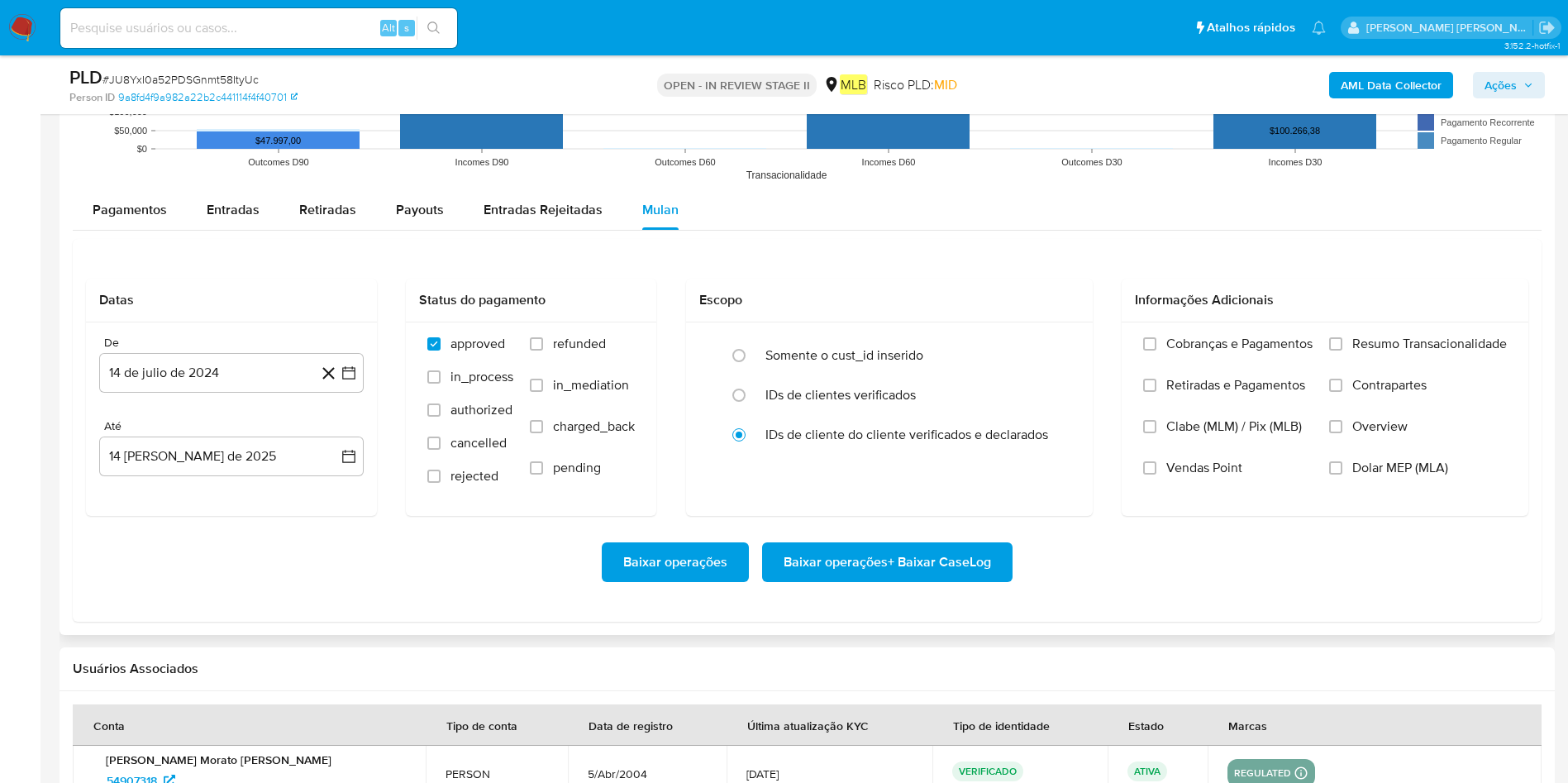
scroll to position [1736, 0]
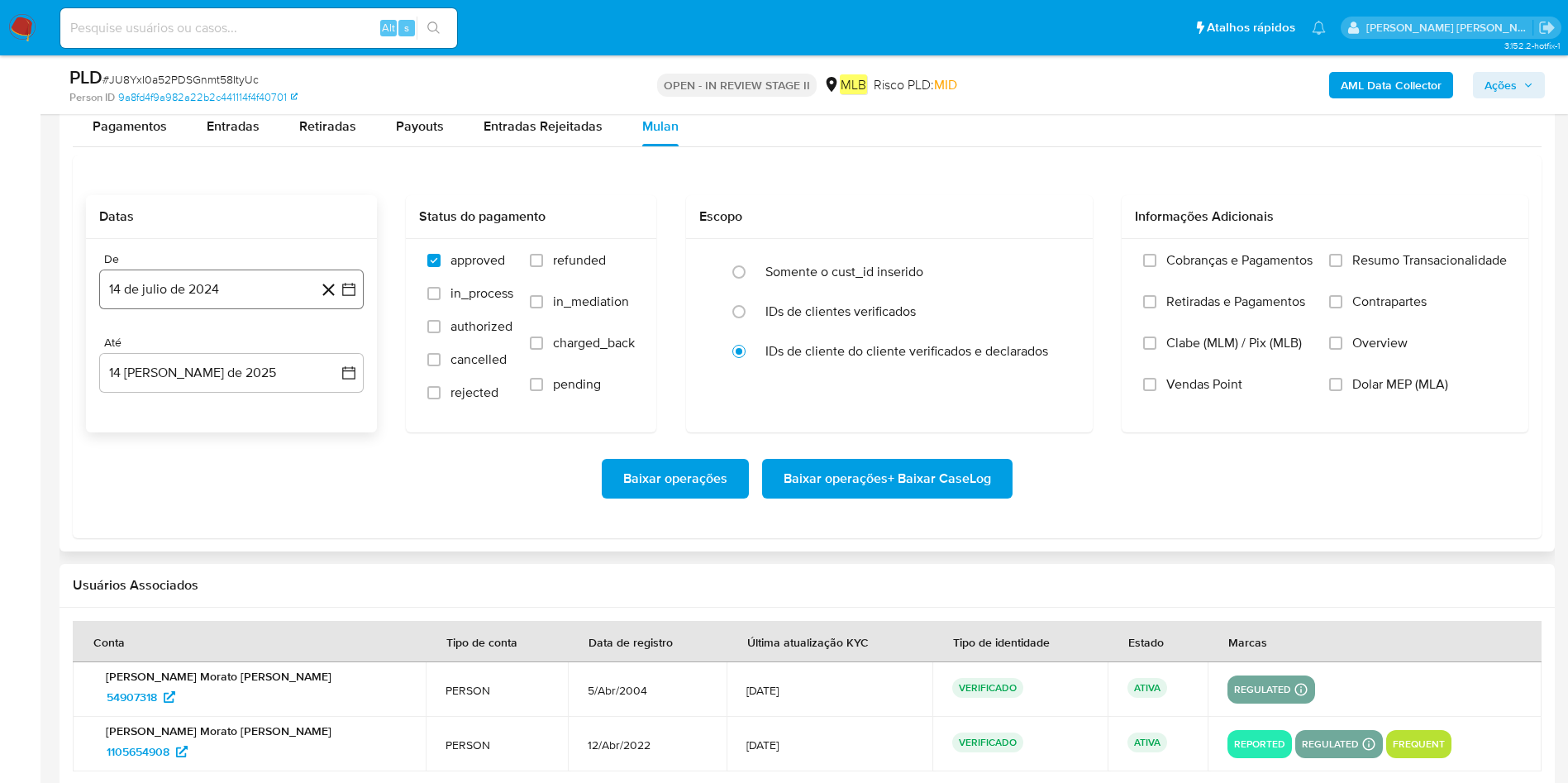
click at [230, 286] on button "14 de julio de 2024" at bounding box center [232, 289] width 265 height 40
click at [239, 348] on span "julio 2024" at bounding box center [223, 348] width 62 height 17
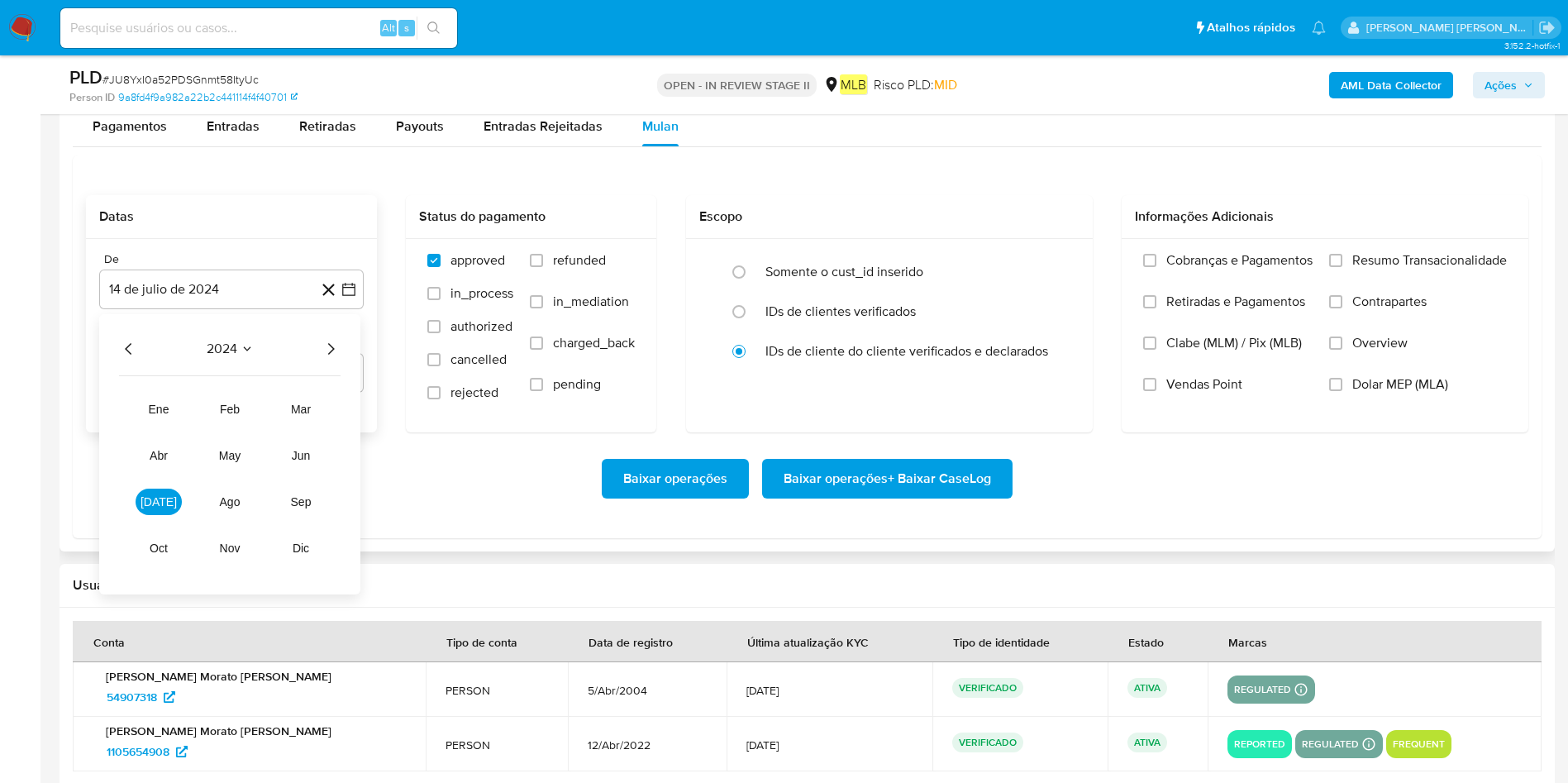
click at [331, 347] on icon "Año siguiente" at bounding box center [330, 348] width 20 height 20
click at [301, 449] on span "jun" at bounding box center [301, 455] width 19 height 13
click at [330, 404] on button "1" at bounding box center [330, 410] width 26 height 26
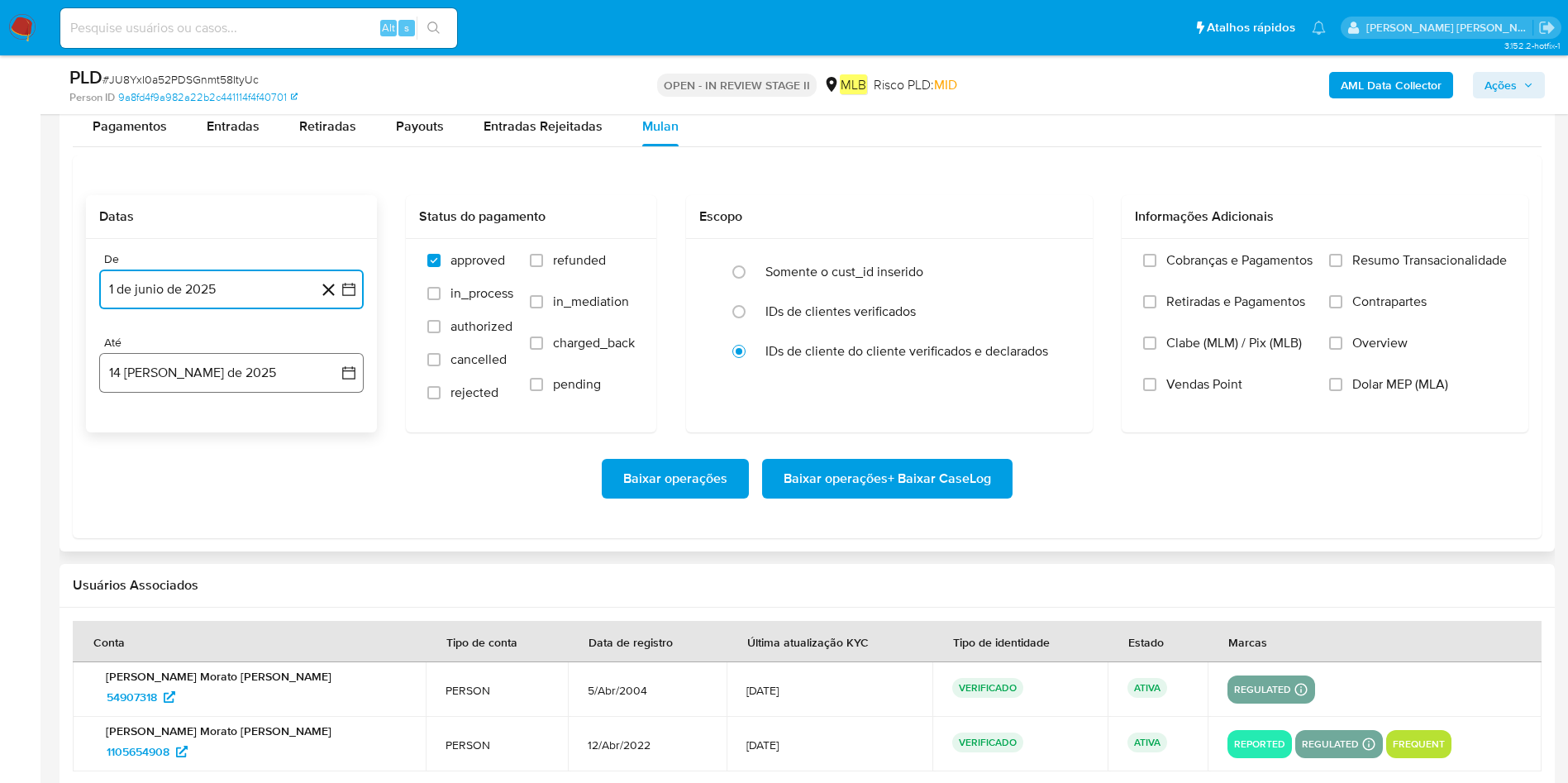
click at [278, 367] on button "14 [PERSON_NAME] de 2025" at bounding box center [232, 373] width 265 height 40
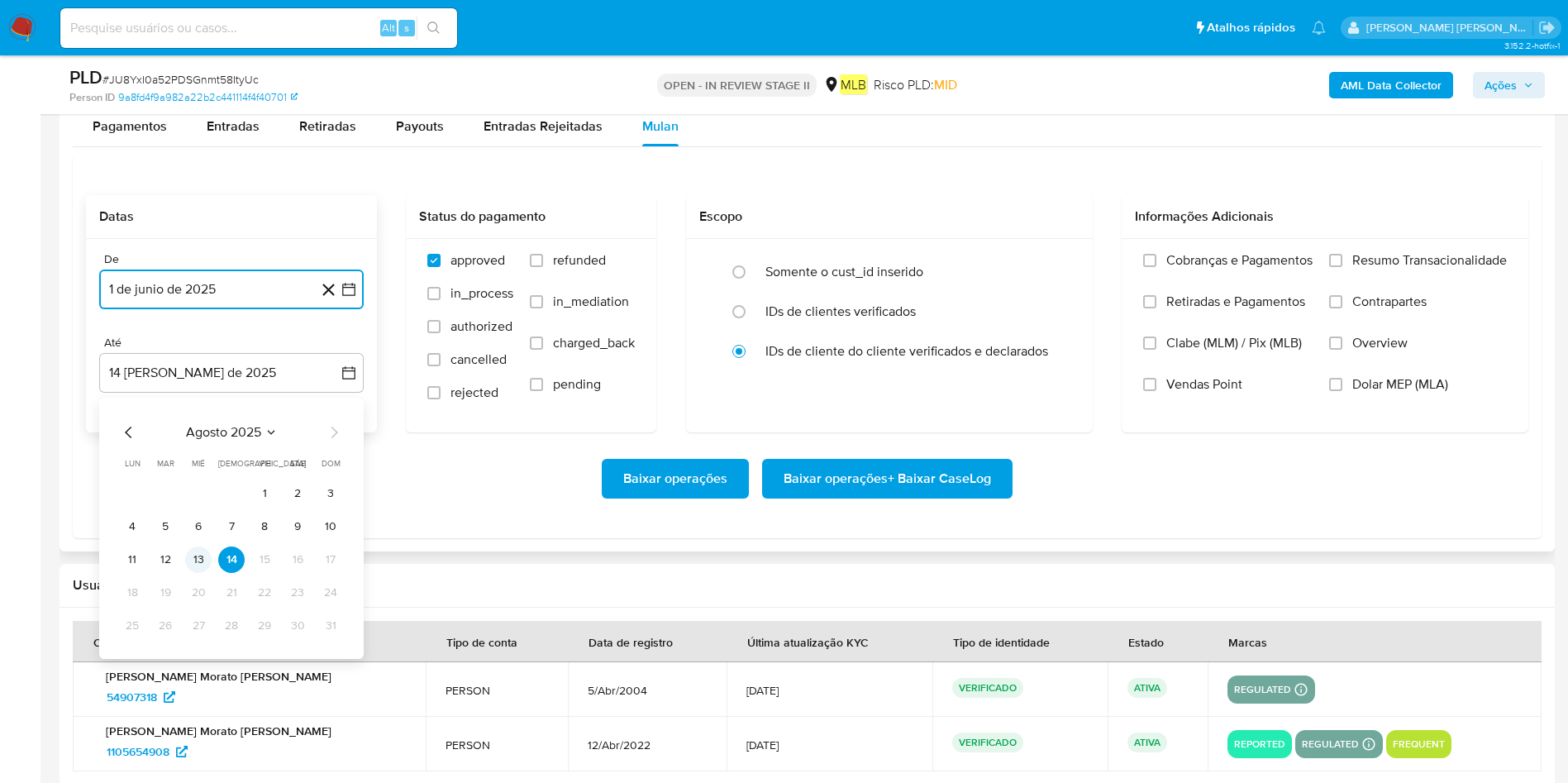
click at [201, 521] on button "13" at bounding box center [199, 559] width 26 height 26
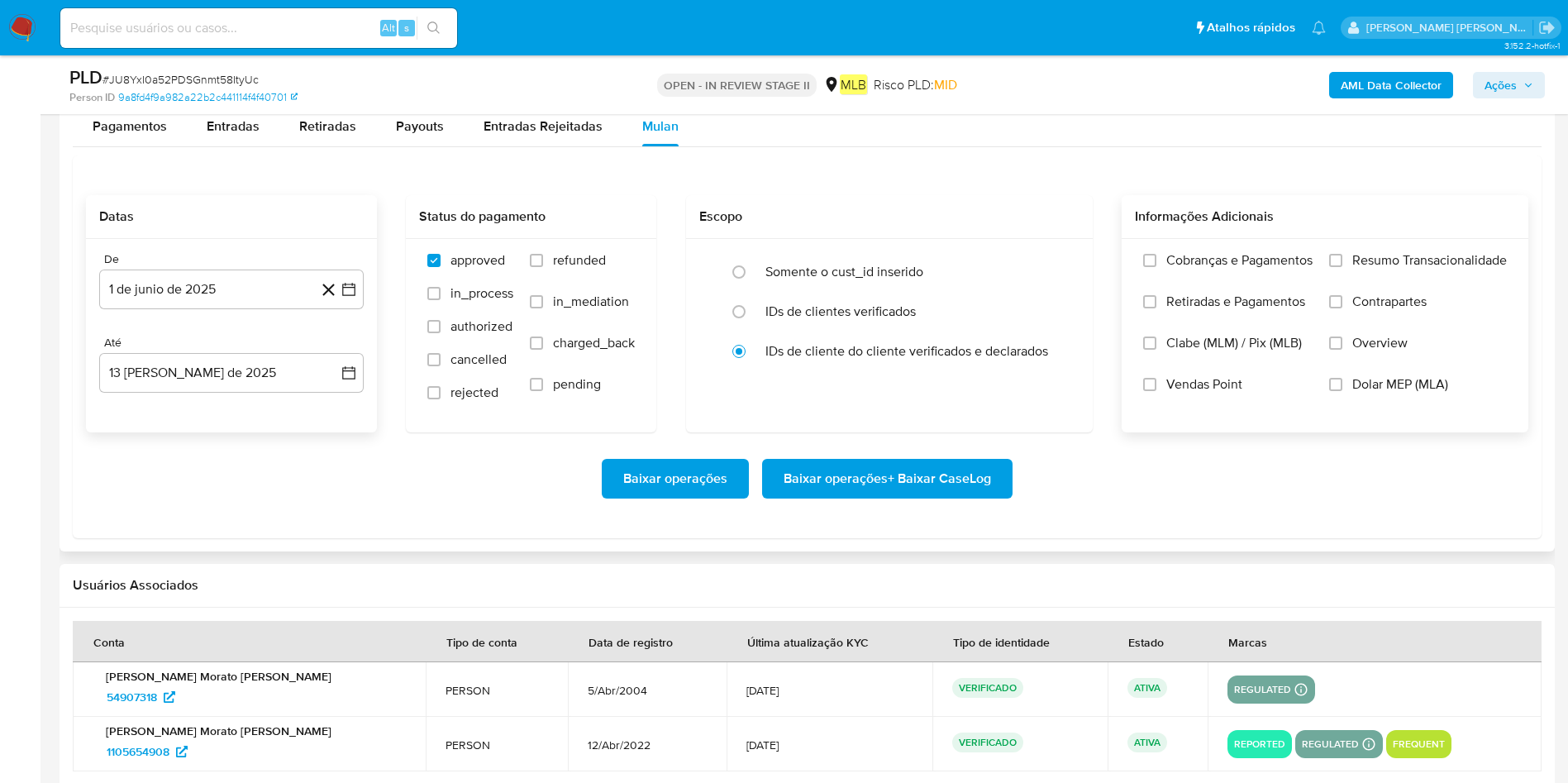
click at [1057, 257] on span "Resumo Transacionalidade" at bounding box center [1429, 260] width 154 height 17
click at [1057, 257] on input "Resumo Transacionalidade" at bounding box center [1335, 260] width 13 height 13
click at [947, 486] on span "Baixar operações + Baixar CaseLog" at bounding box center [887, 479] width 207 height 37
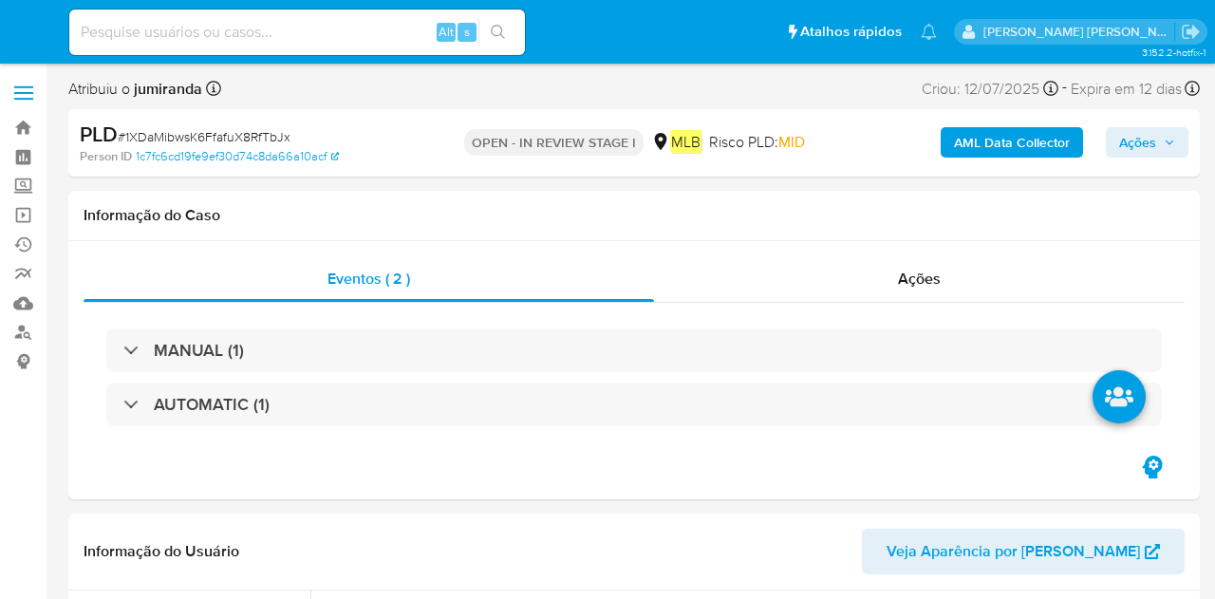
select select "10"
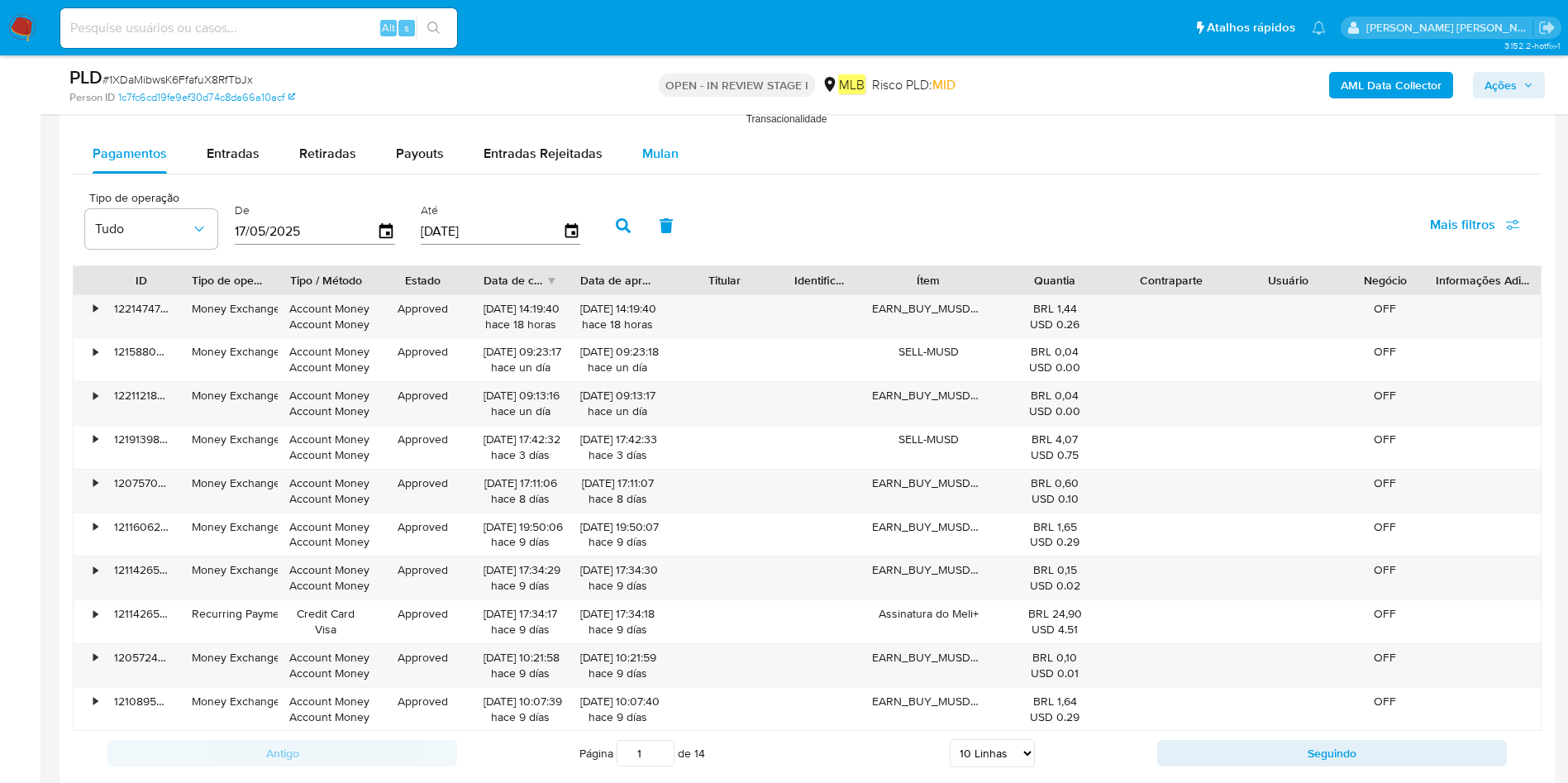
scroll to position [1612, 0]
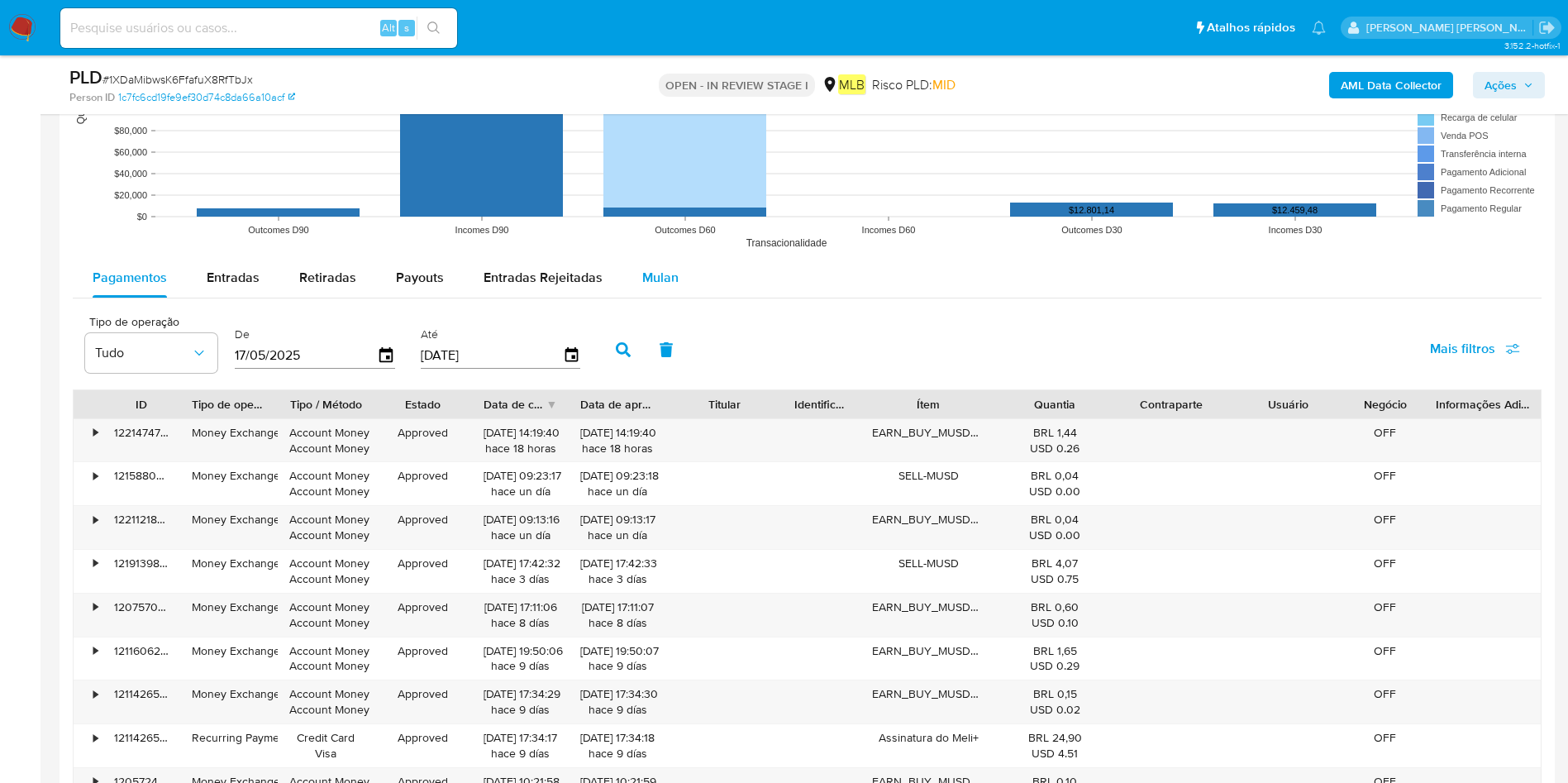
click at [657, 261] on div "Mulan" at bounding box center [660, 278] width 37 height 40
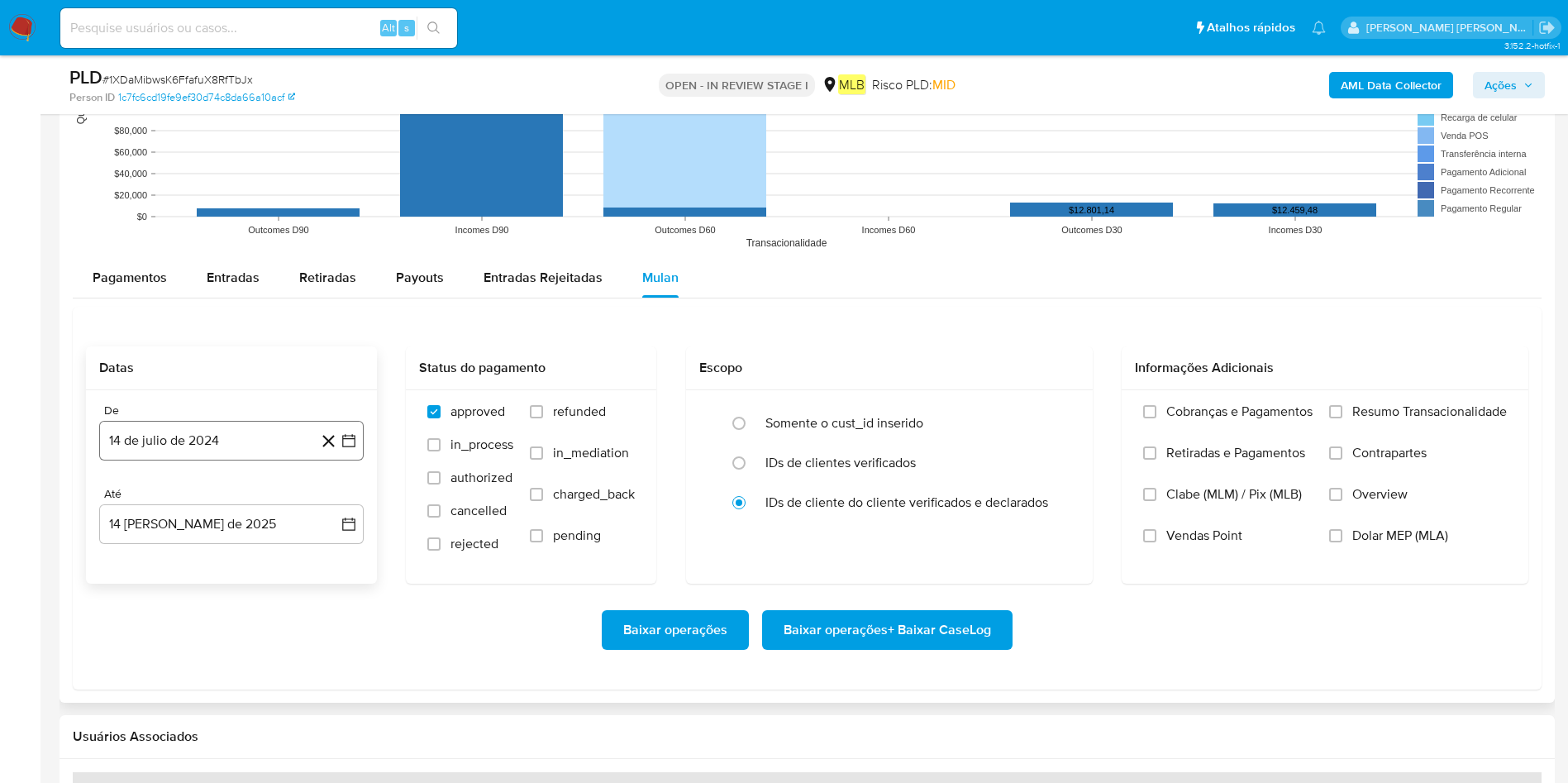
click at [205, 435] on button "14 de julio de 2024" at bounding box center [232, 441] width 265 height 40
click at [245, 493] on span "julio 2024" at bounding box center [223, 500] width 62 height 17
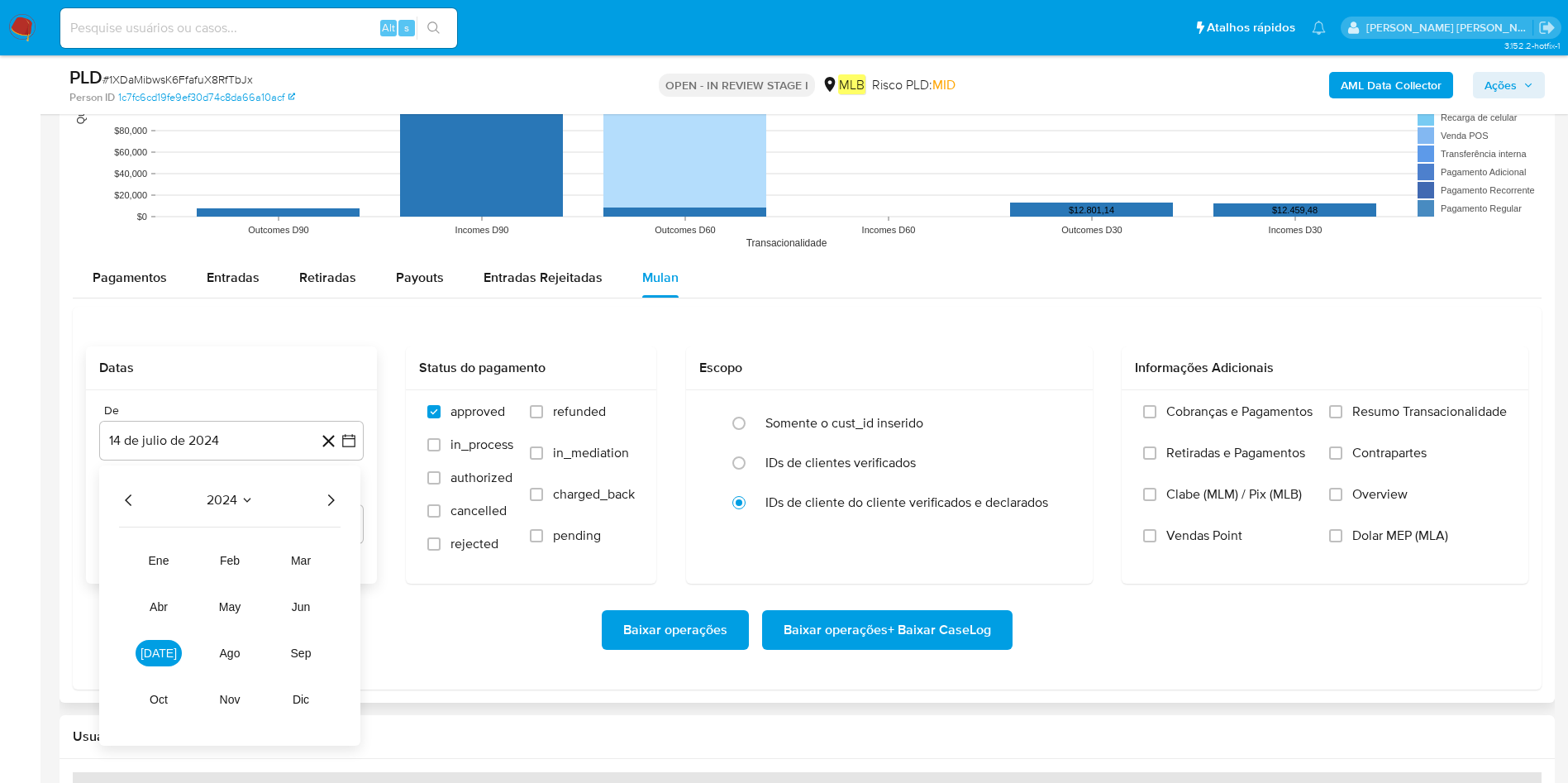
click at [337, 496] on icon "Año siguiente" at bounding box center [330, 500] width 20 height 20
click at [300, 521] on button "jun" at bounding box center [300, 606] width 46 height 26
click at [325, 521] on button "1" at bounding box center [330, 561] width 26 height 26
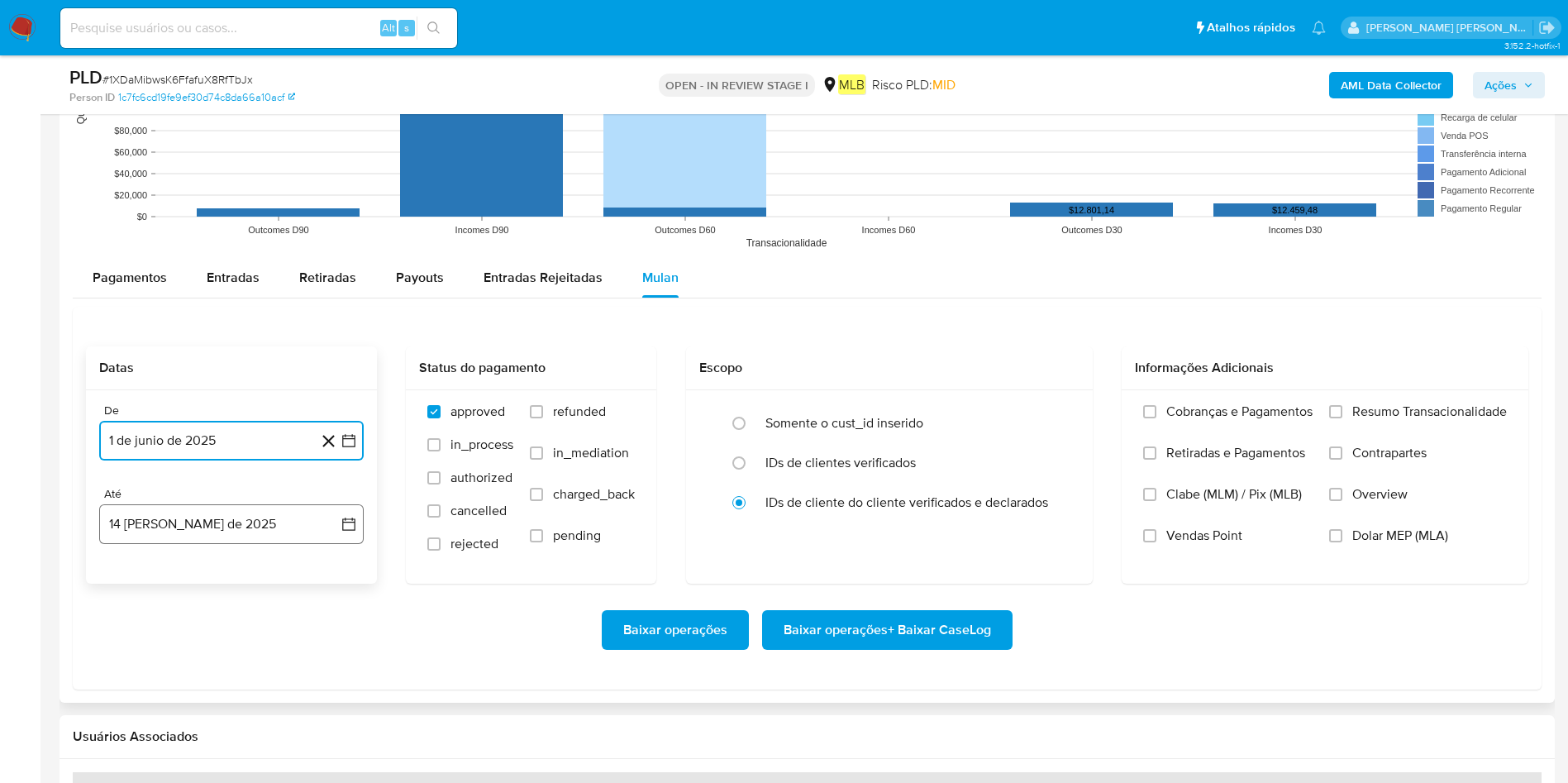
click at [260, 521] on button "14 [PERSON_NAME] de 2025" at bounding box center [232, 524] width 265 height 40
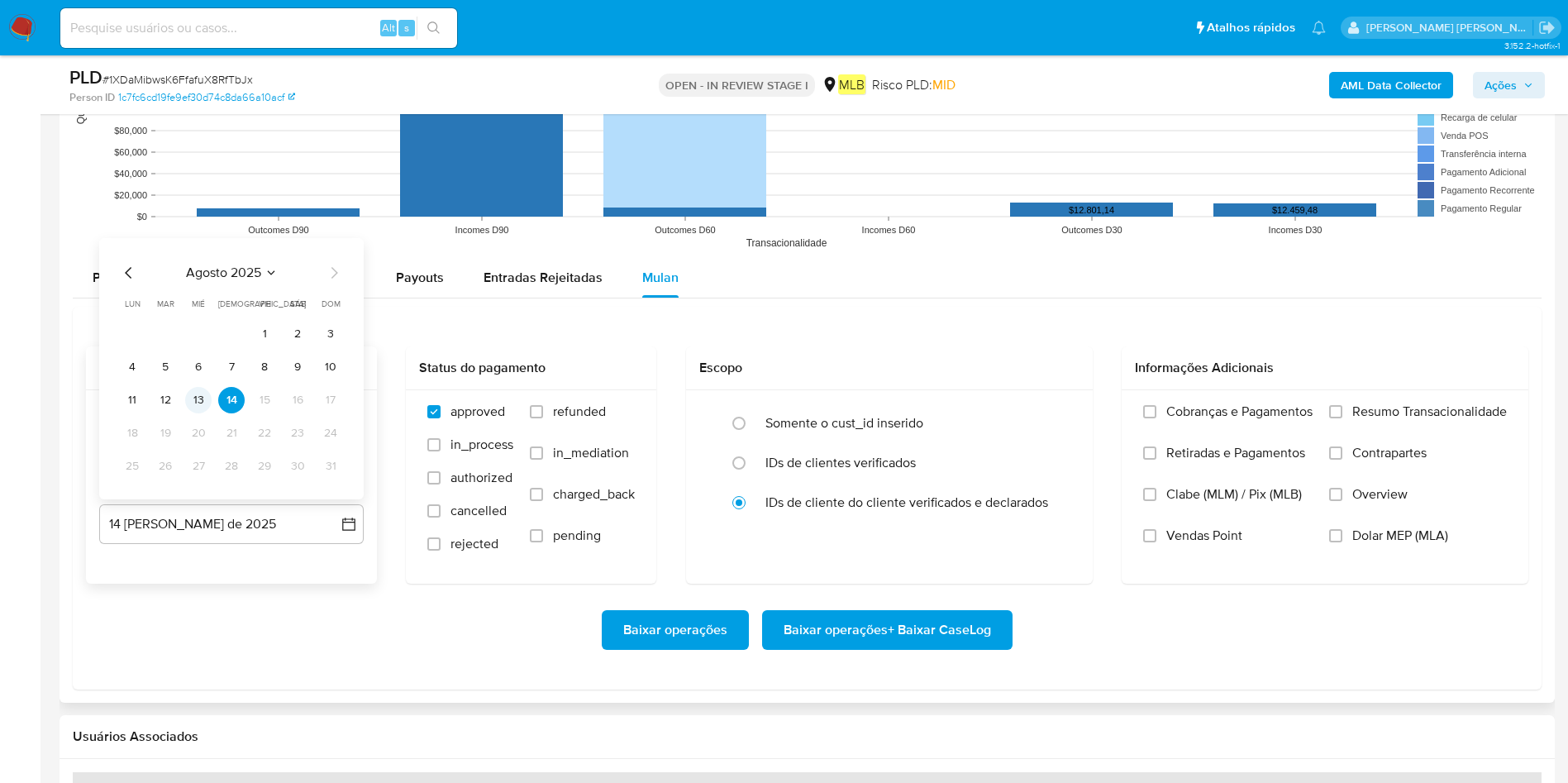
click at [206, 396] on button "13" at bounding box center [199, 400] width 26 height 26
click at [1057, 405] on span at bounding box center [1335, 411] width 13 height 13
click at [1057, 405] on input "Resumo Transacionalidade" at bounding box center [1335, 411] width 13 height 13
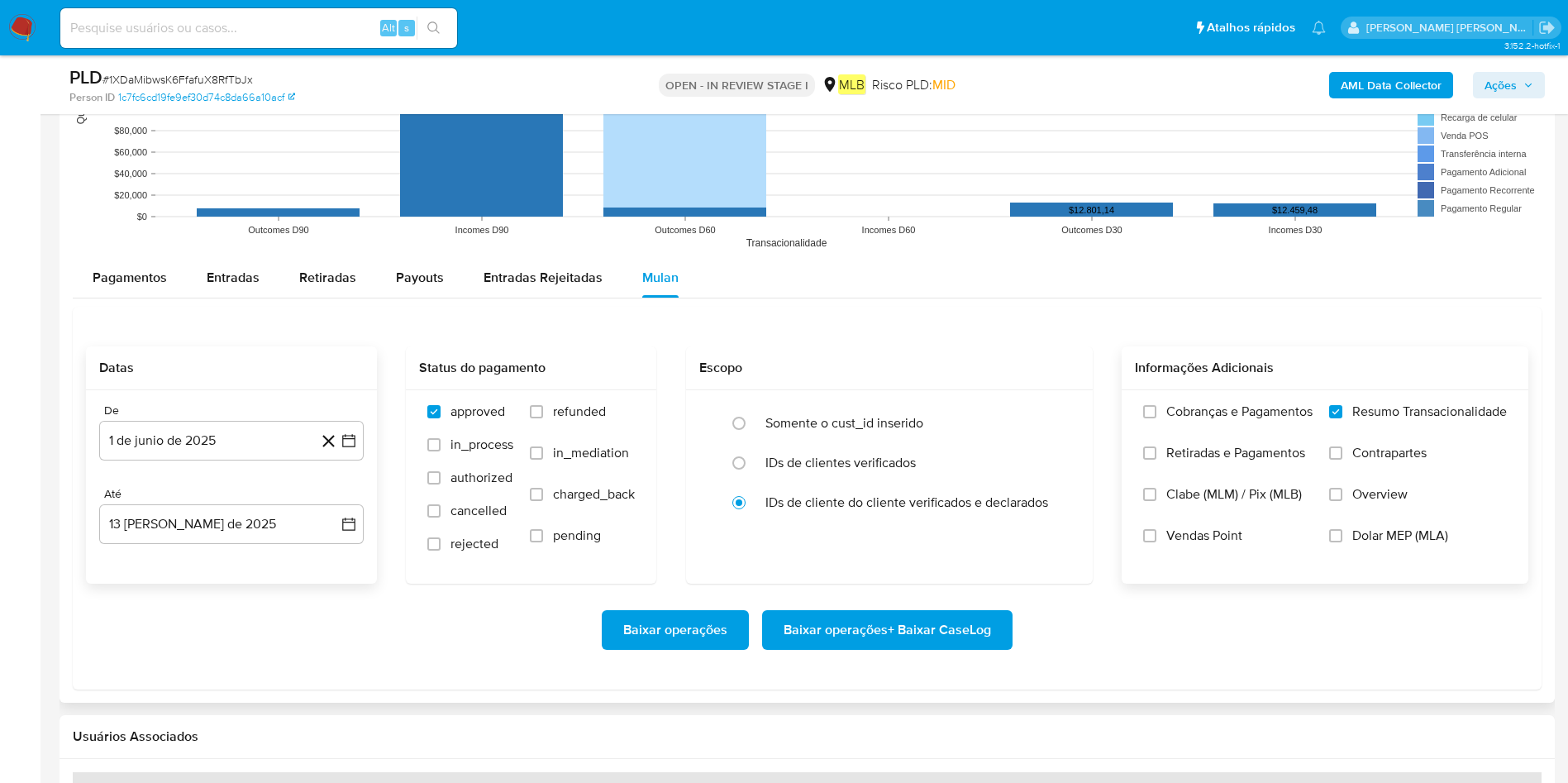
click at [878, 521] on span "Baixar operações + Baixar CaseLog" at bounding box center [887, 630] width 207 height 37
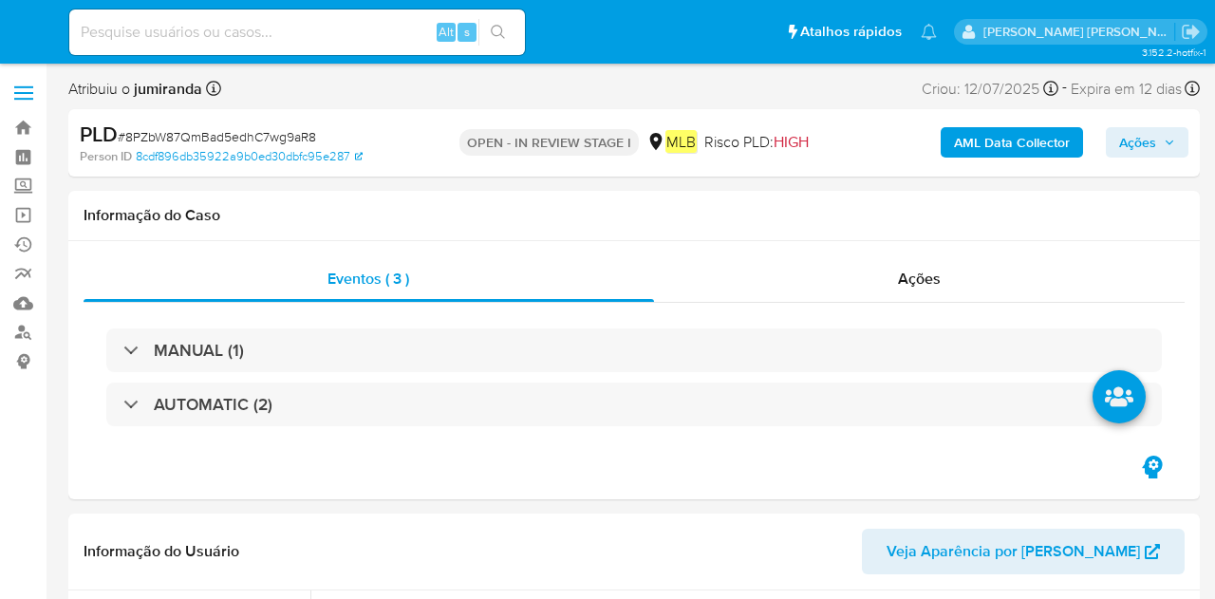
select select "10"
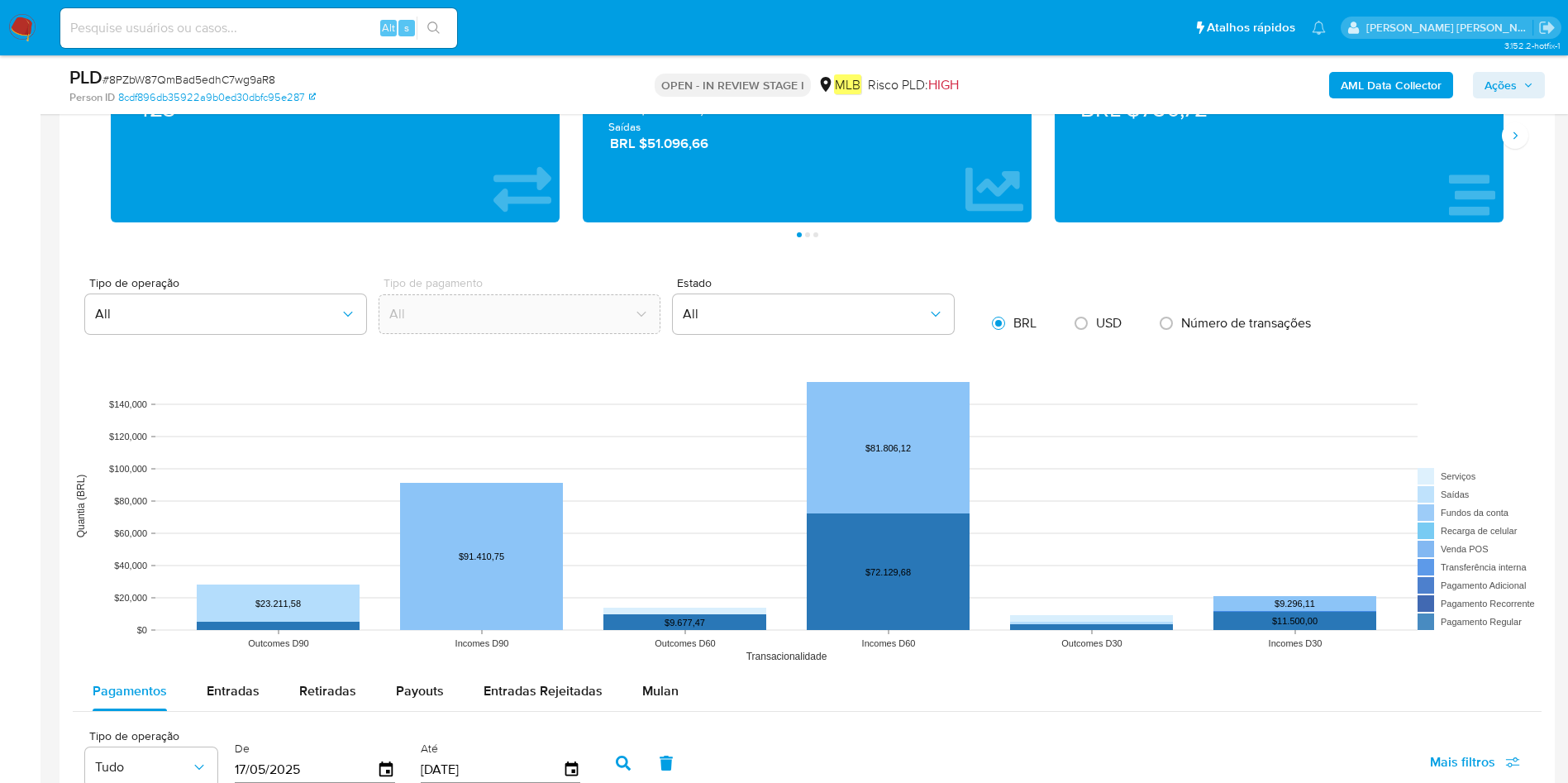
scroll to position [1488, 0]
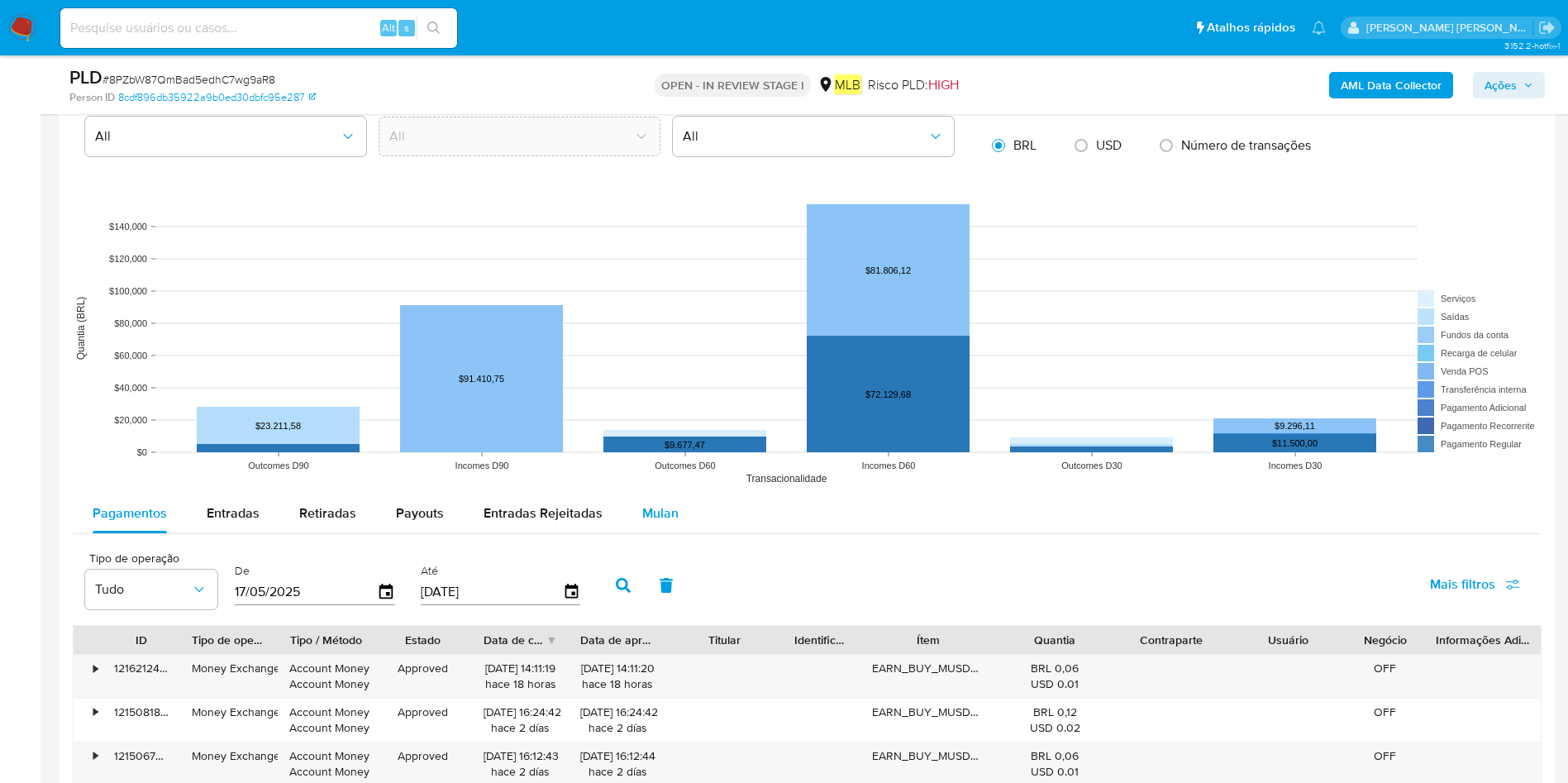
click at [664, 521] on div "Mulan" at bounding box center [660, 514] width 37 height 40
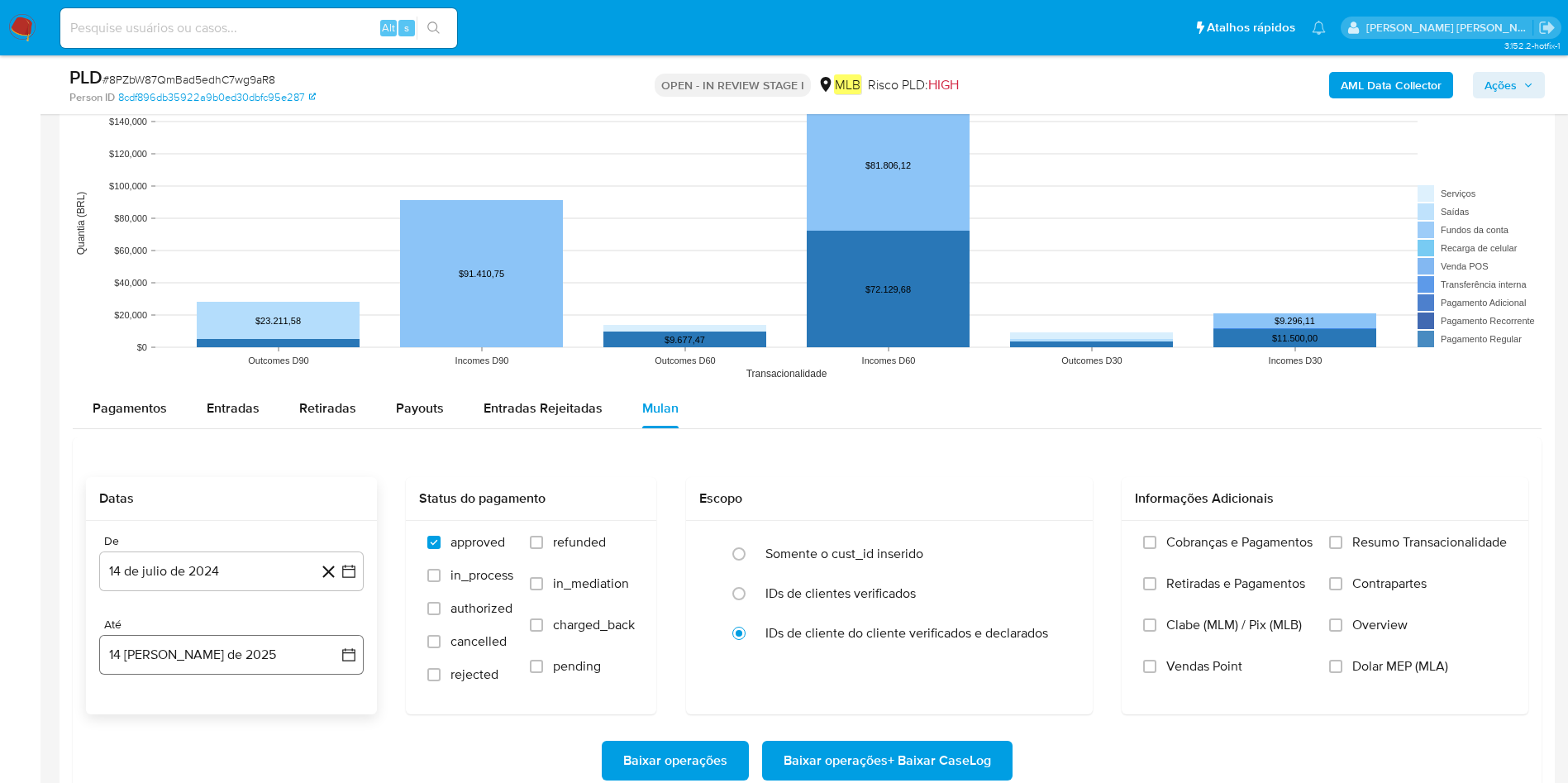
scroll to position [1736, 0]
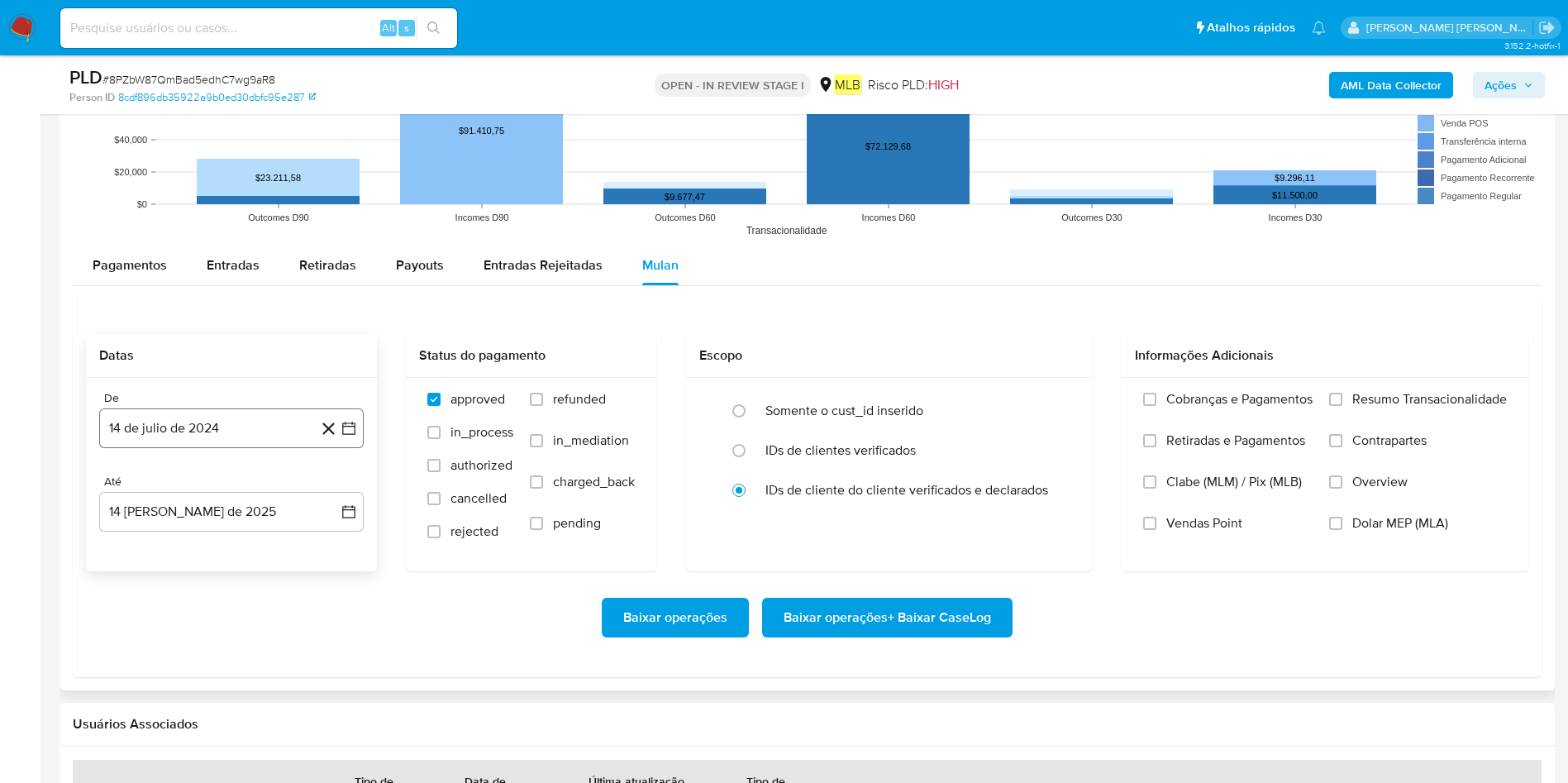
click at [235, 443] on button "14 de julio de 2024" at bounding box center [232, 429] width 265 height 40
click at [235, 503] on div "julio 2024 julio 2024 lun lunes mar martes mié miércoles jue jueves vie viernes…" at bounding box center [232, 586] width 225 height 217
click at [258, 470] on div "julio 2024 julio 2024 lun lunes mar martes mié miércoles jue jueves vie viernes…" at bounding box center [232, 584] width 265 height 261
click at [253, 506] on div "julio 2024 julio 2024 lun lunes mar martes mié miércoles jue jueves vie viernes…" at bounding box center [232, 586] width 225 height 217
click at [260, 483] on icon "Seleccionar mes y año" at bounding box center [264, 487] width 13 height 13
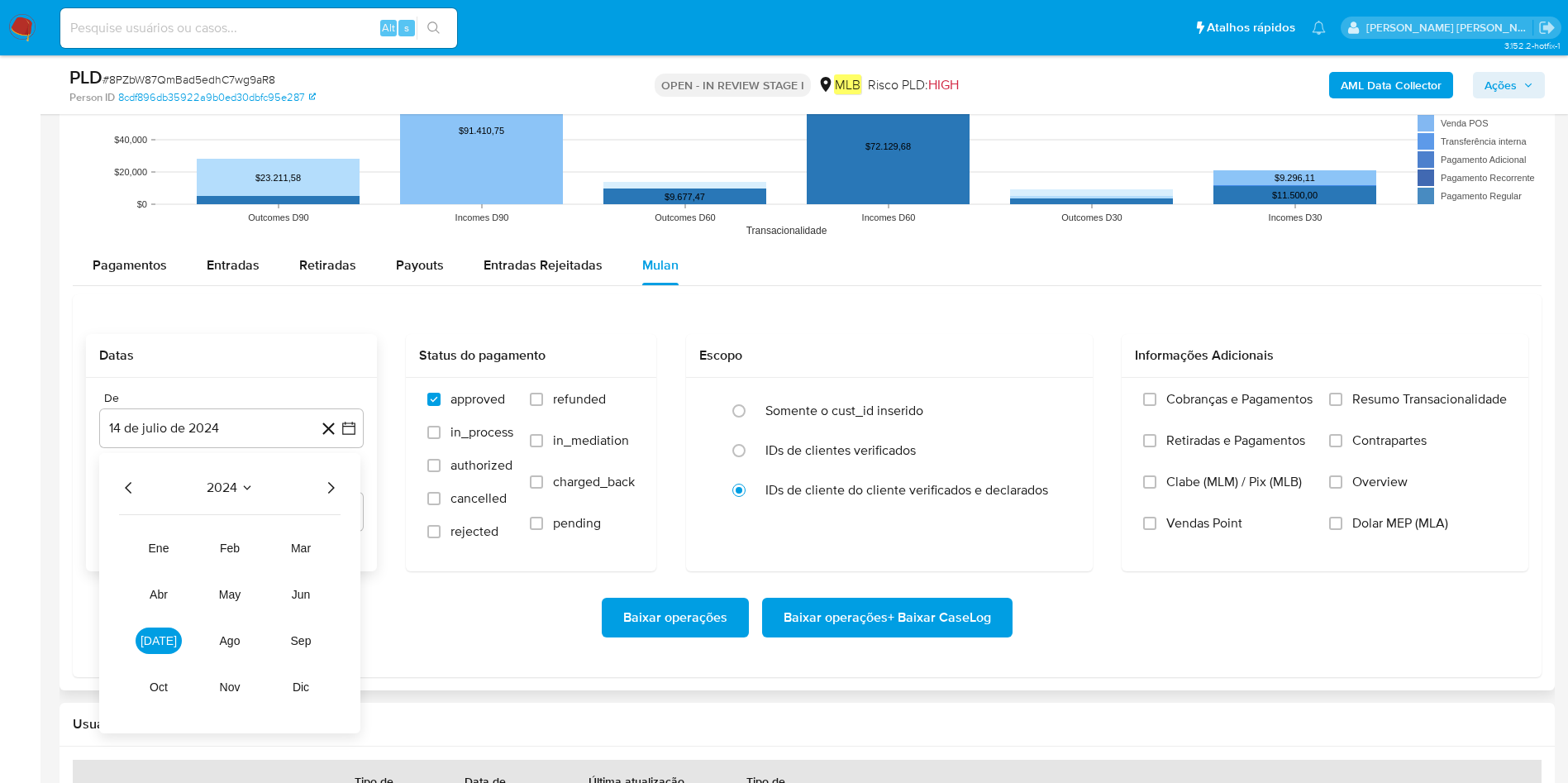
click at [336, 489] on icon "Año siguiente" at bounding box center [330, 488] width 20 height 20
click at [299, 521] on button "jun" at bounding box center [300, 594] width 46 height 26
click at [325, 521] on button "1" at bounding box center [330, 549] width 26 height 26
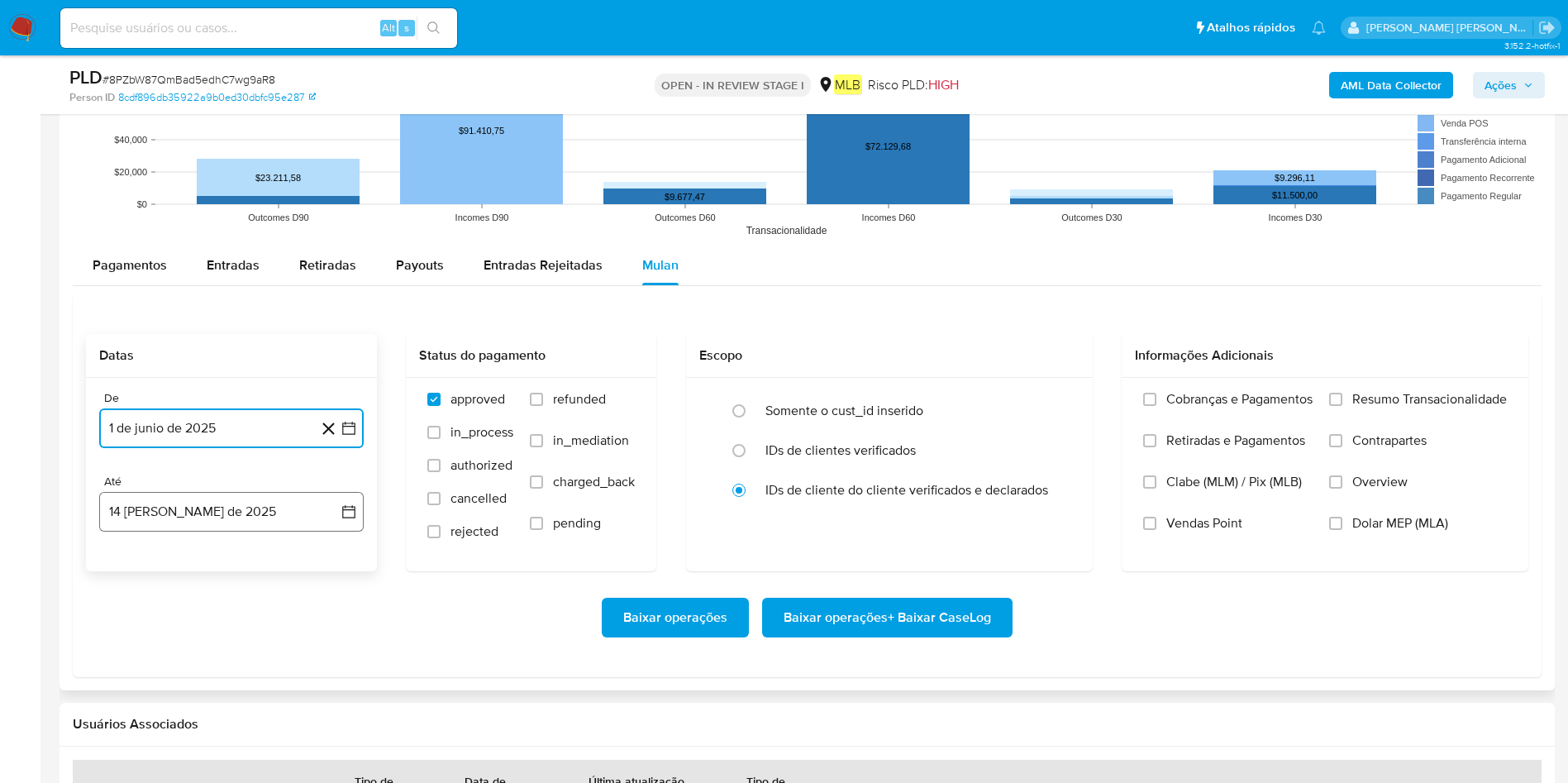
click at [250, 512] on button "14 [PERSON_NAME] de 2025" at bounding box center [232, 512] width 265 height 40
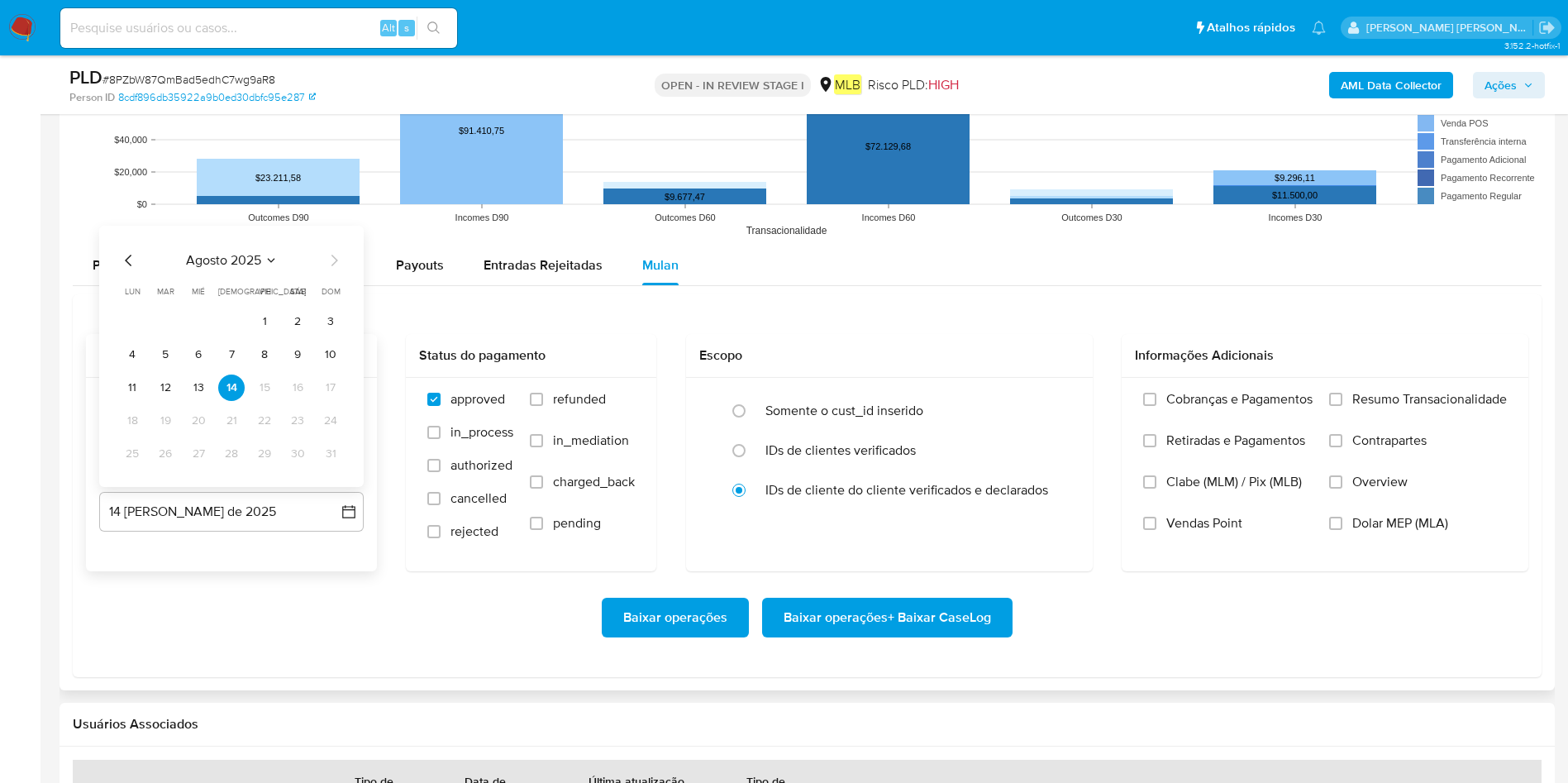
click at [199, 391] on button "13" at bounding box center [199, 388] width 26 height 26
click at [1057, 400] on span "Resumo Transacionalidade" at bounding box center [1429, 399] width 154 height 17
click at [1057, 400] on input "Resumo Transacionalidade" at bounding box center [1335, 399] width 13 height 13
click at [898, 521] on span "Baixar operações + Baixar CaseLog" at bounding box center [887, 618] width 207 height 37
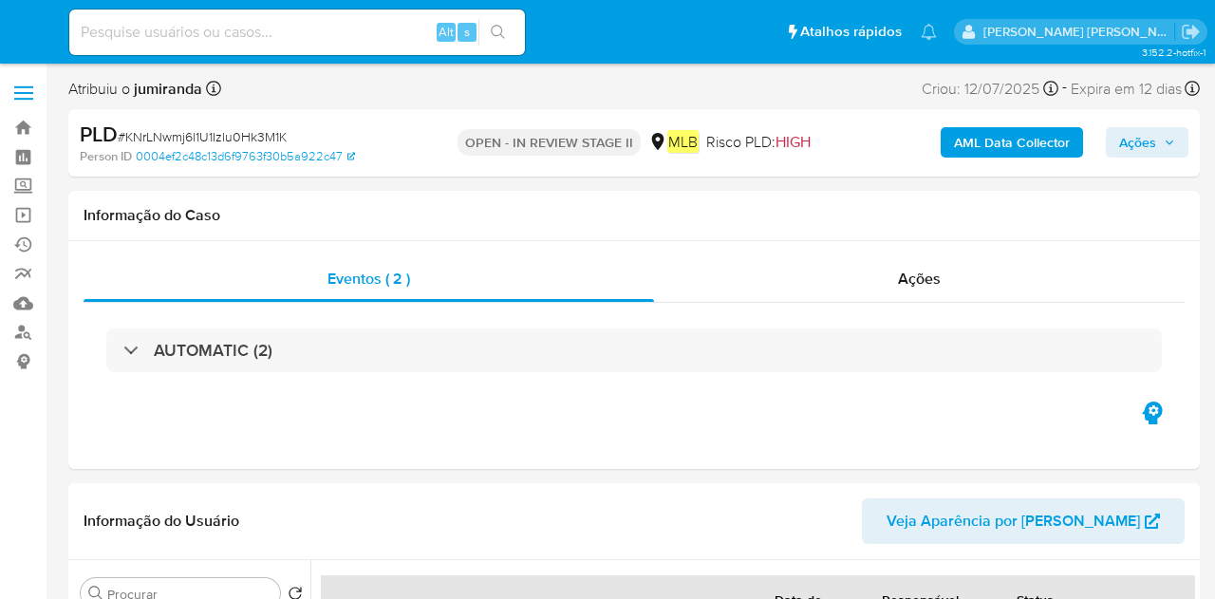
select select "10"
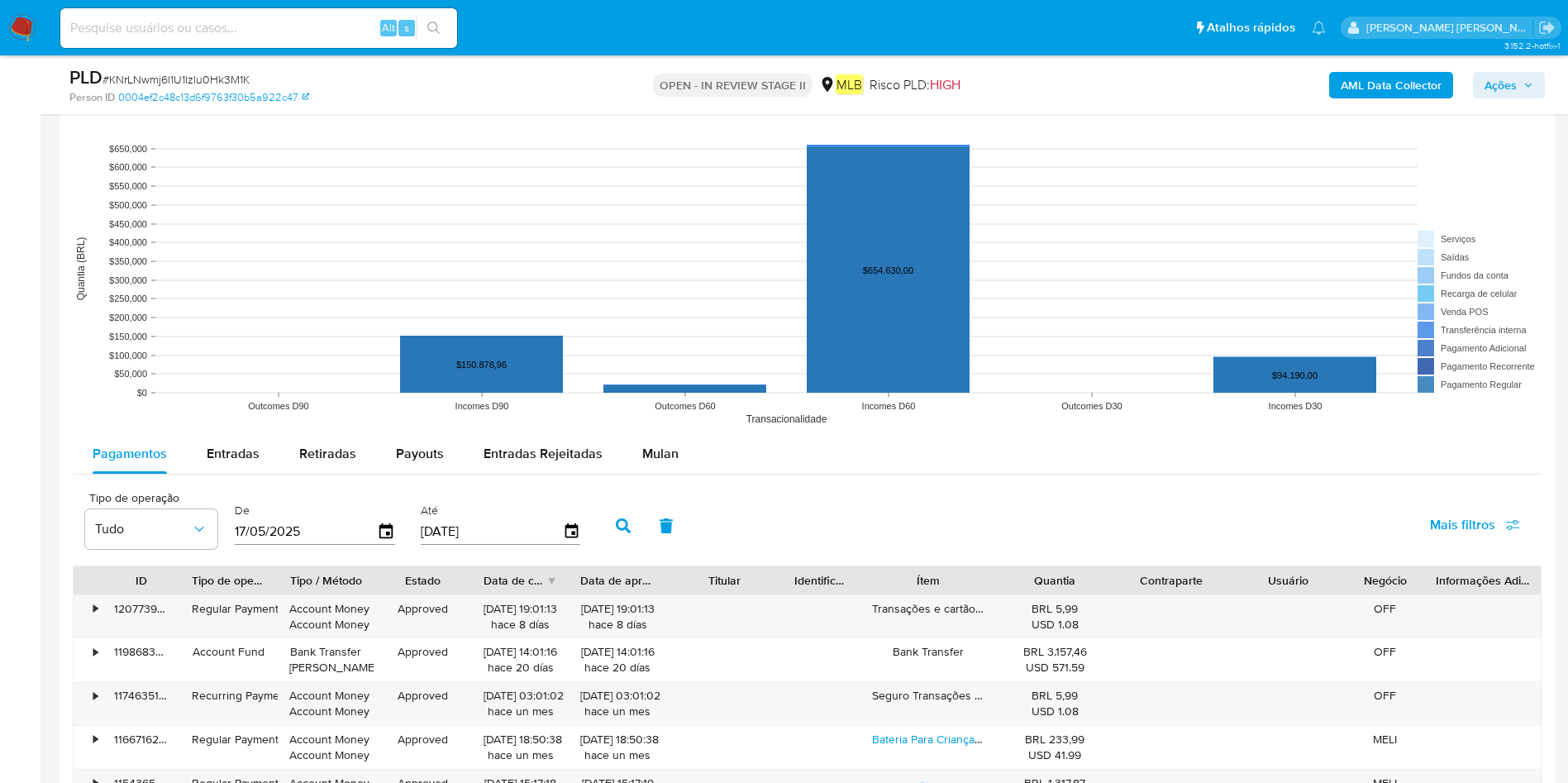
scroll to position [1612, 0]
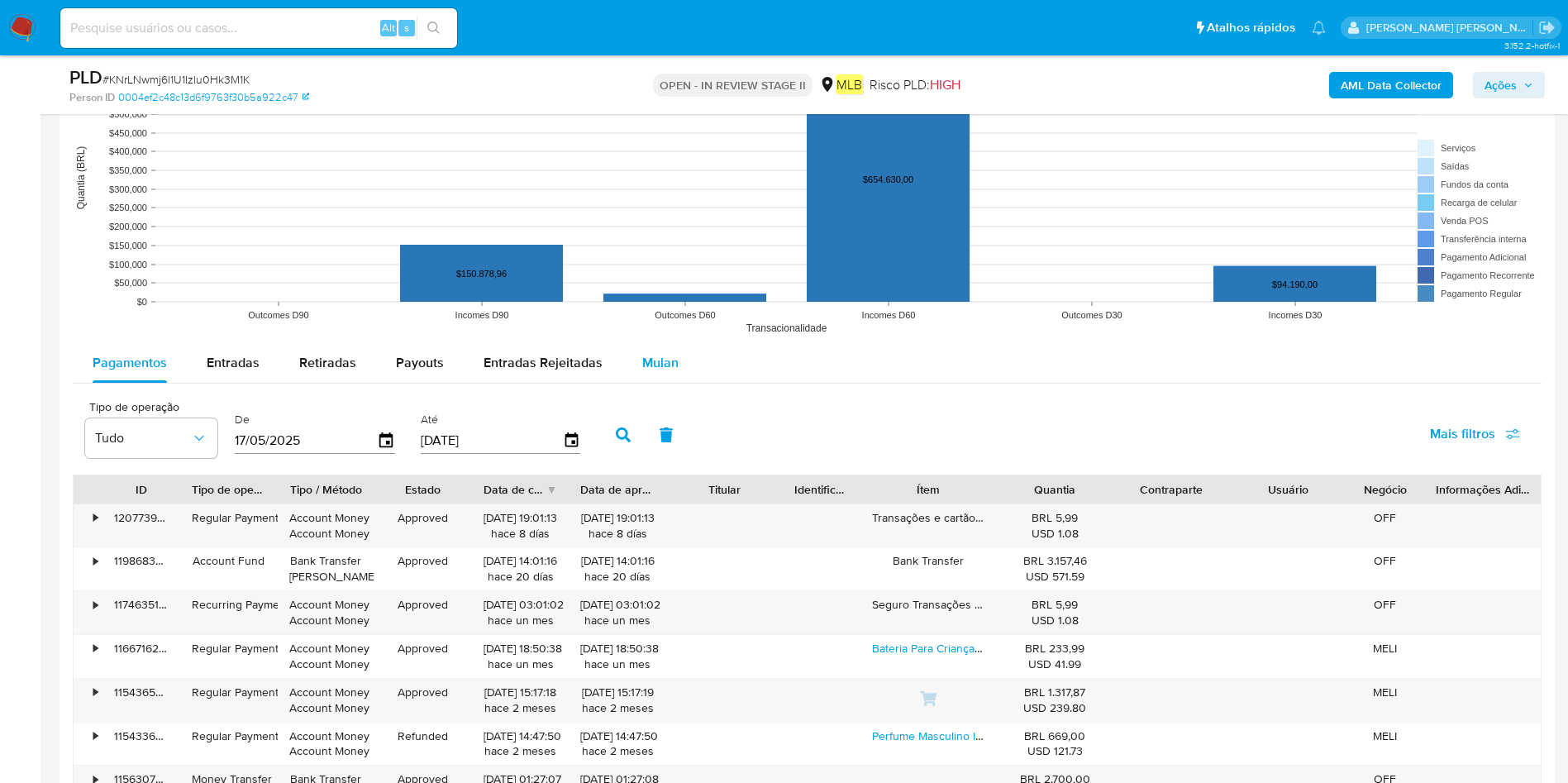
click at [643, 354] on span "Mulan" at bounding box center [660, 362] width 37 height 19
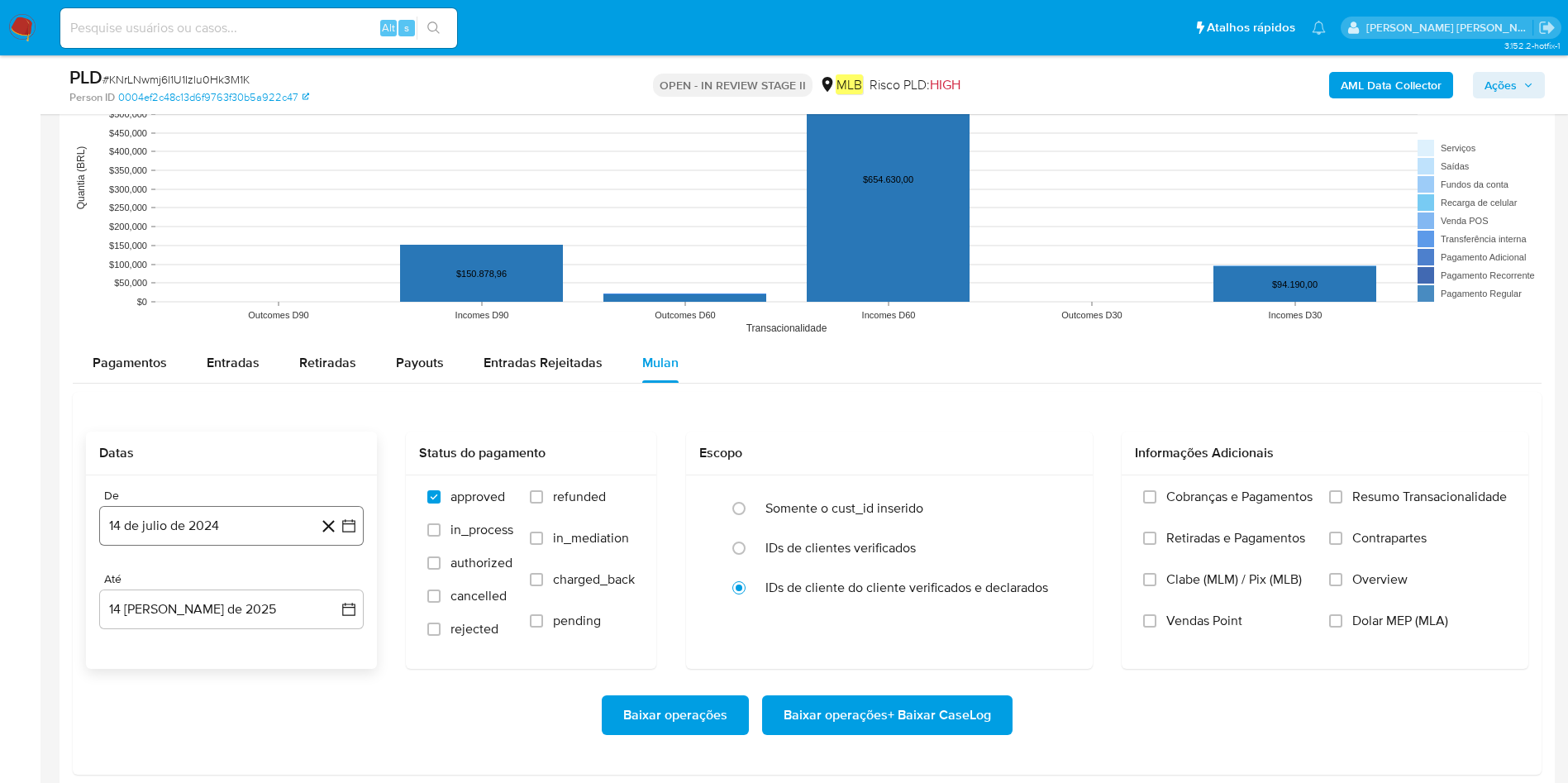
click at [170, 521] on button "14 de julio de 2024" at bounding box center [232, 526] width 265 height 40
click at [265, 275] on icon "Seleccionar mes y año" at bounding box center [264, 273] width 8 height 4
click at [340, 260] on icon "Año siguiente" at bounding box center [330, 255] width 20 height 20
click at [309, 350] on button "jun" at bounding box center [300, 362] width 46 height 26
click at [330, 296] on button "1" at bounding box center [330, 302] width 26 height 26
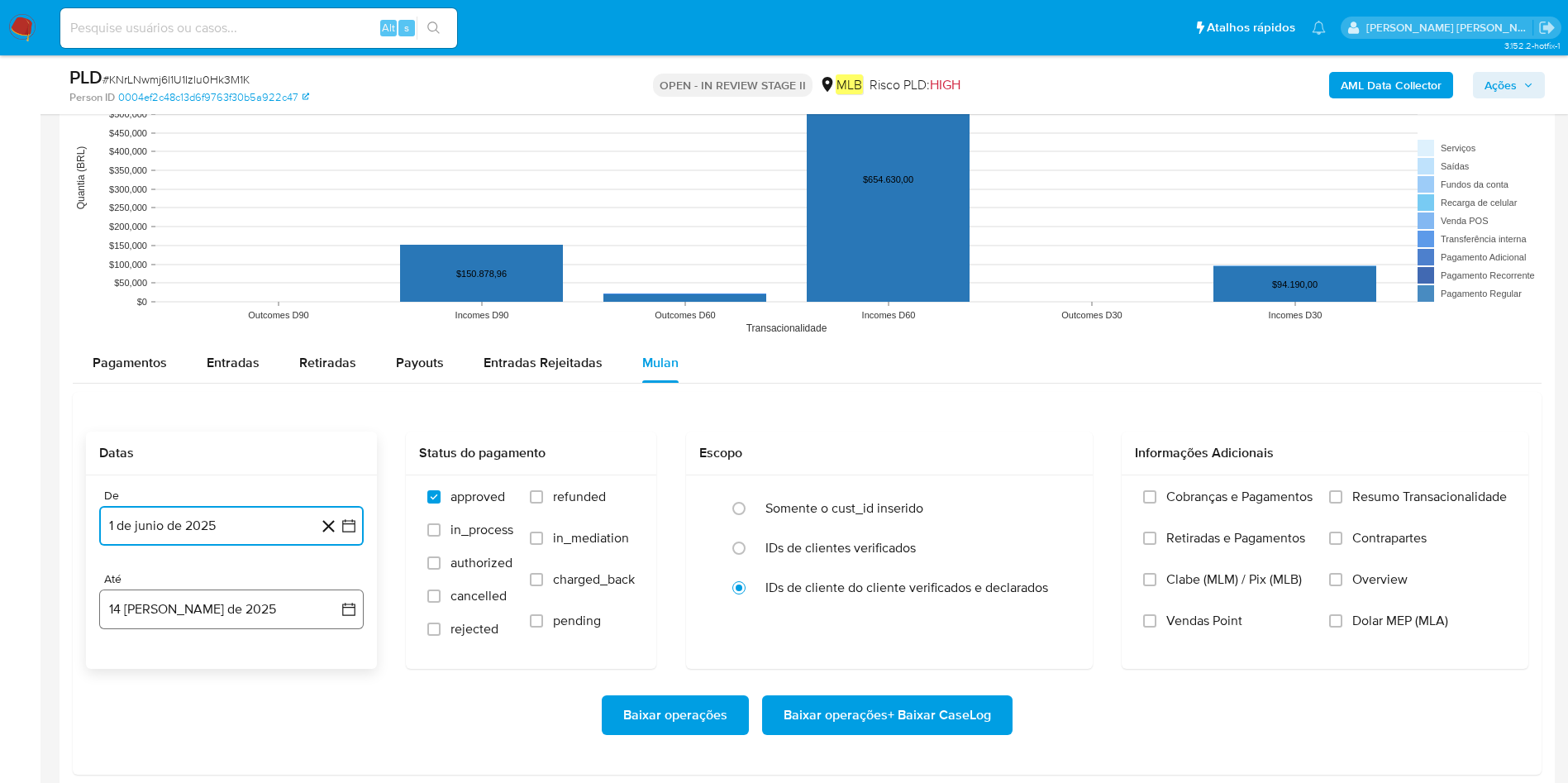
click at [237, 521] on button "14 [PERSON_NAME] de 2025" at bounding box center [232, 610] width 265 height 40
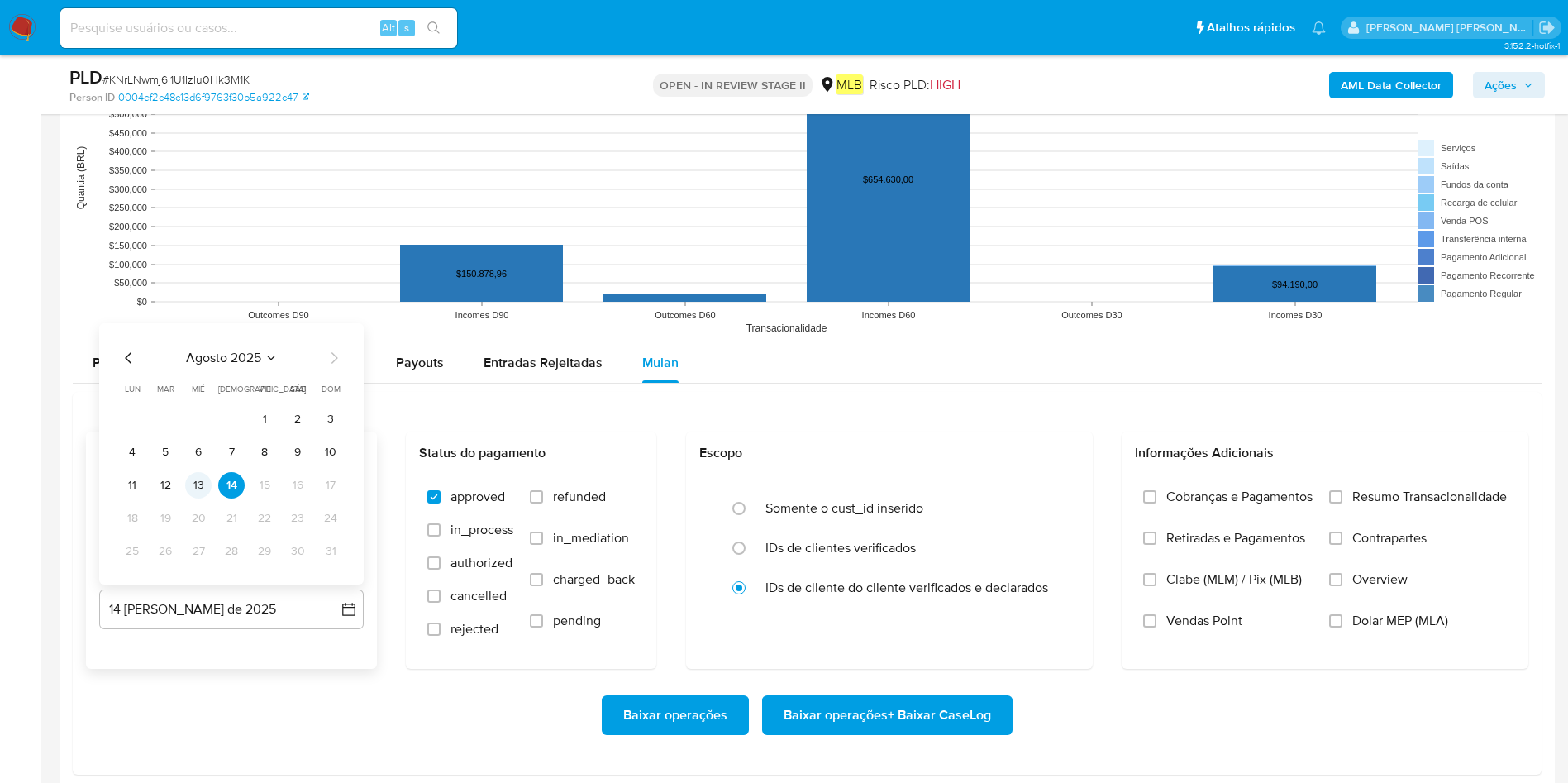
click at [205, 479] on button "13" at bounding box center [199, 485] width 26 height 26
click at [1057, 508] on label "Resumo Transacionalidade" at bounding box center [1417, 509] width 178 height 41
click at [1057, 503] on input "Resumo Transacionalidade" at bounding box center [1335, 496] width 13 height 13
click at [888, 521] on span "Baixar operações + Baixar CaseLog" at bounding box center [887, 715] width 207 height 37
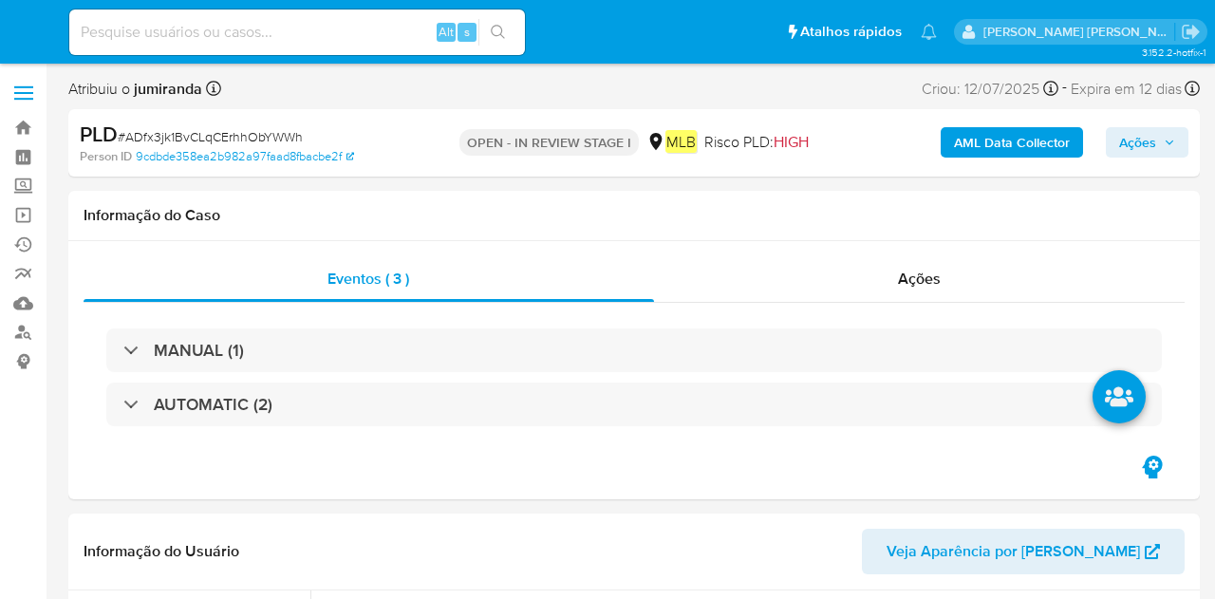
select select "10"
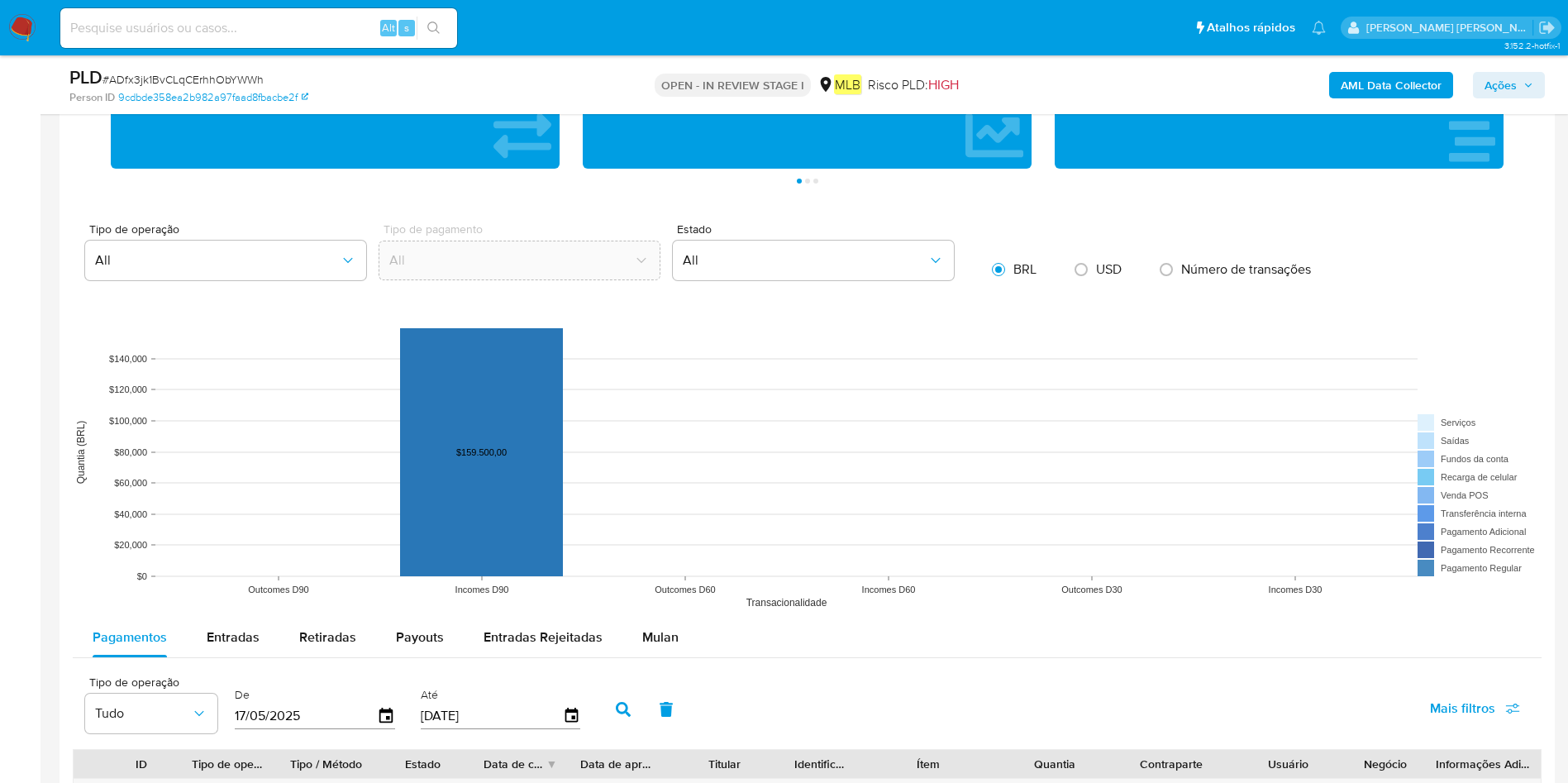
scroll to position [1612, 0]
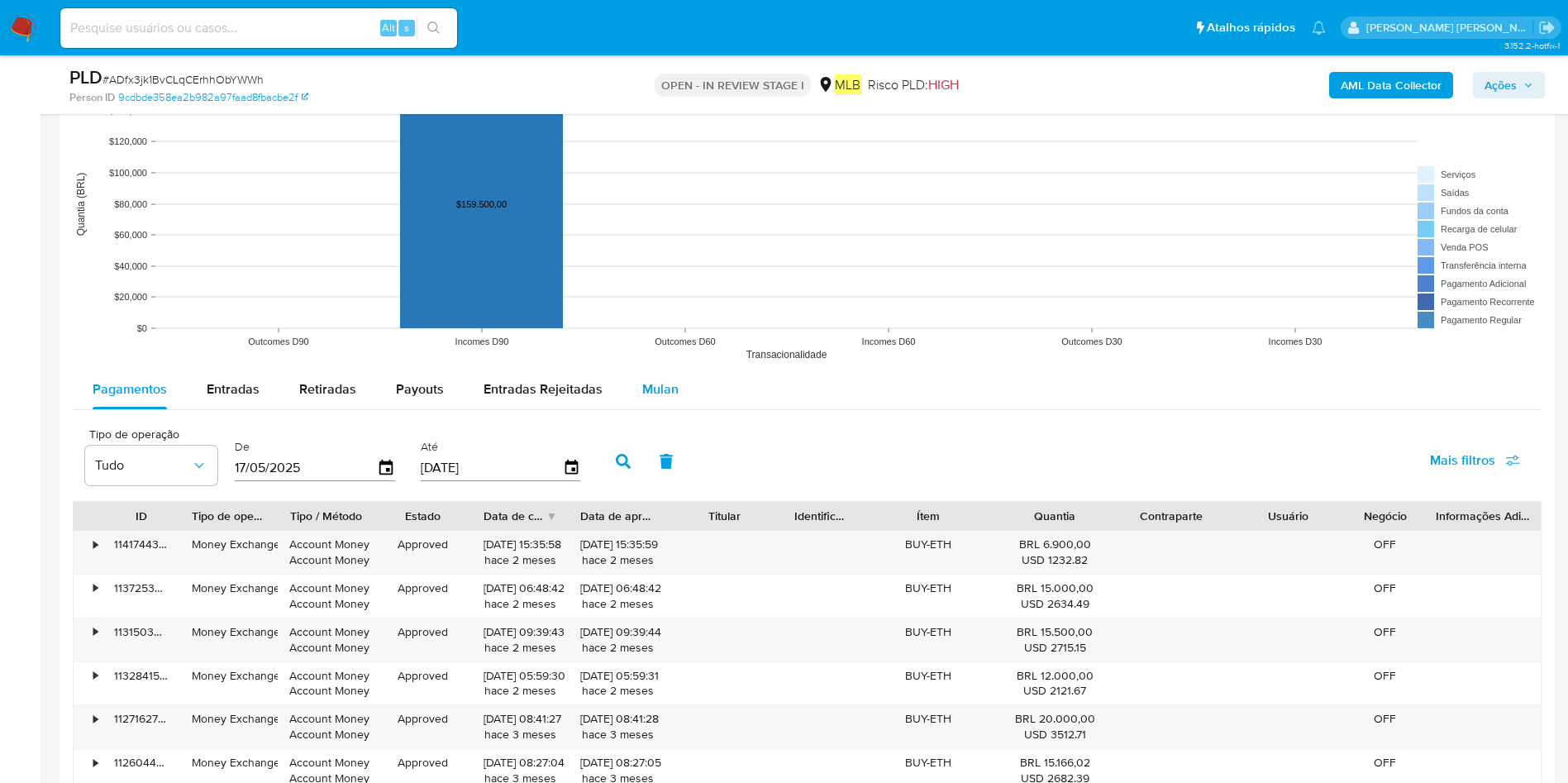
click at [670, 385] on span "Mulan" at bounding box center [660, 389] width 37 height 19
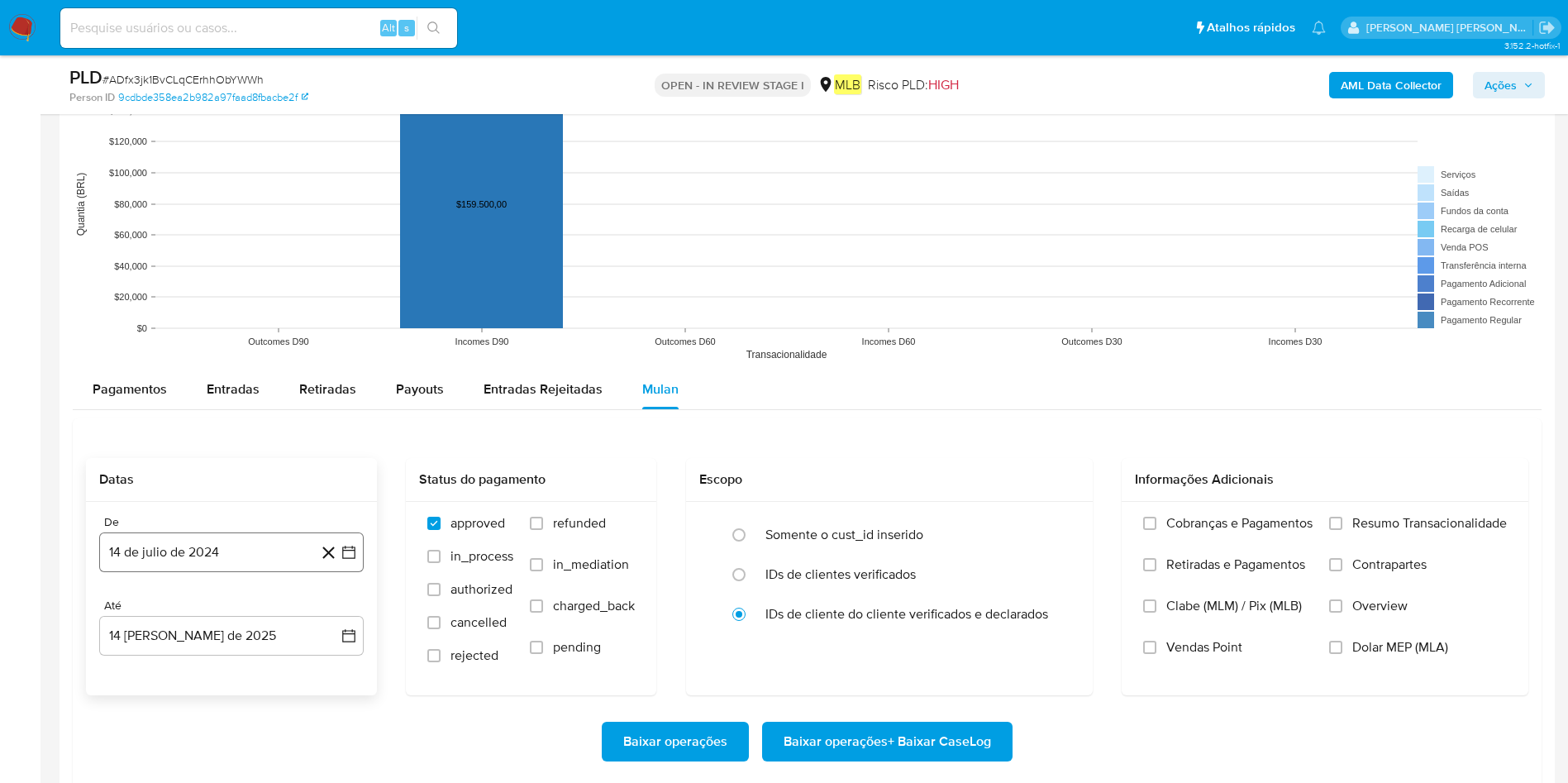
click at [194, 521] on button "14 de julio de 2024" at bounding box center [232, 552] width 265 height 40
click at [261, 293] on button "julio 2024" at bounding box center [232, 300] width 78 height 17
click at [334, 280] on icon "Año siguiente" at bounding box center [330, 281] width 20 height 20
click at [309, 391] on span "jun" at bounding box center [301, 388] width 19 height 13
click at [331, 326] on button "1" at bounding box center [330, 329] width 26 height 26
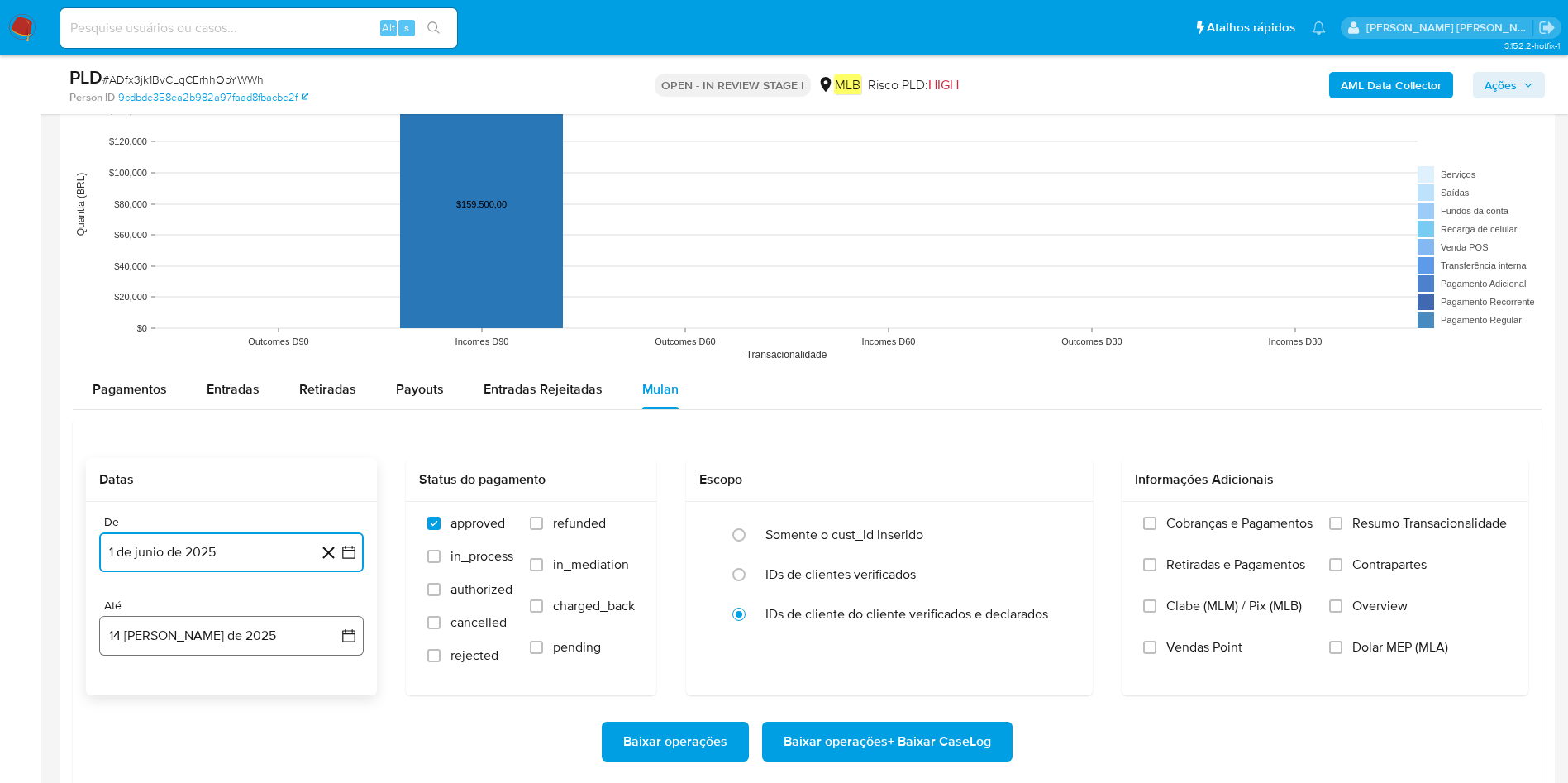
click at [230, 521] on button "14 [PERSON_NAME] de 2025" at bounding box center [232, 636] width 265 height 40
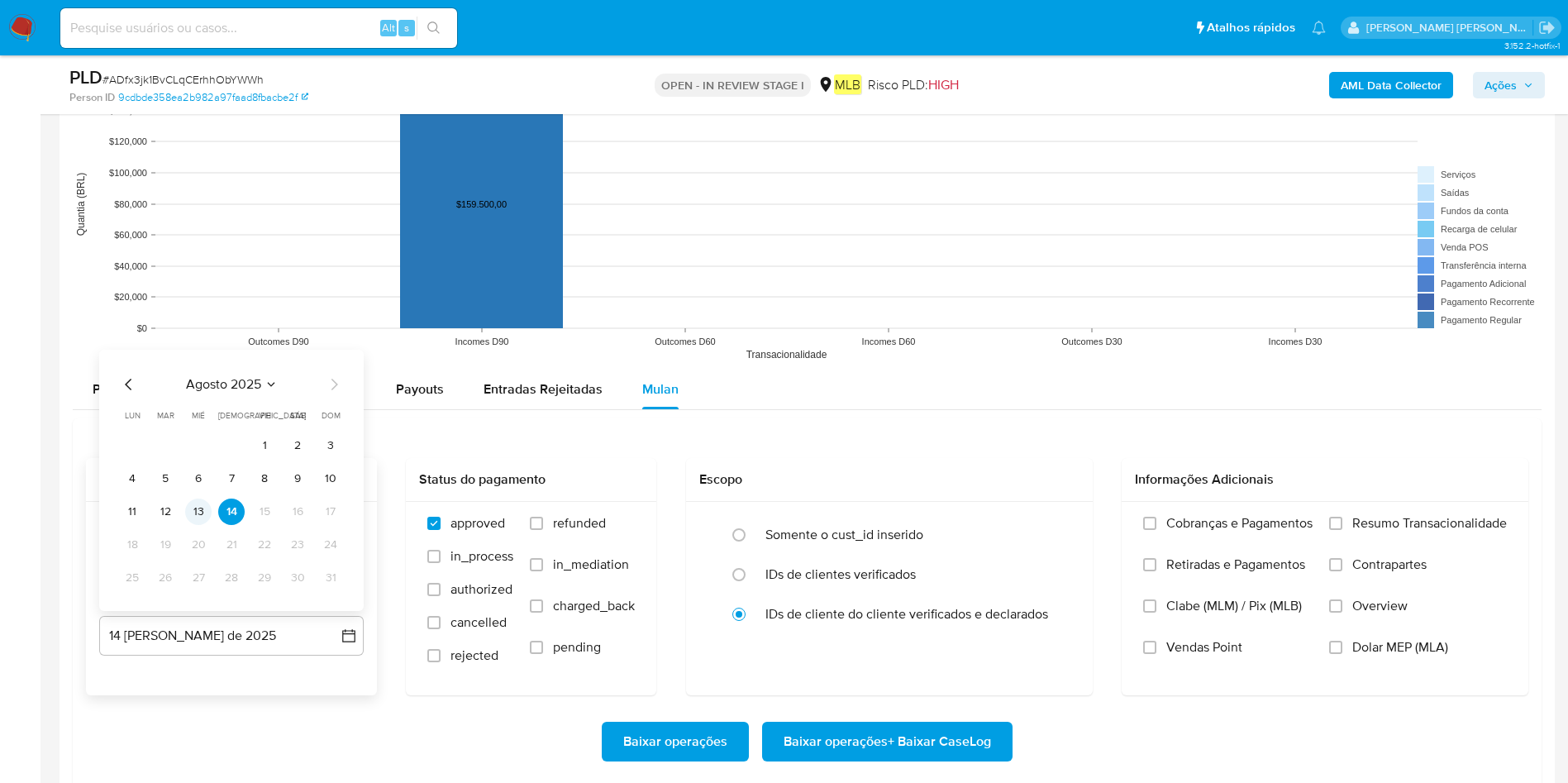
click at [202, 512] on button "13" at bounding box center [199, 511] width 26 height 26
click at [1057, 521] on span "Resumo Transacionalidade" at bounding box center [1429, 523] width 154 height 17
click at [1057, 521] on input "Resumo Transacionalidade" at bounding box center [1335, 523] width 13 height 13
click at [854, 521] on span "Baixar operações + Baixar CaseLog" at bounding box center [887, 741] width 207 height 37
